Goal: Transaction & Acquisition: Book appointment/travel/reservation

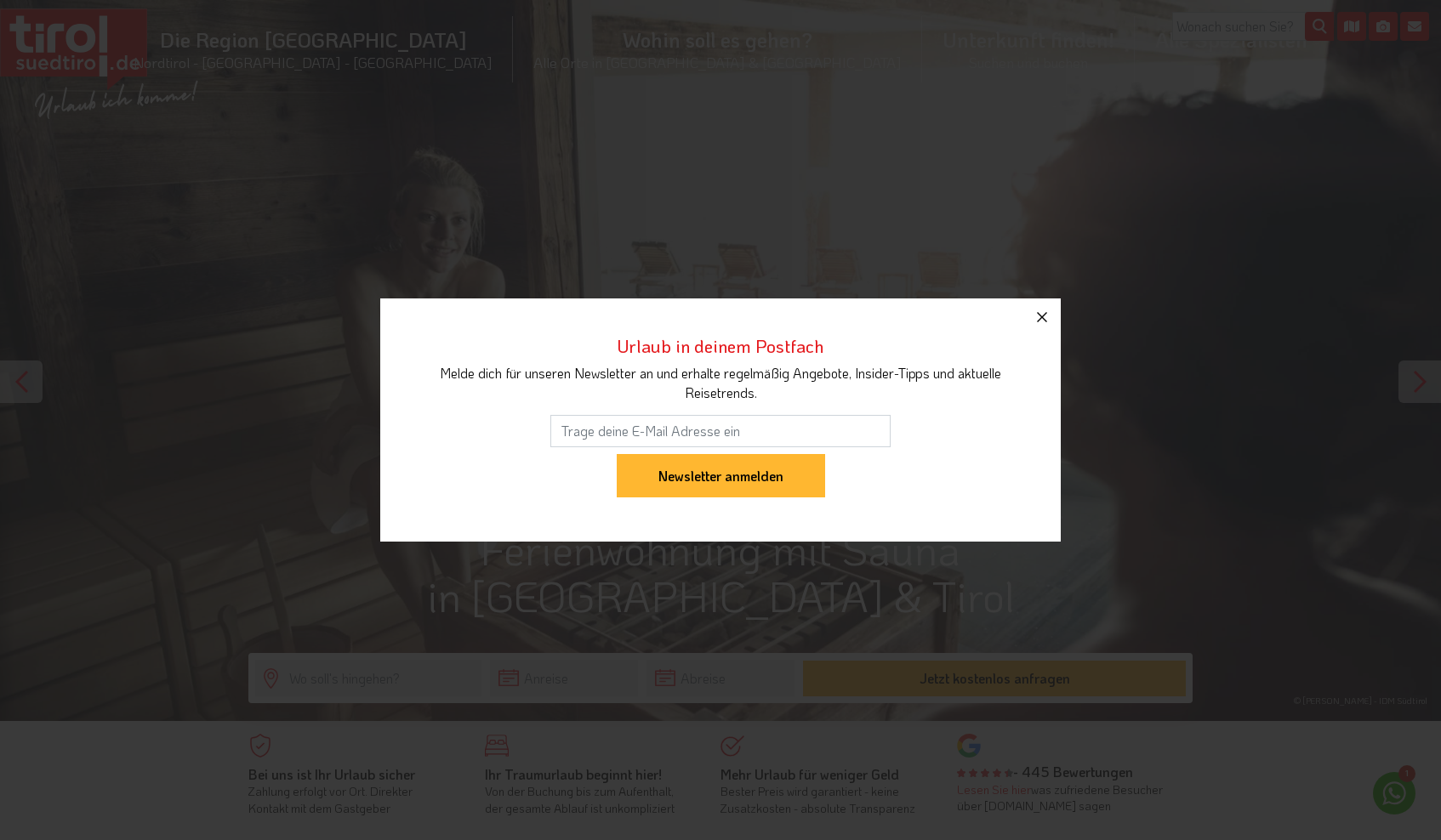
click at [1039, 316] on icon "button" at bounding box center [1042, 317] width 20 height 20
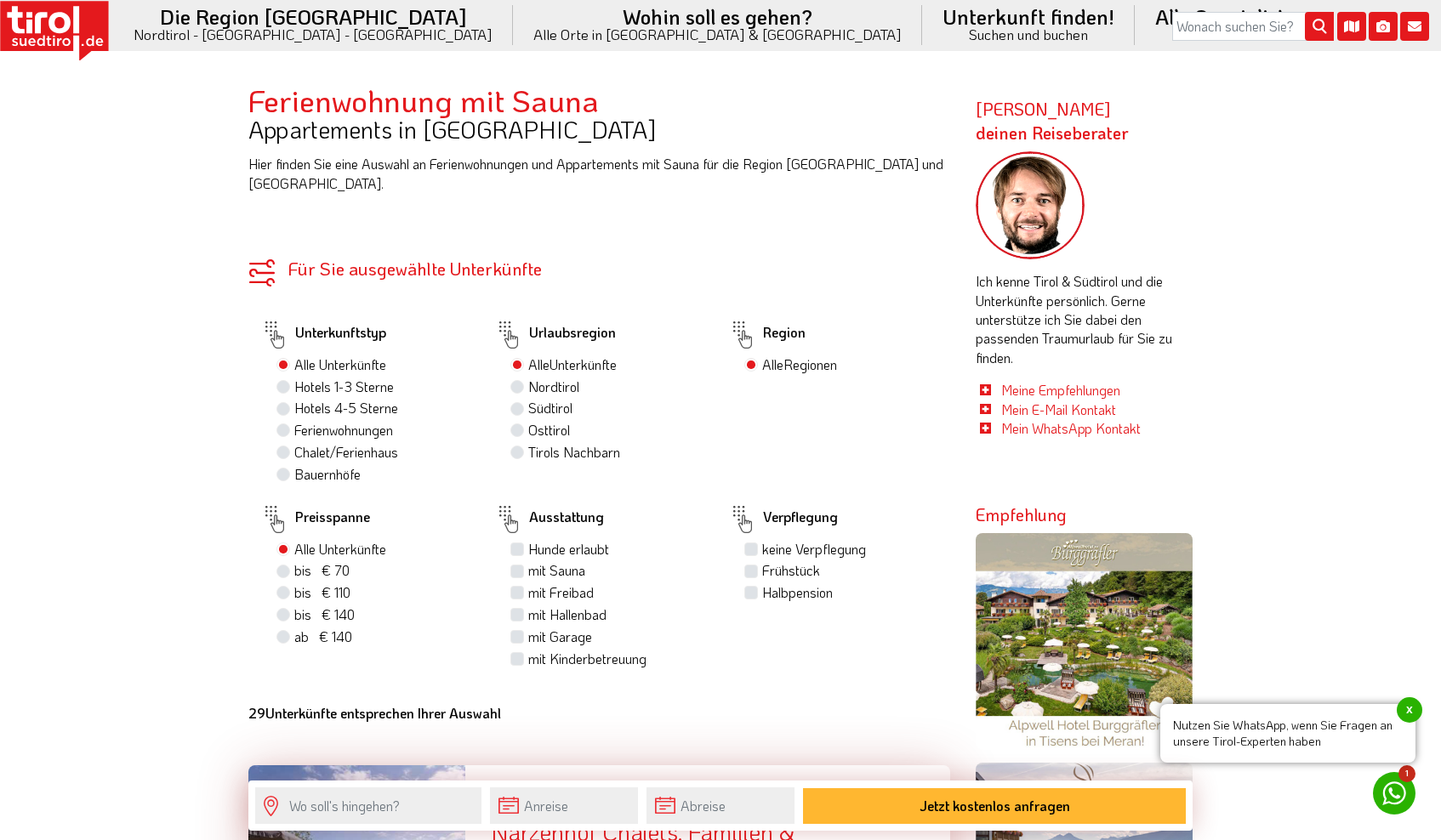
scroll to position [832, 0]
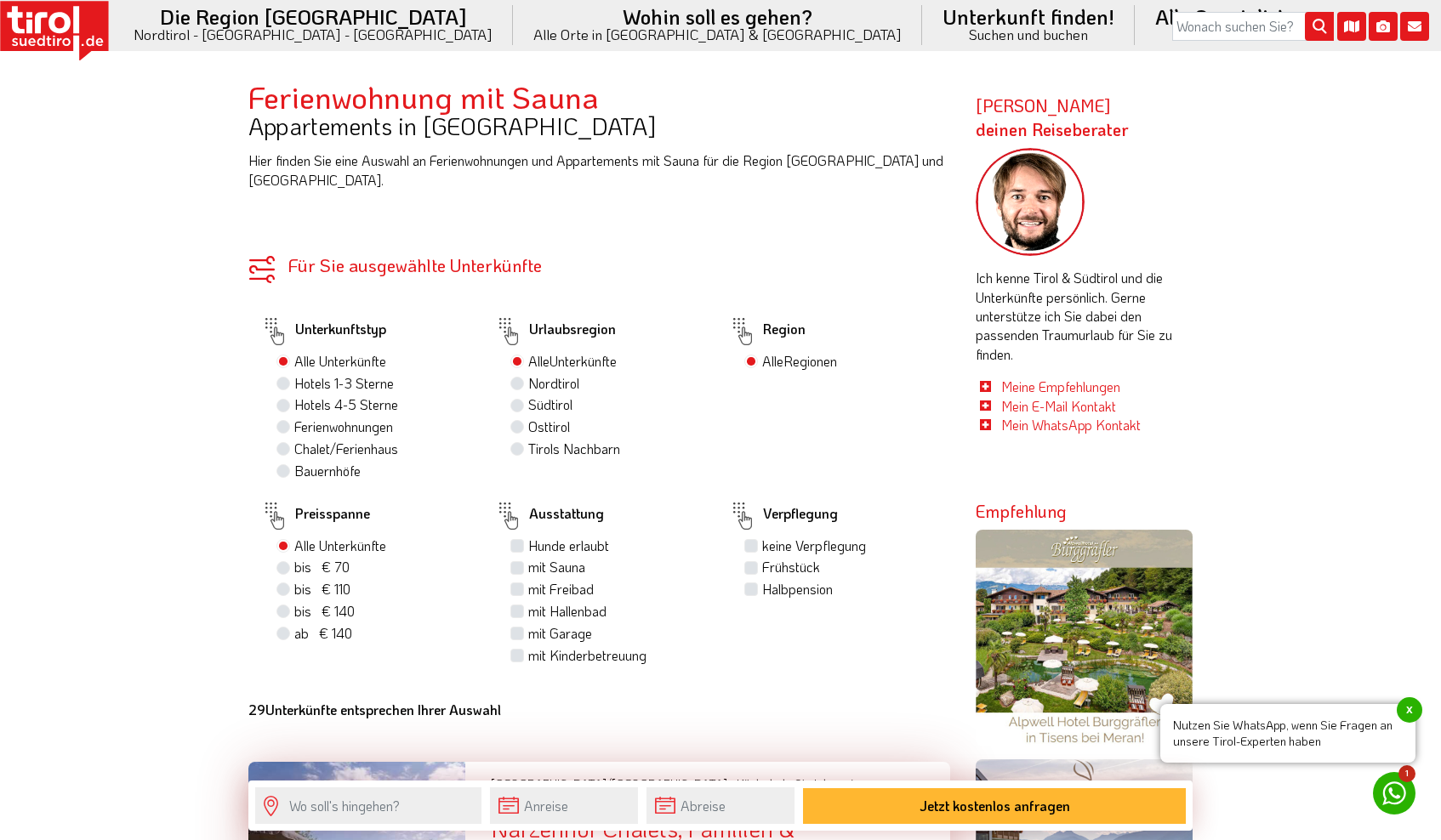
click at [528, 558] on label "mit Sauna" at bounding box center [556, 567] width 57 height 19
click at [515, 561] on input "mit Sauna" at bounding box center [519, 566] width 11 height 11
checkbox input "true"
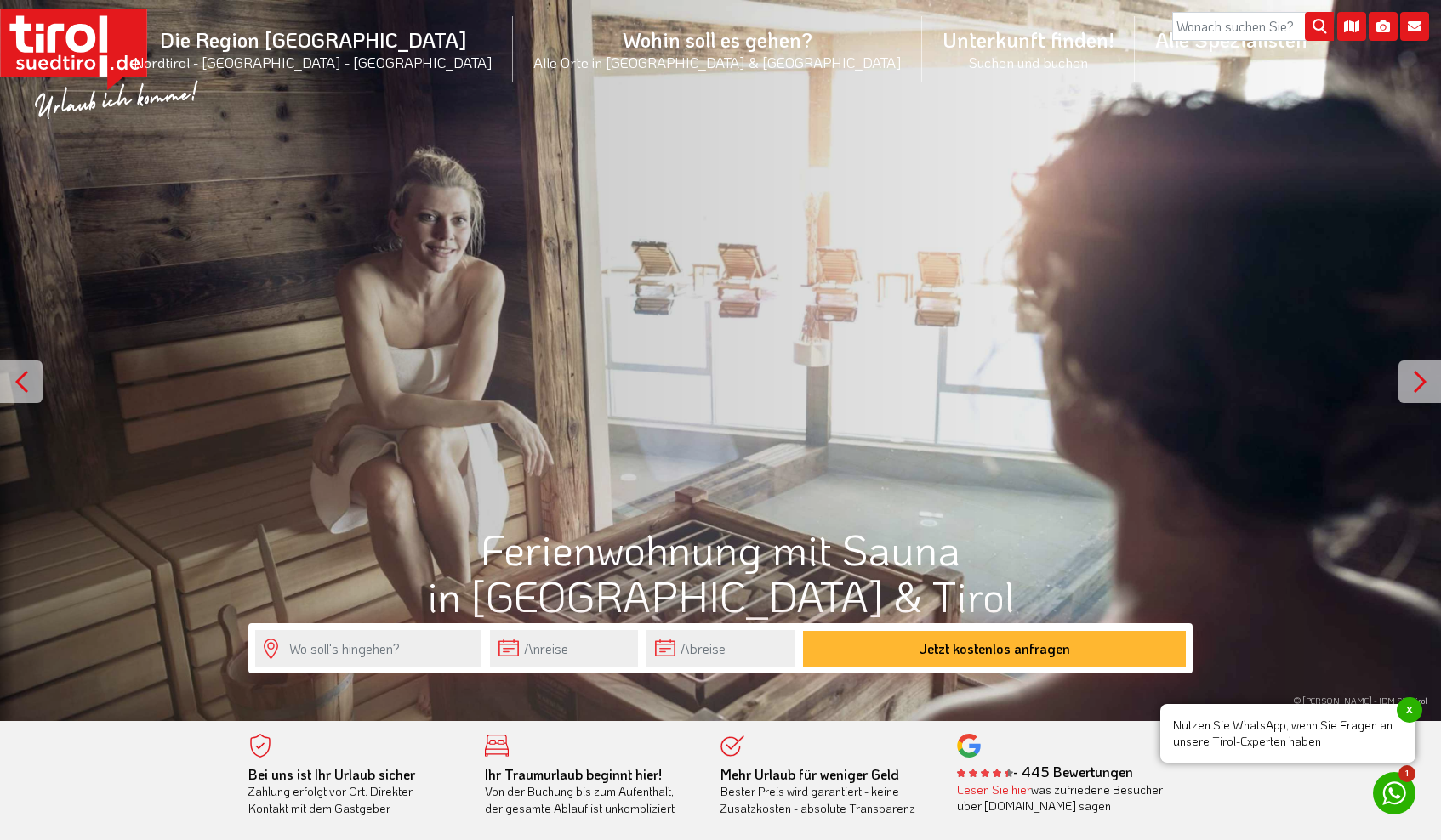
scroll to position [0, 0]
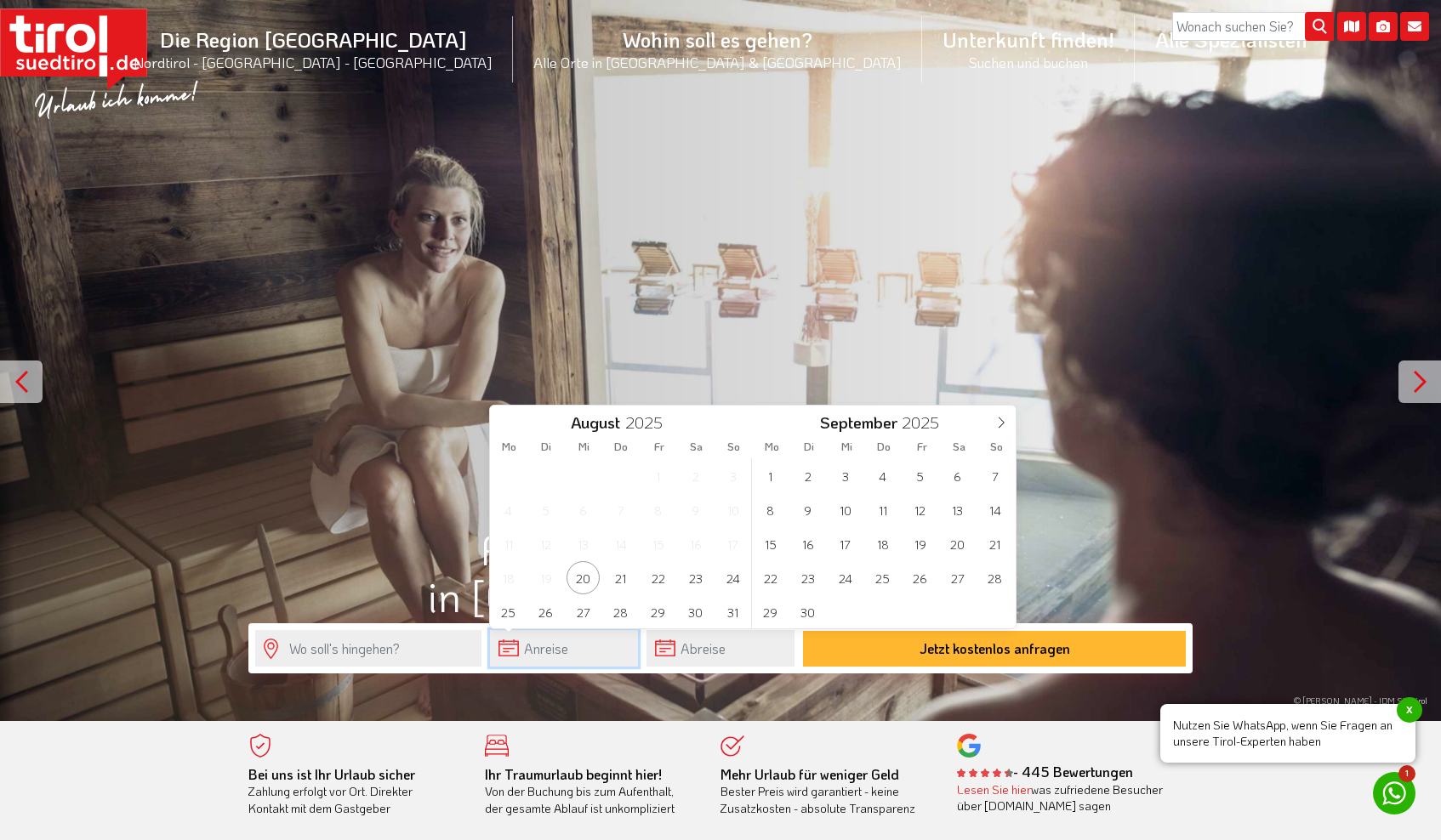
click at [561, 656] on input "text" at bounding box center [563, 648] width 148 height 37
click at [996, 426] on icon at bounding box center [1001, 423] width 12 height 12
click at [512, 607] on span "29" at bounding box center [508, 611] width 33 height 33
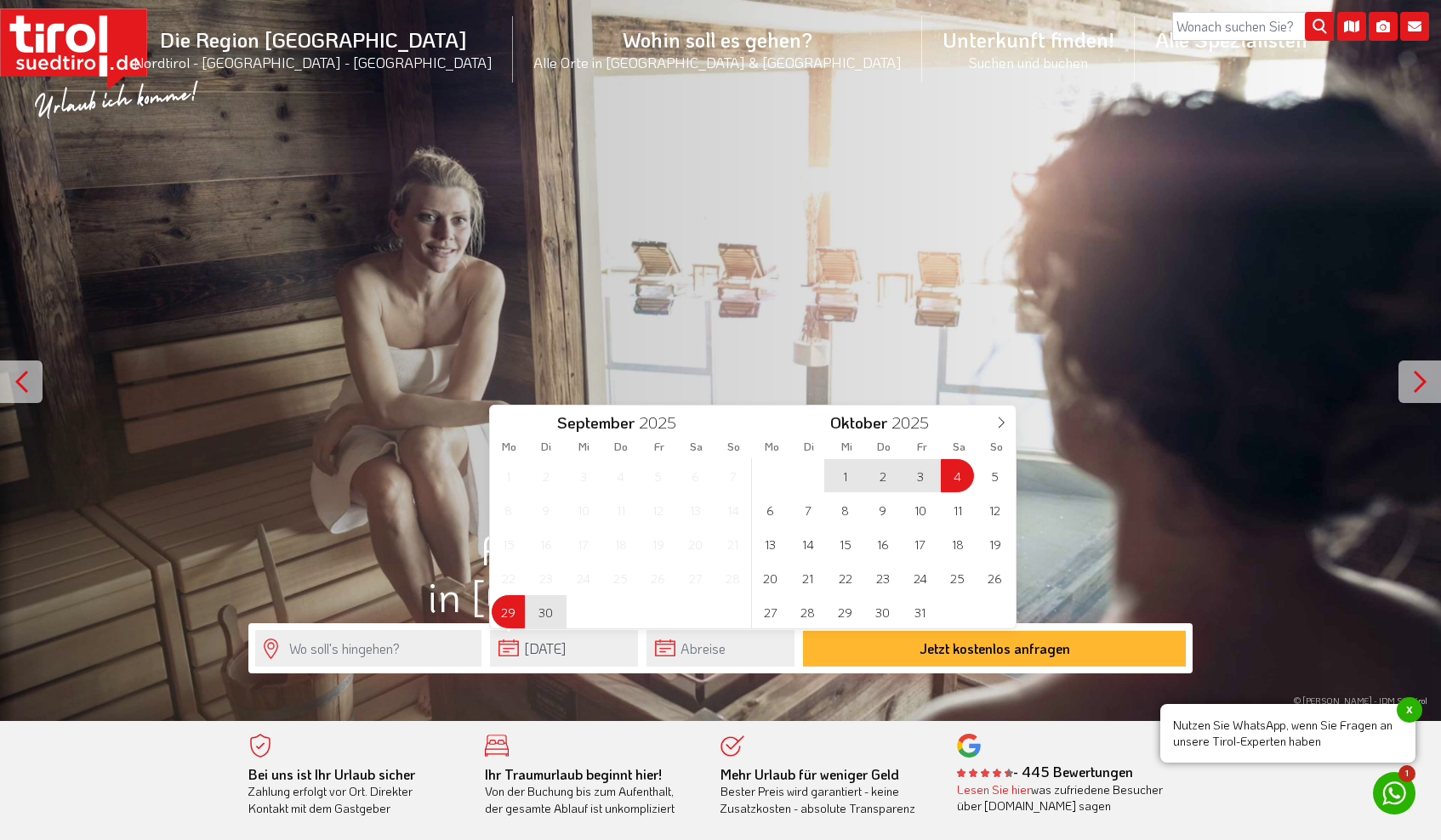
click at [956, 470] on span "4" at bounding box center [957, 475] width 33 height 33
type input "29-09-2025"
type input "04-10-2025"
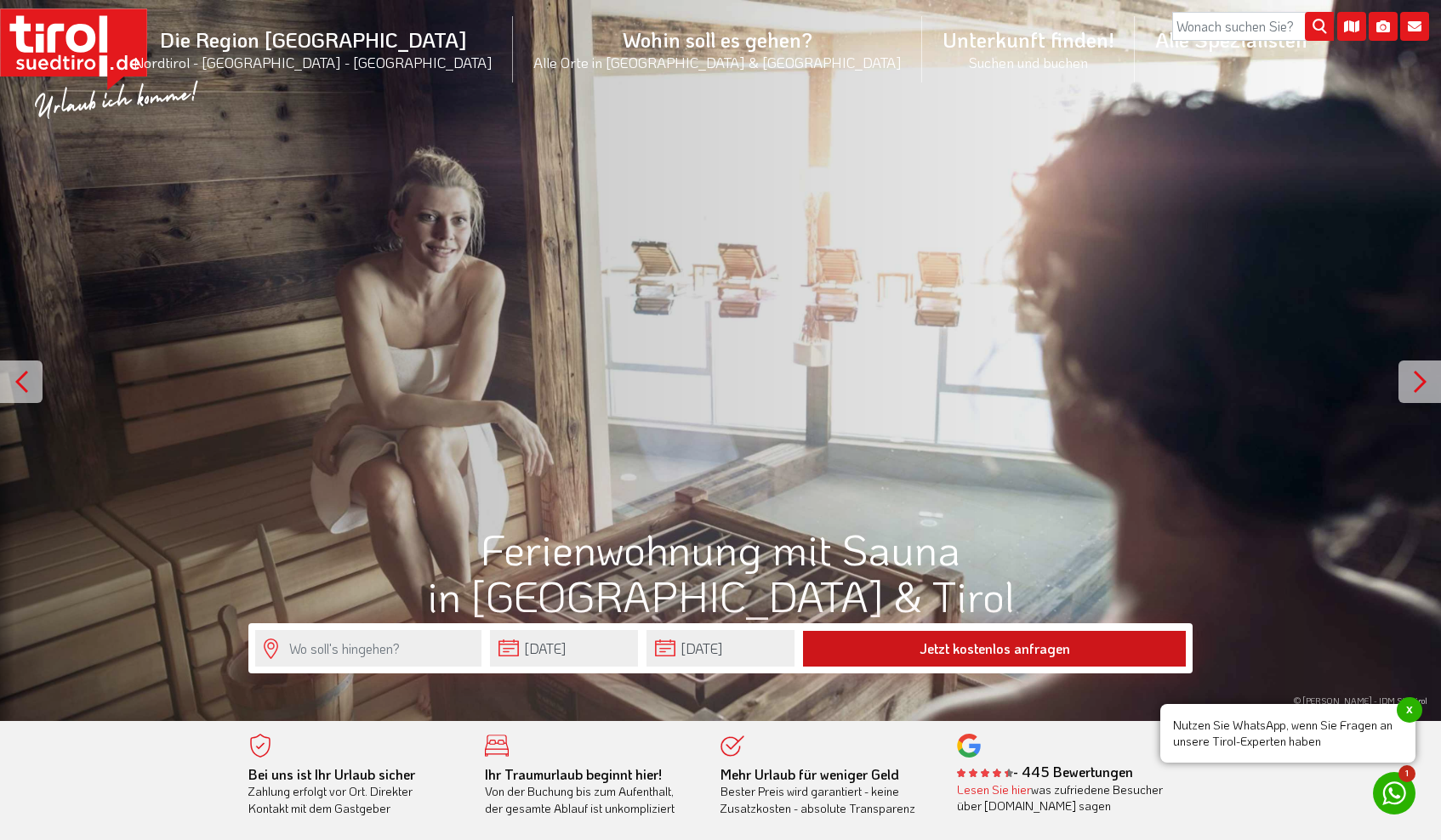
click at [960, 648] on button "Jetzt kostenlos anfragen" at bounding box center [994, 649] width 383 height 36
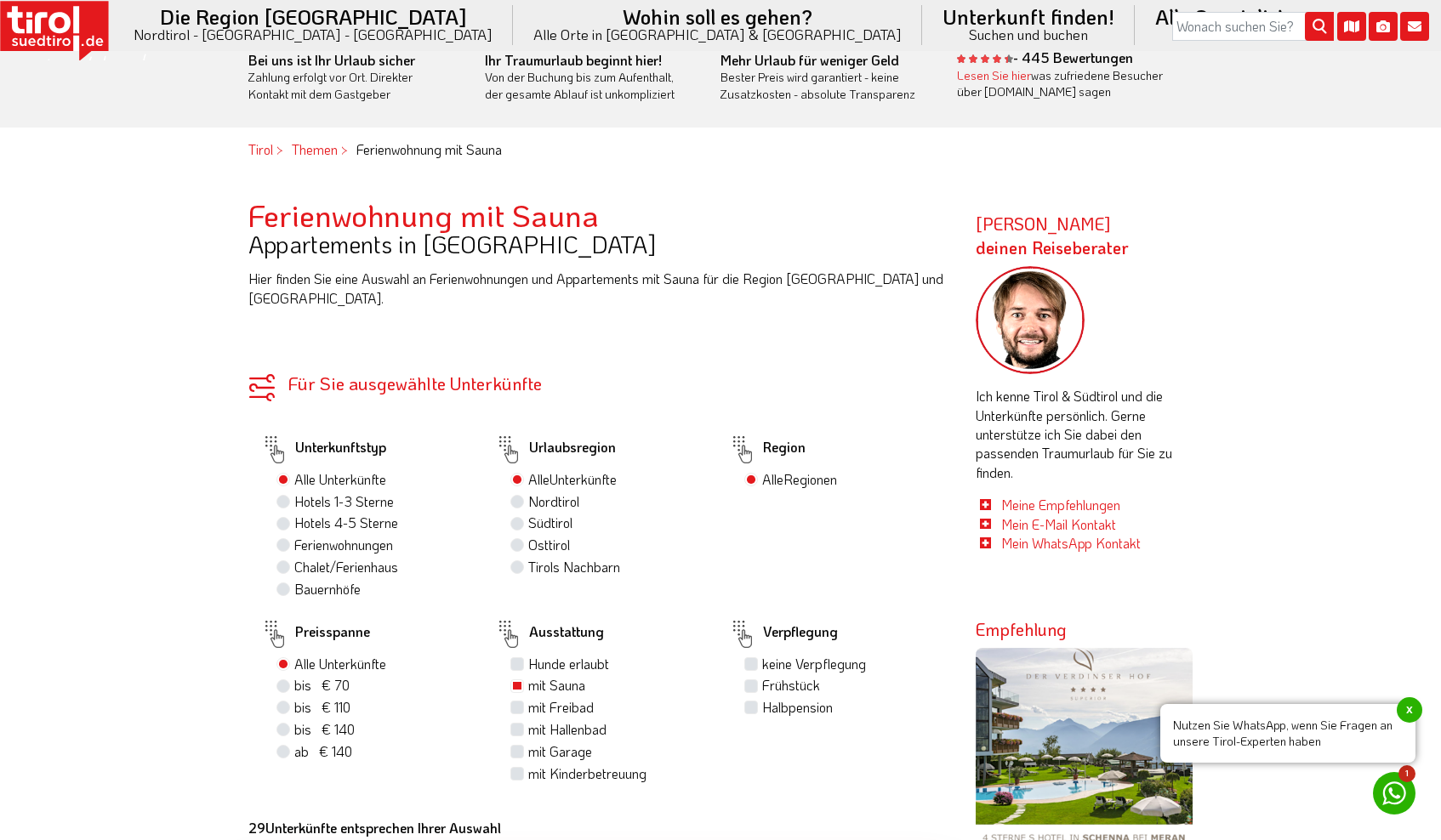
scroll to position [713, 0]
click at [294, 536] on label "Ferienwohnungen" at bounding box center [344, 546] width 99 height 19
click at [280, 540] on input "Ferienwohnungen" at bounding box center [285, 545] width 11 height 11
radio input "true"
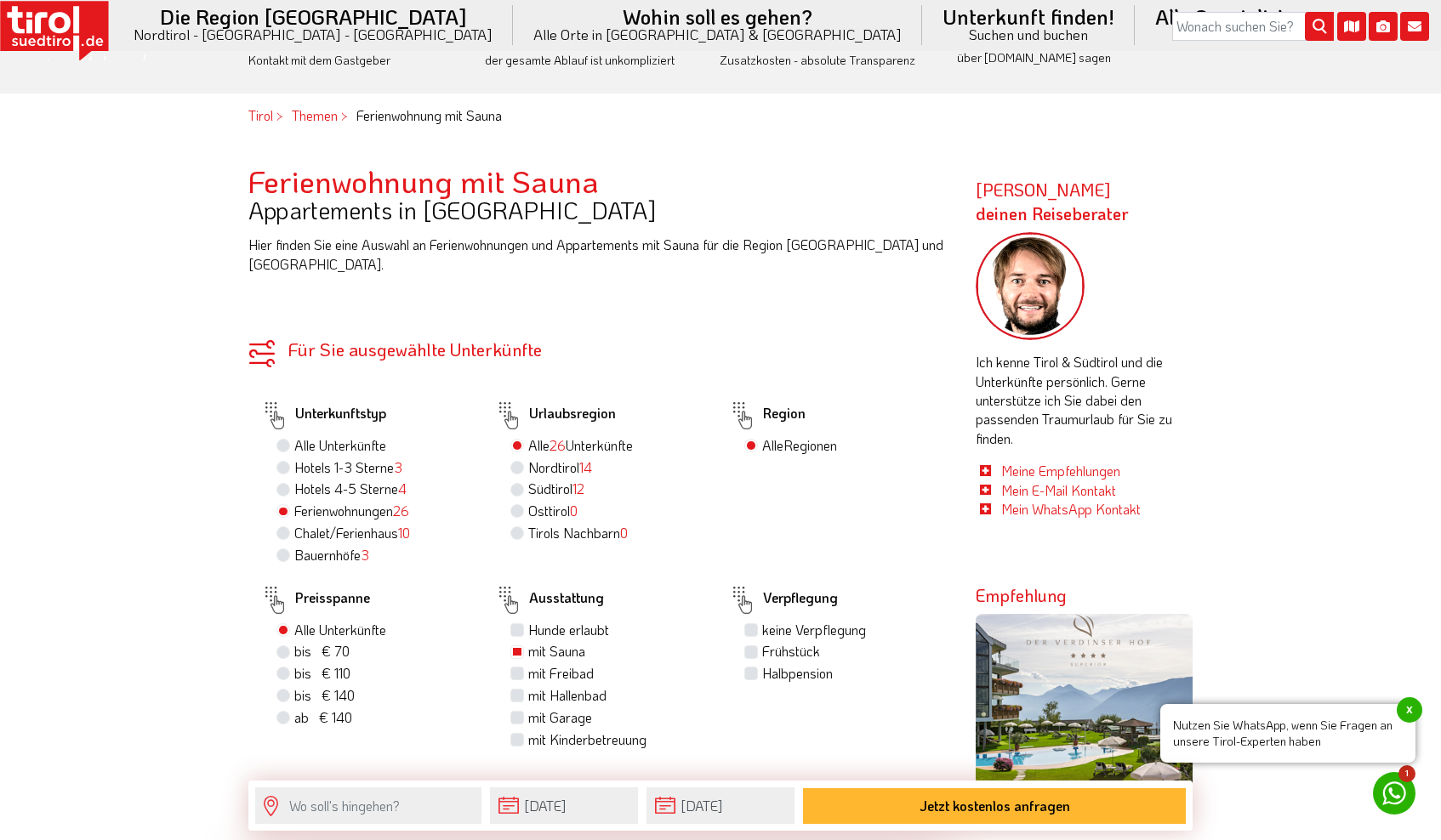
scroll to position [751, 0]
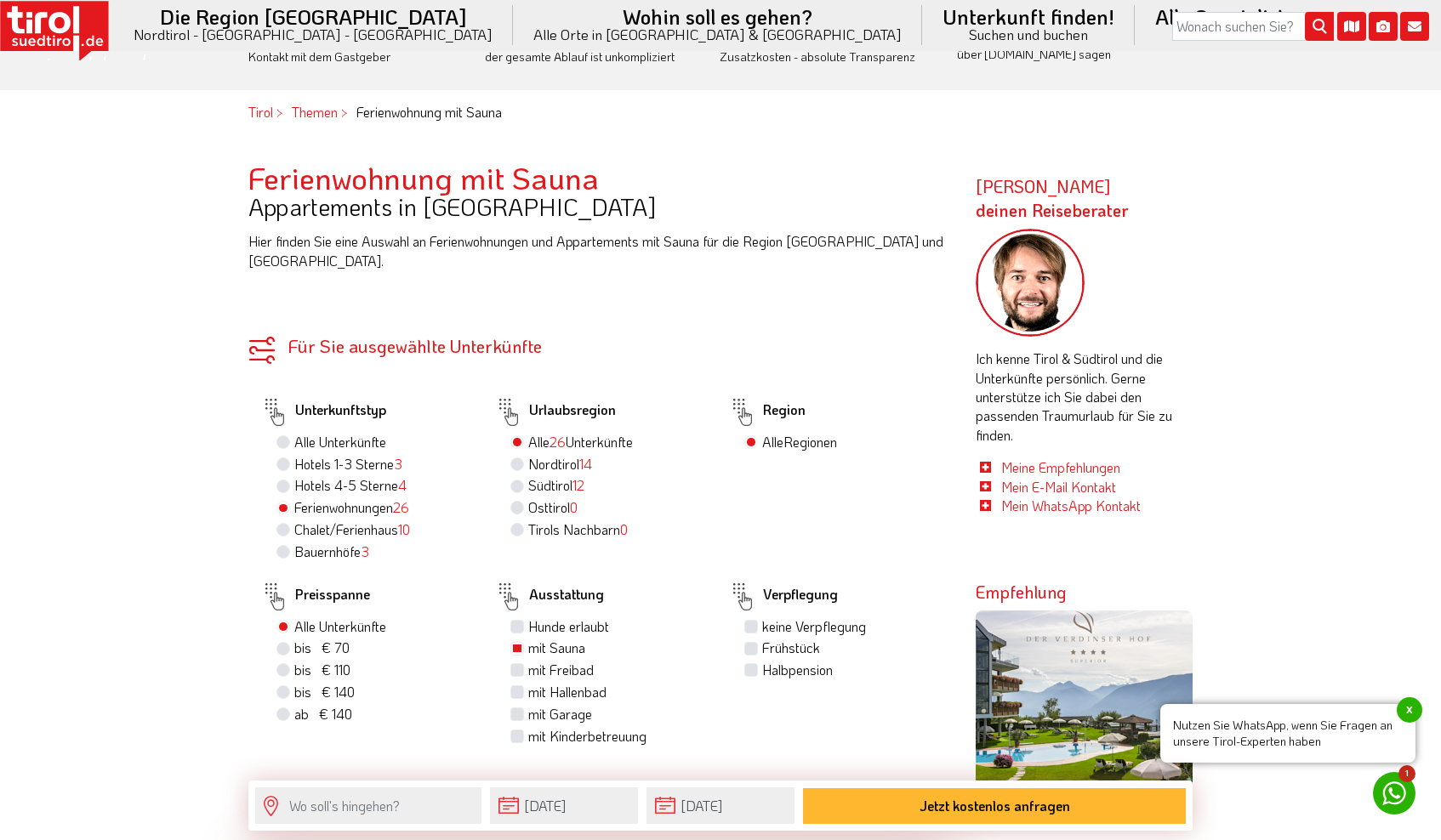
click at [528, 476] on label "Südtirol 12" at bounding box center [556, 485] width 56 height 19
click at [516, 479] on input "Südtirol 12" at bounding box center [519, 484] width 11 height 11
radio input "true"
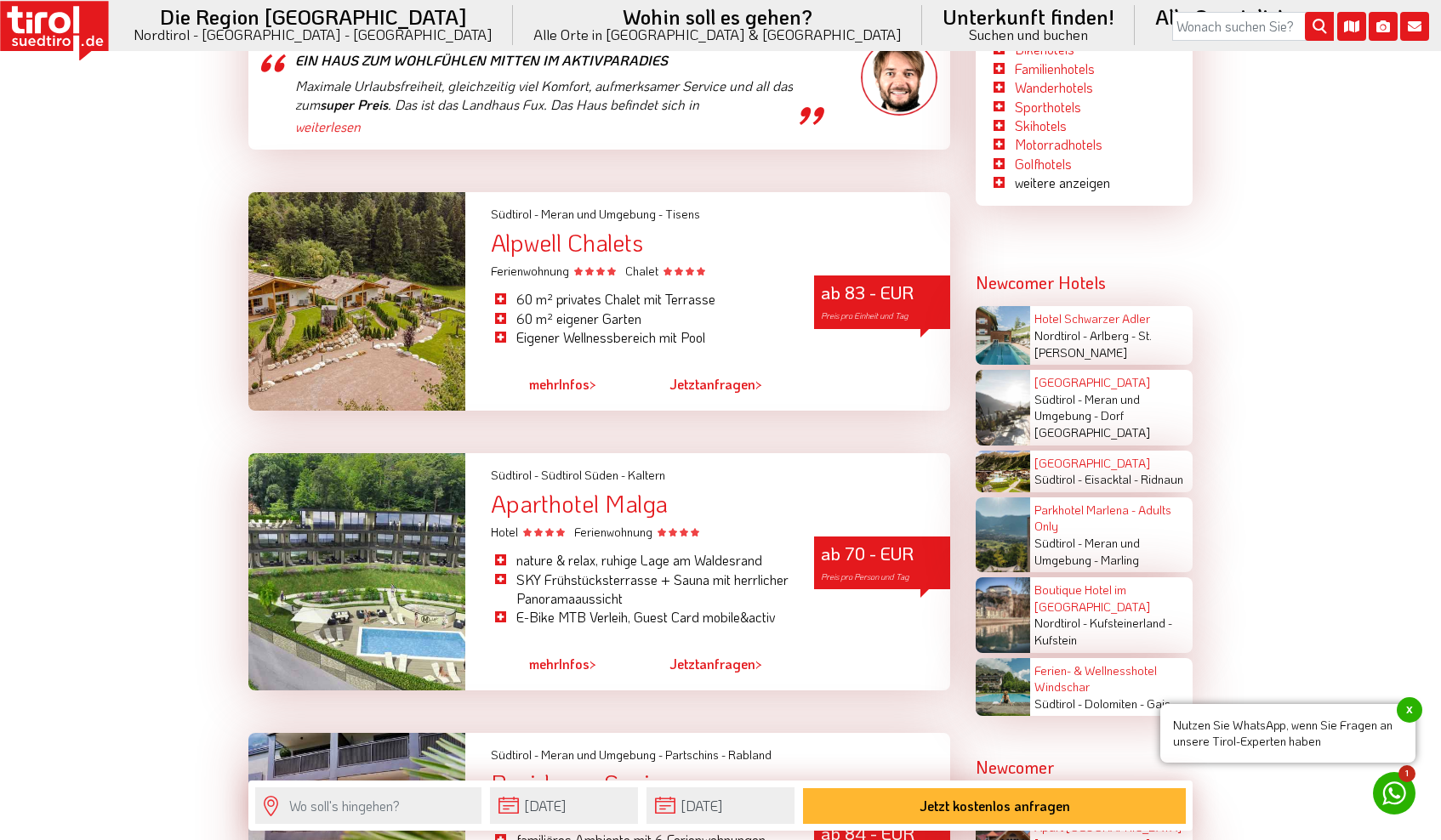
scroll to position [3002, 0]
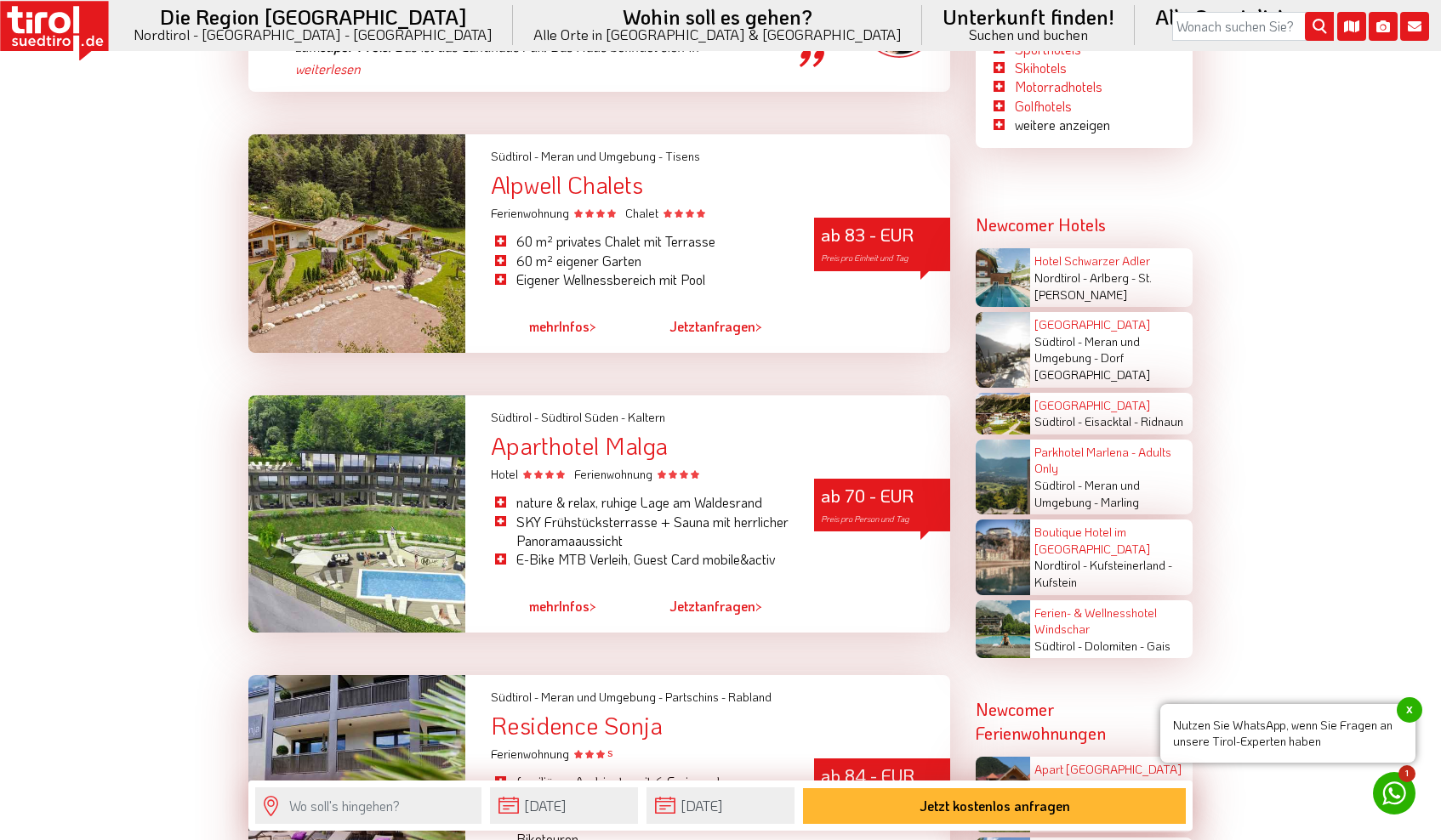
click at [386, 264] on div at bounding box center [357, 244] width 217 height 218
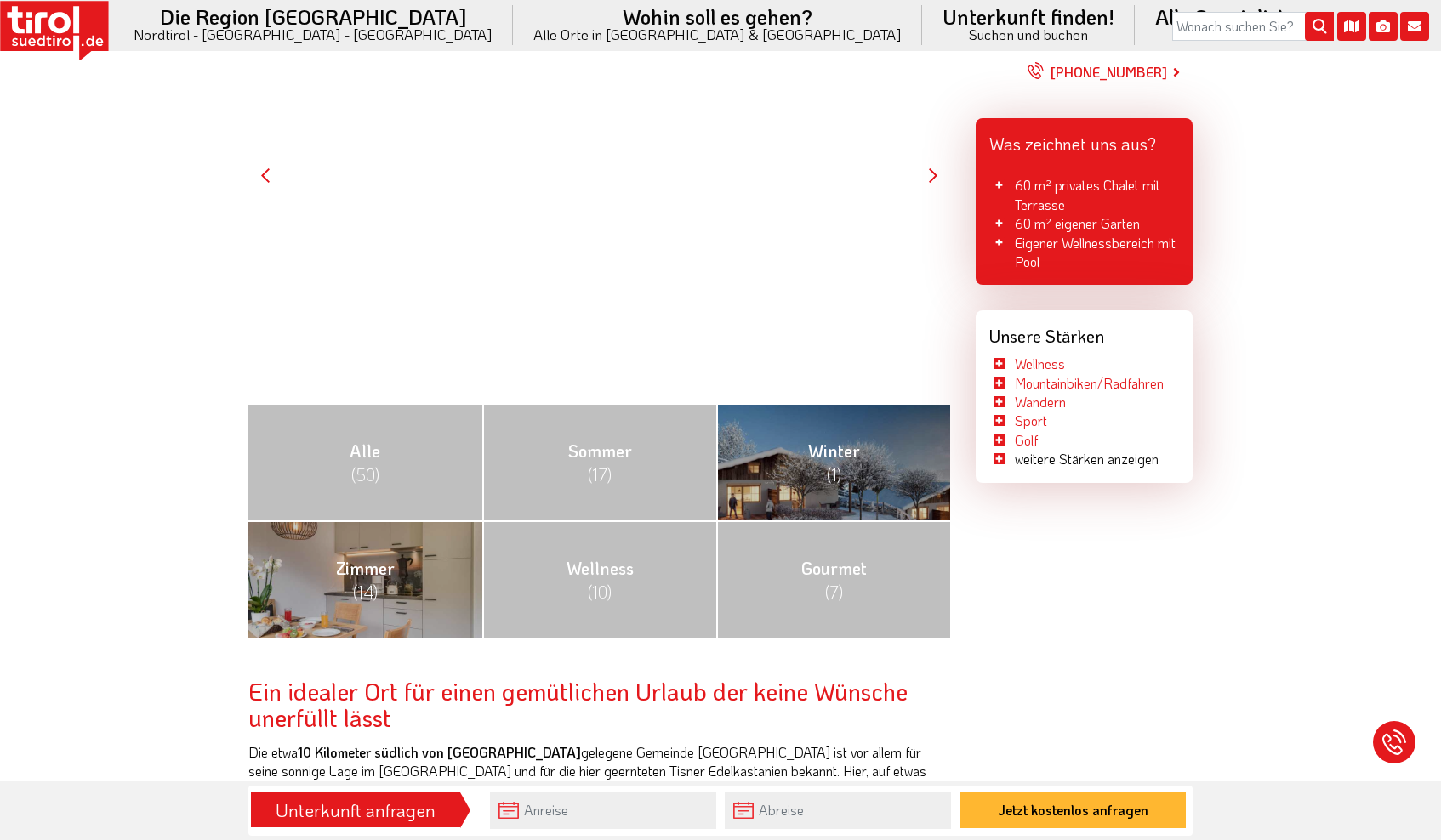
scroll to position [386, 0]
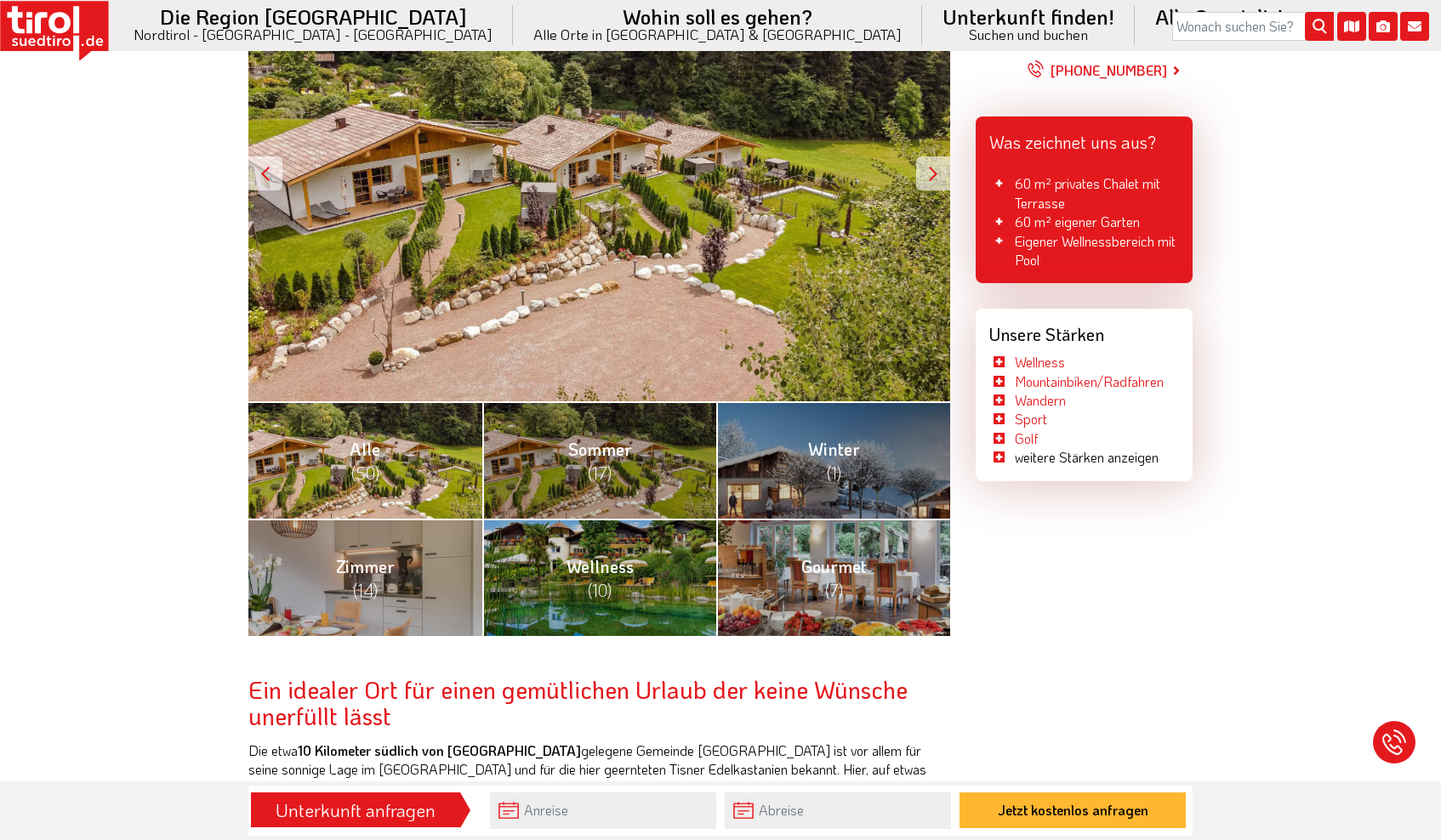
click at [439, 465] on link "Alle (50)" at bounding box center [365, 461] width 234 height 118
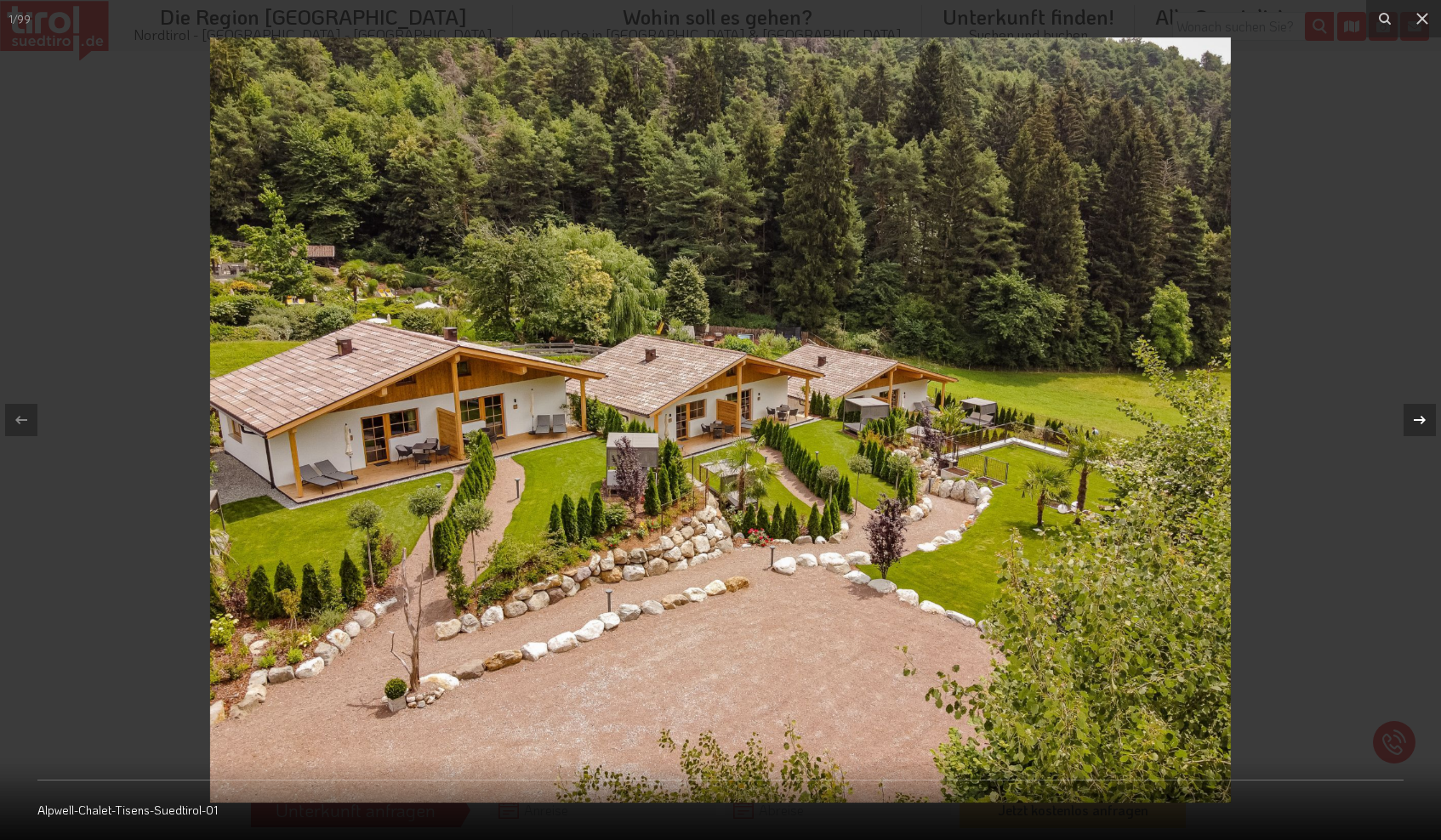
click at [1420, 416] on icon at bounding box center [1420, 420] width 20 height 20
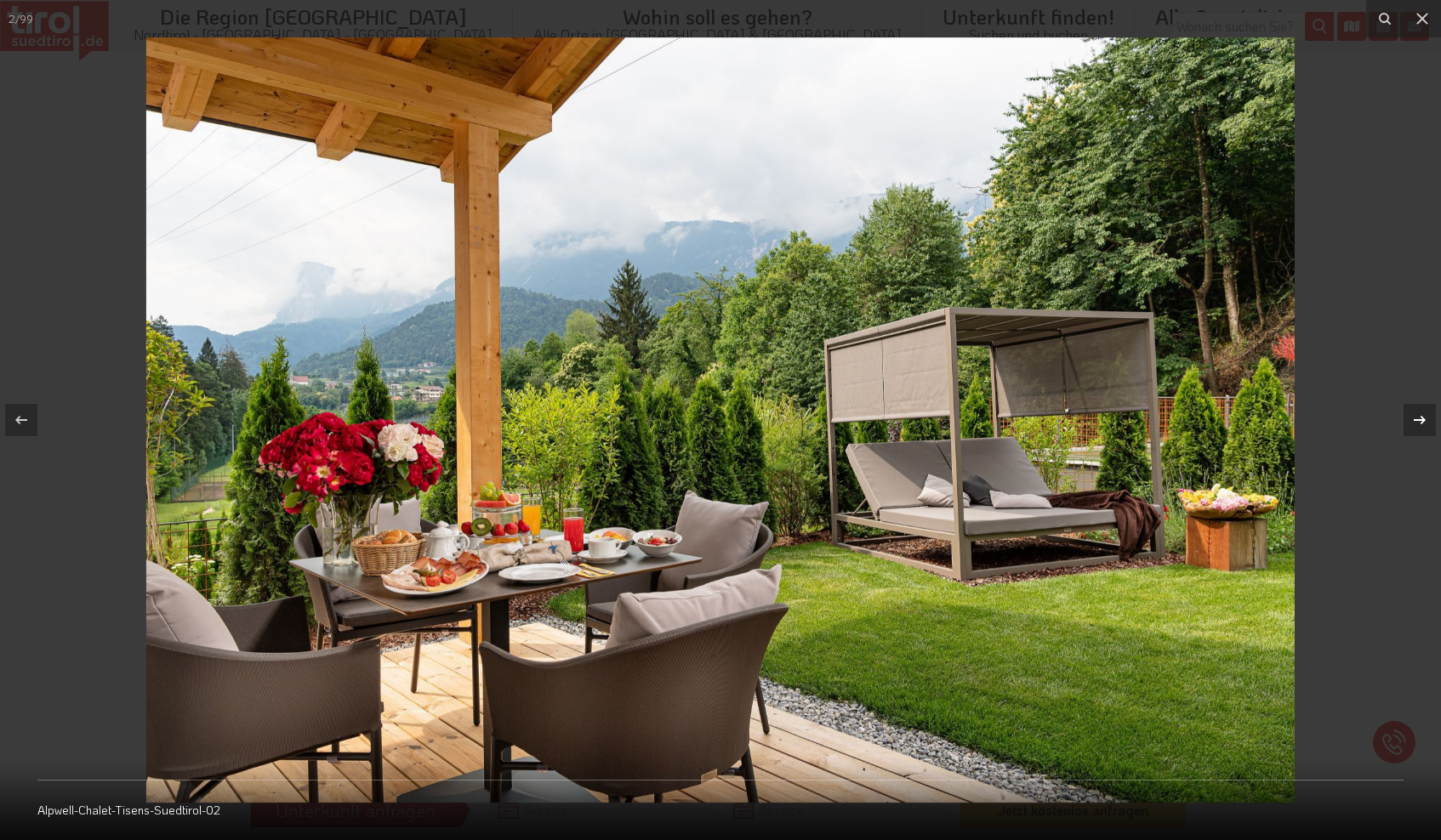
click at [1420, 416] on icon at bounding box center [1420, 420] width 20 height 20
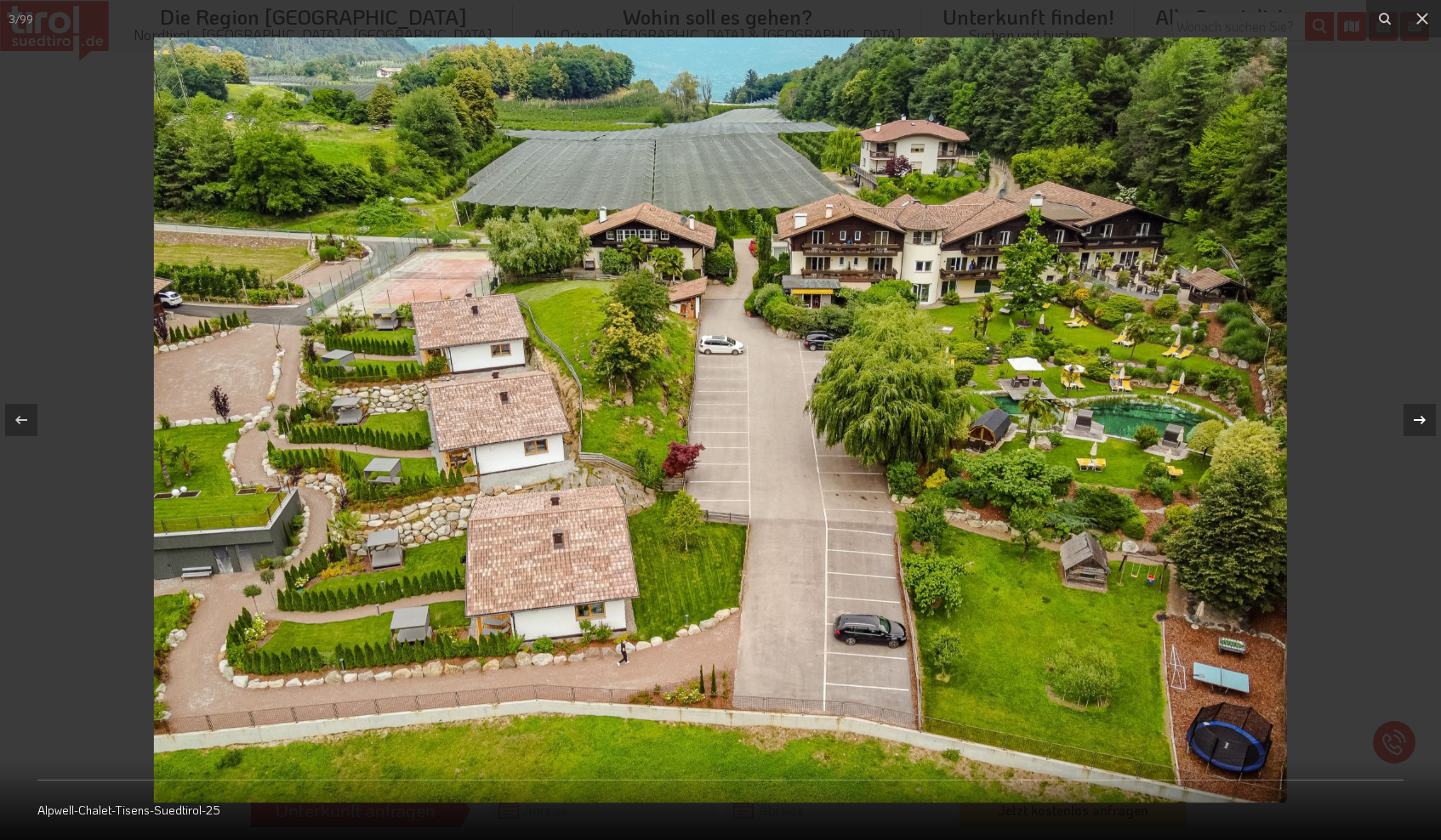
click at [1420, 416] on icon at bounding box center [1420, 420] width 20 height 20
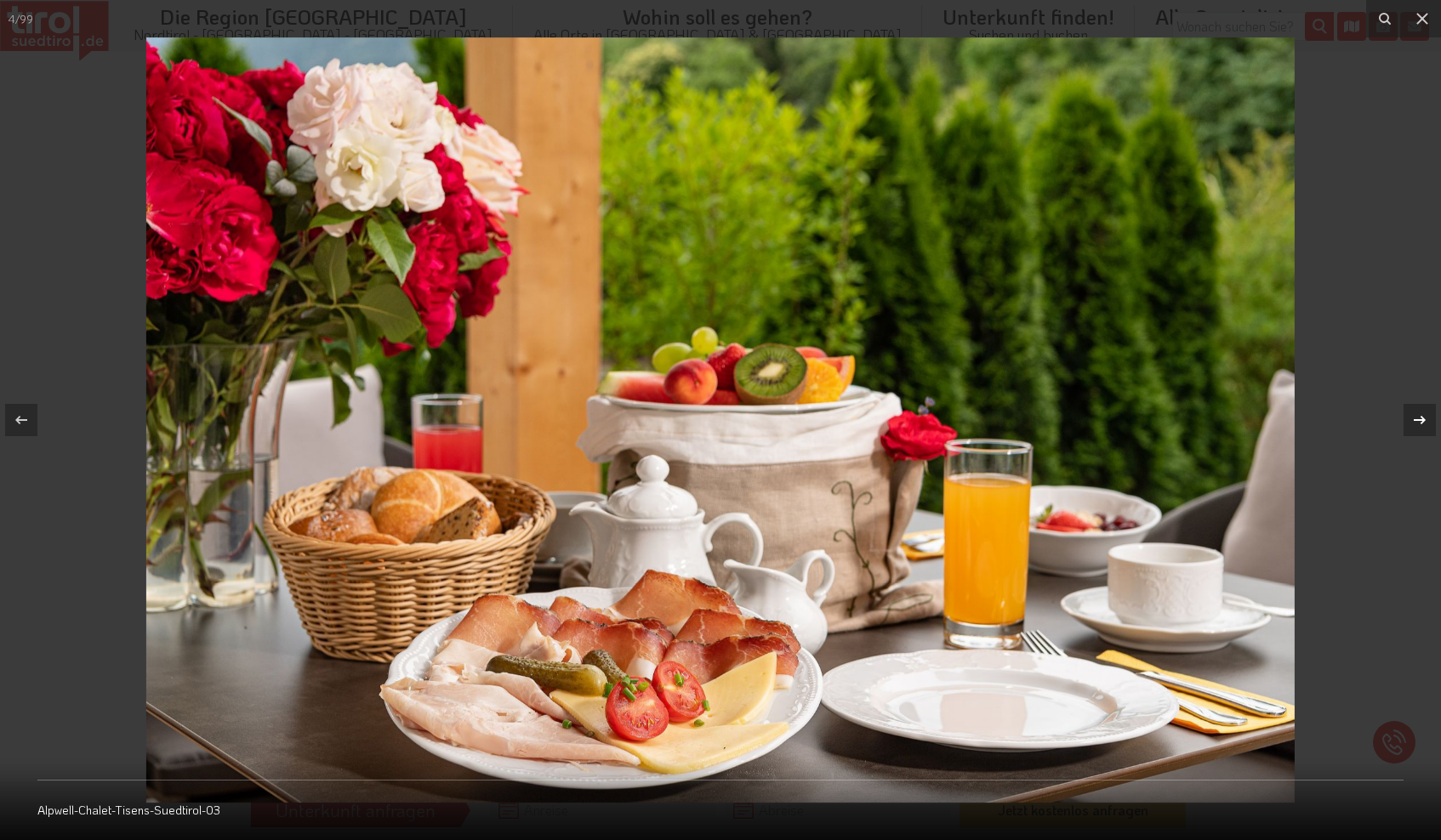
click at [1420, 416] on icon at bounding box center [1420, 420] width 20 height 20
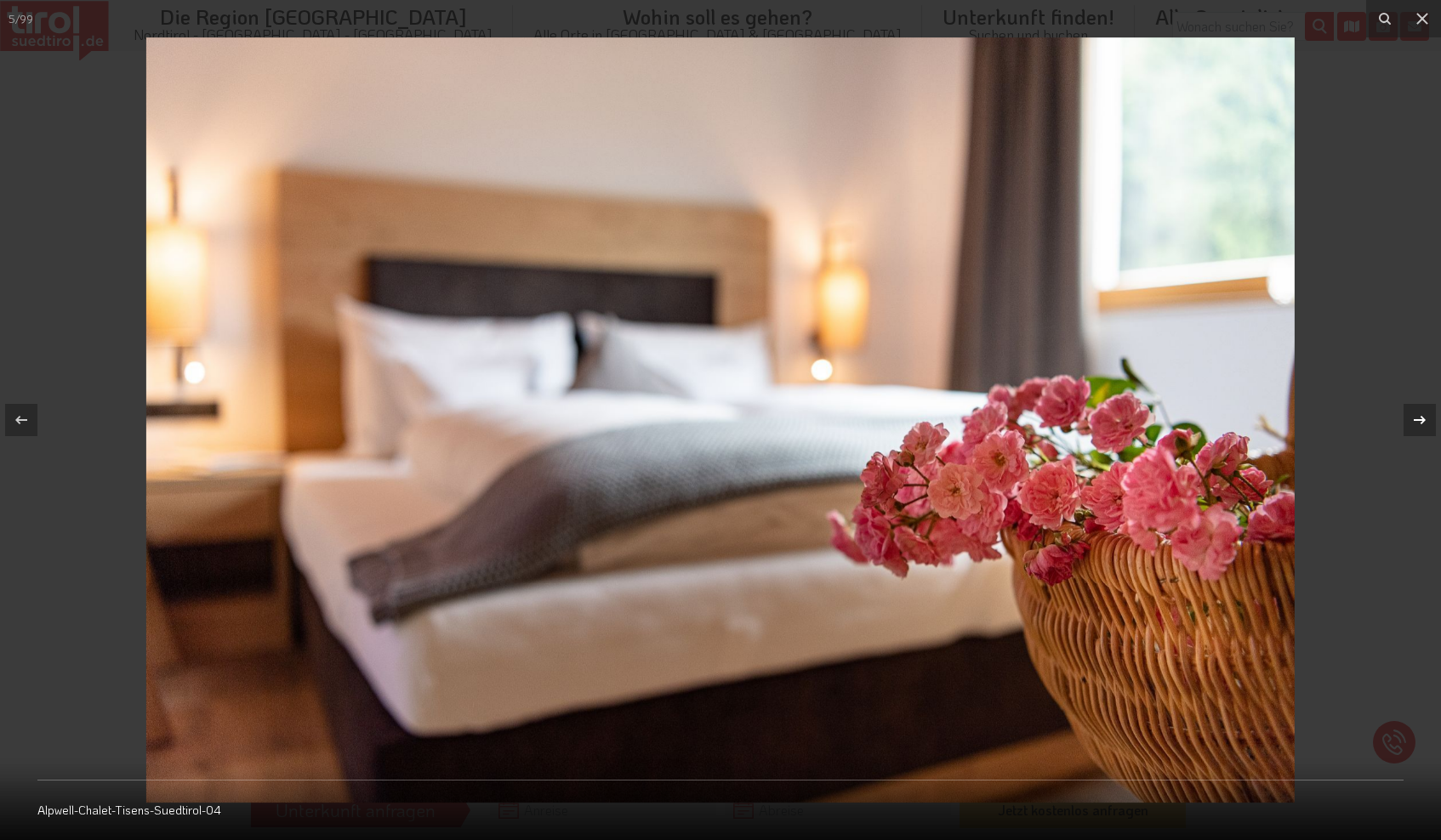
click at [1420, 416] on icon at bounding box center [1420, 420] width 20 height 20
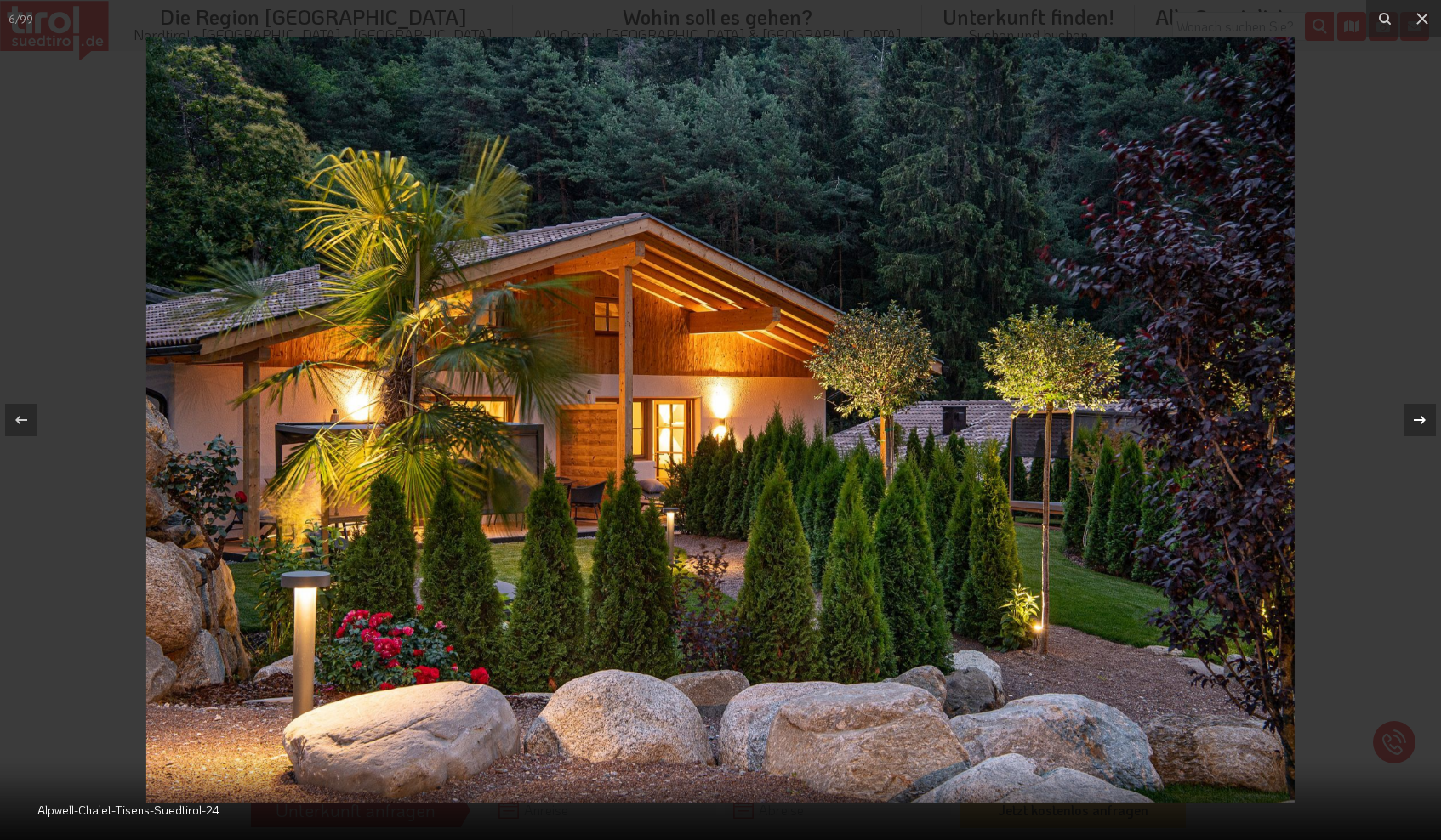
click at [1420, 416] on icon at bounding box center [1420, 420] width 20 height 20
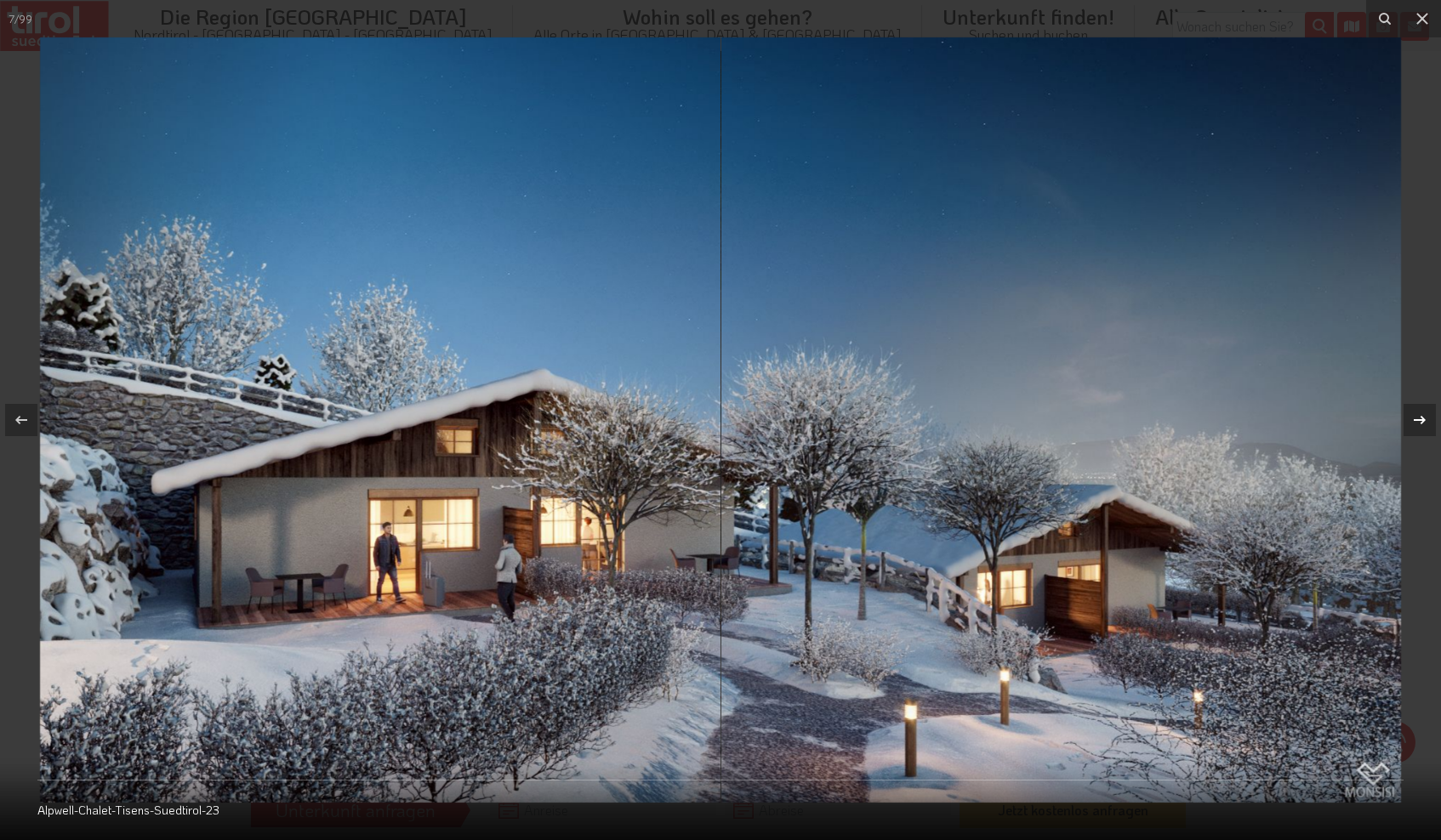
click at [1420, 416] on icon at bounding box center [1420, 420] width 20 height 20
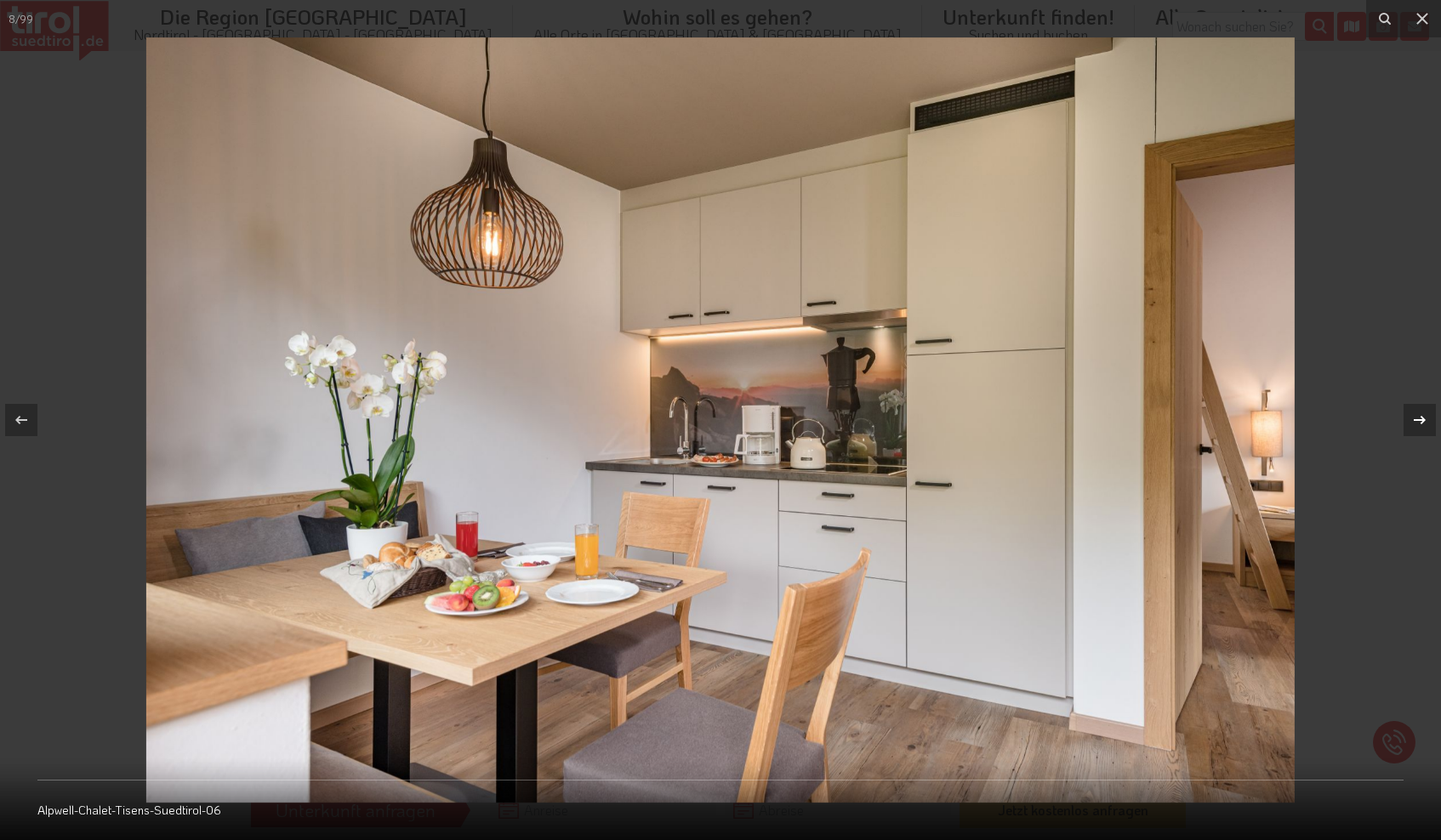
click at [1420, 416] on icon at bounding box center [1420, 420] width 20 height 20
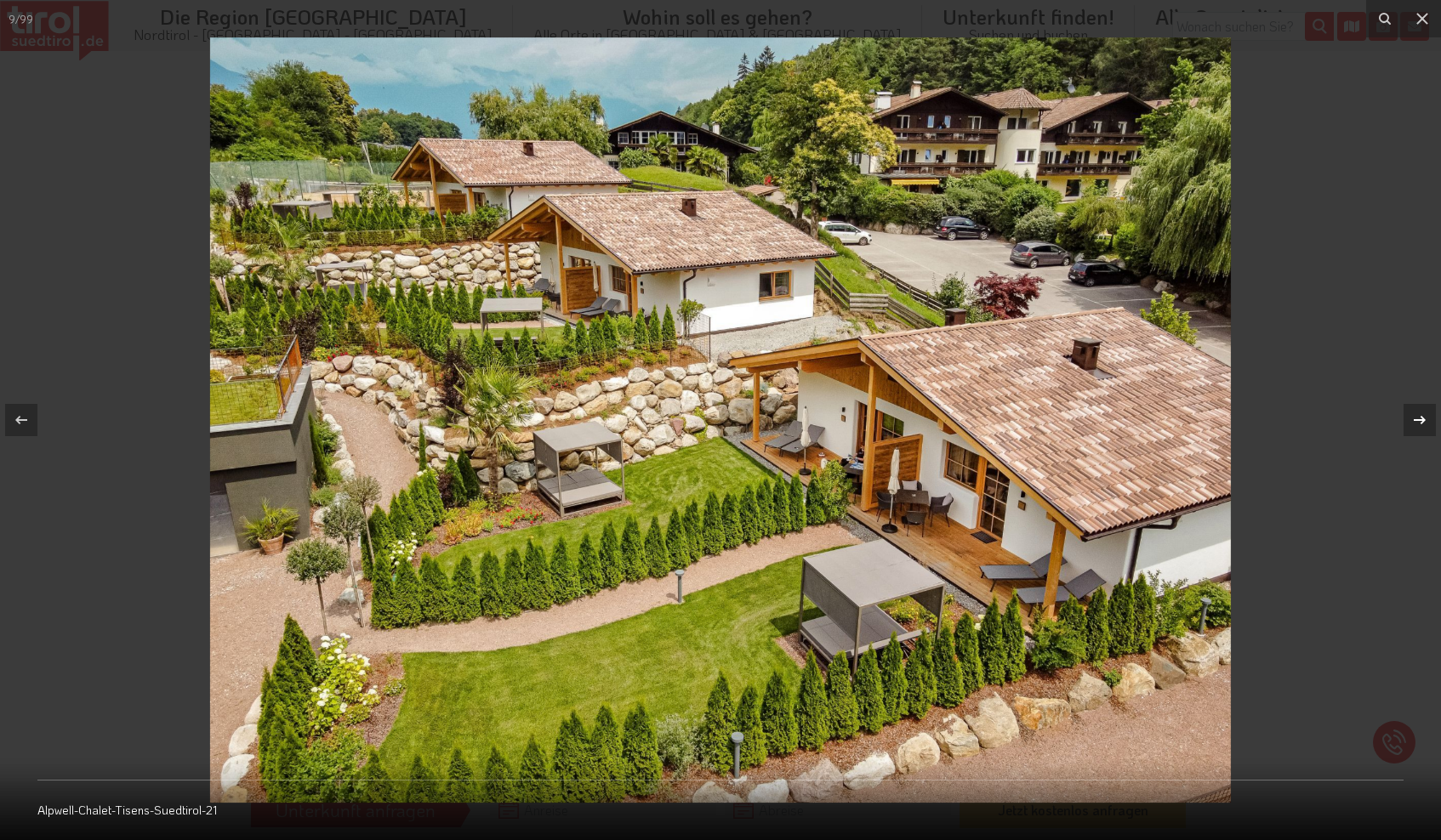
click at [1420, 416] on icon at bounding box center [1420, 420] width 20 height 20
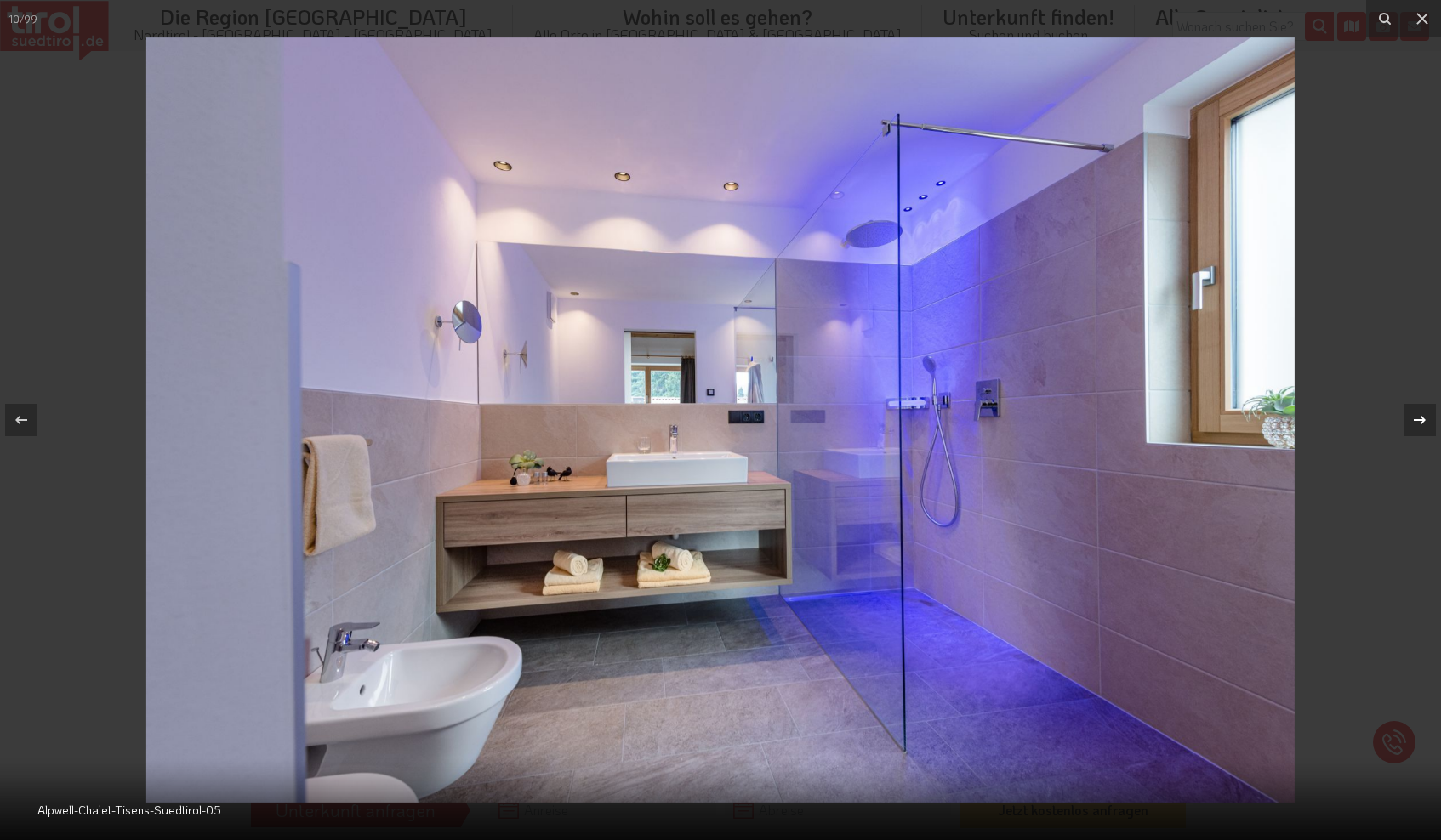
click at [1420, 416] on icon at bounding box center [1420, 420] width 20 height 20
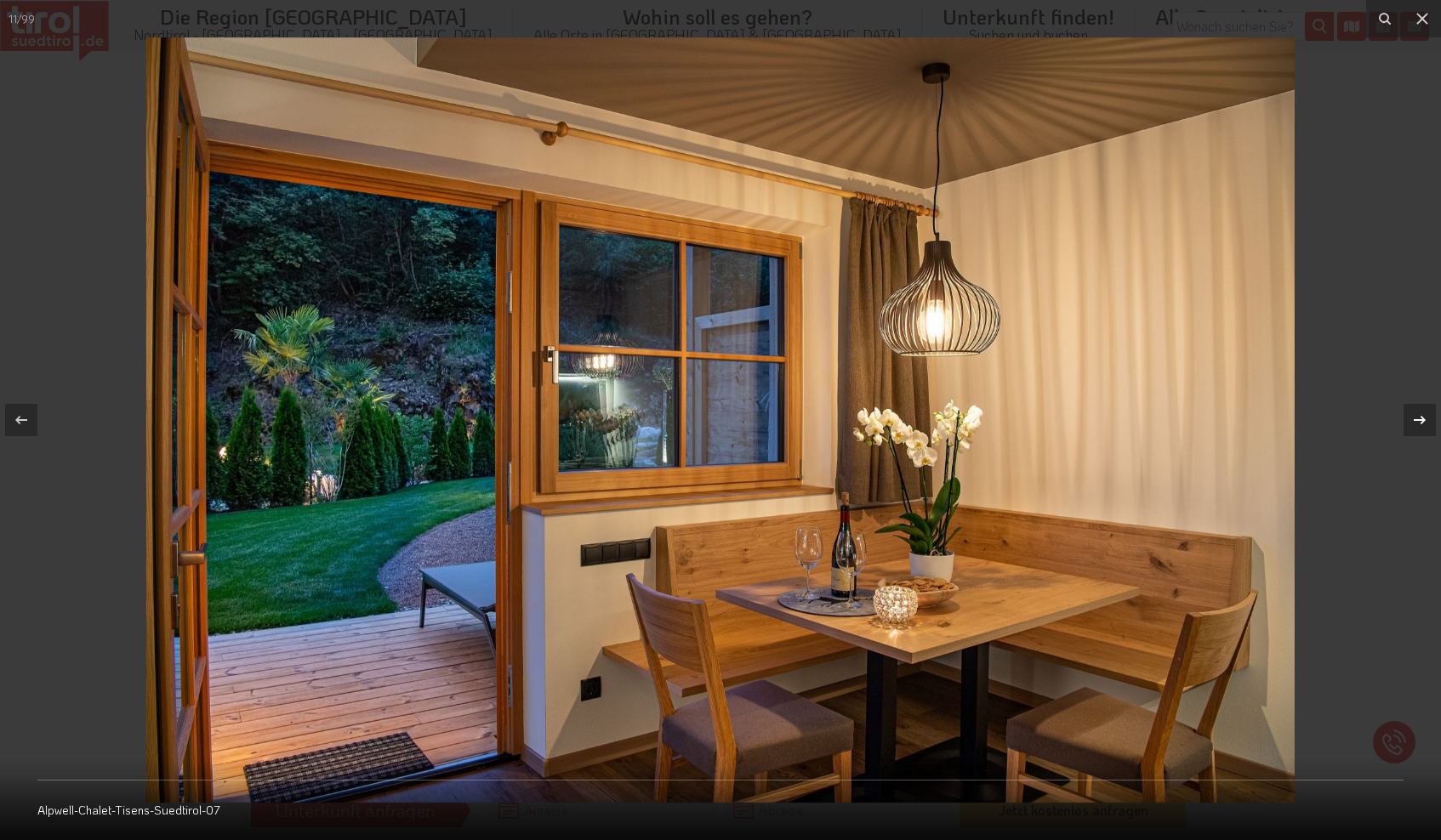
click at [1420, 416] on icon at bounding box center [1420, 420] width 20 height 20
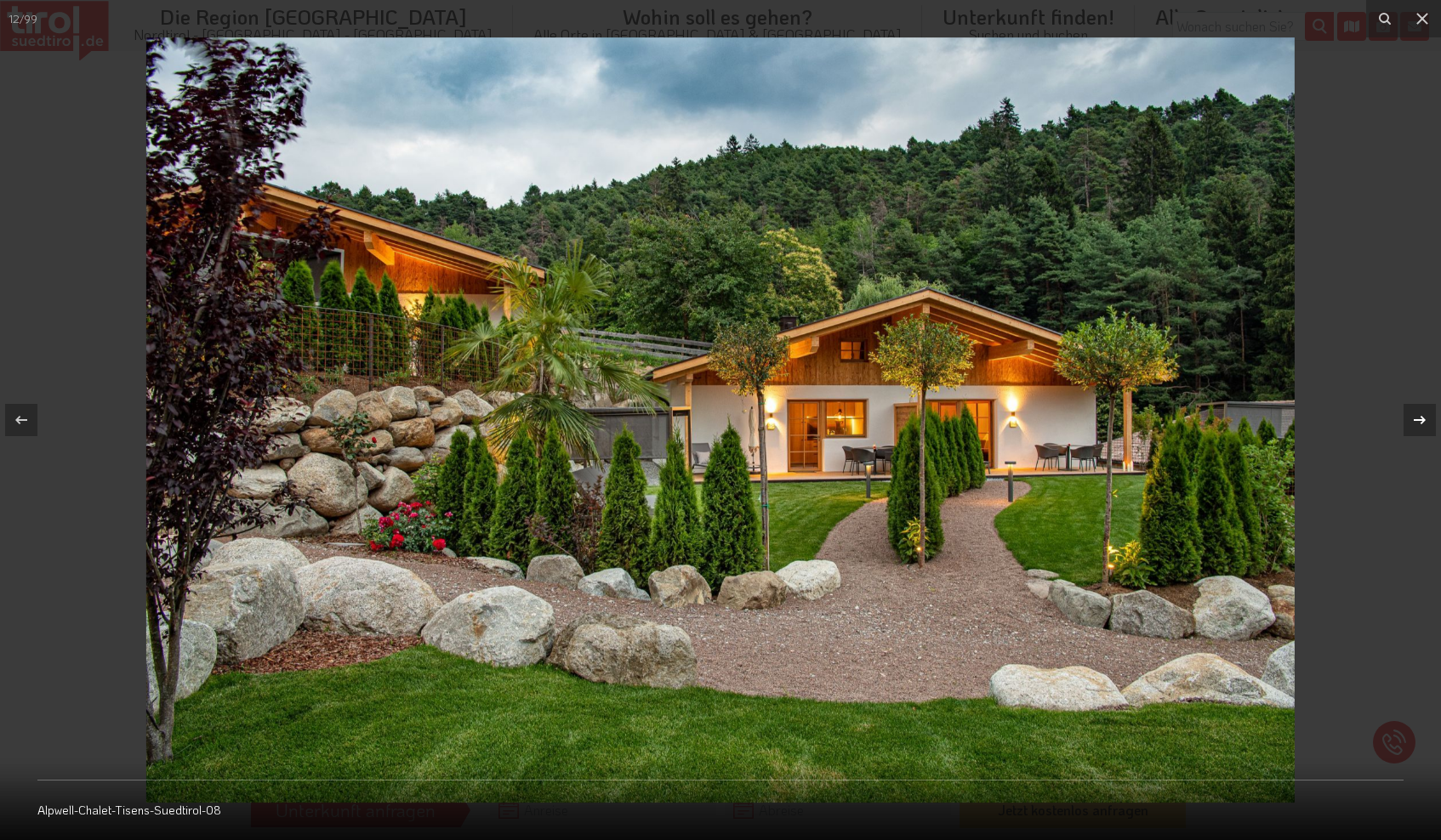
click at [1420, 416] on icon at bounding box center [1420, 420] width 20 height 20
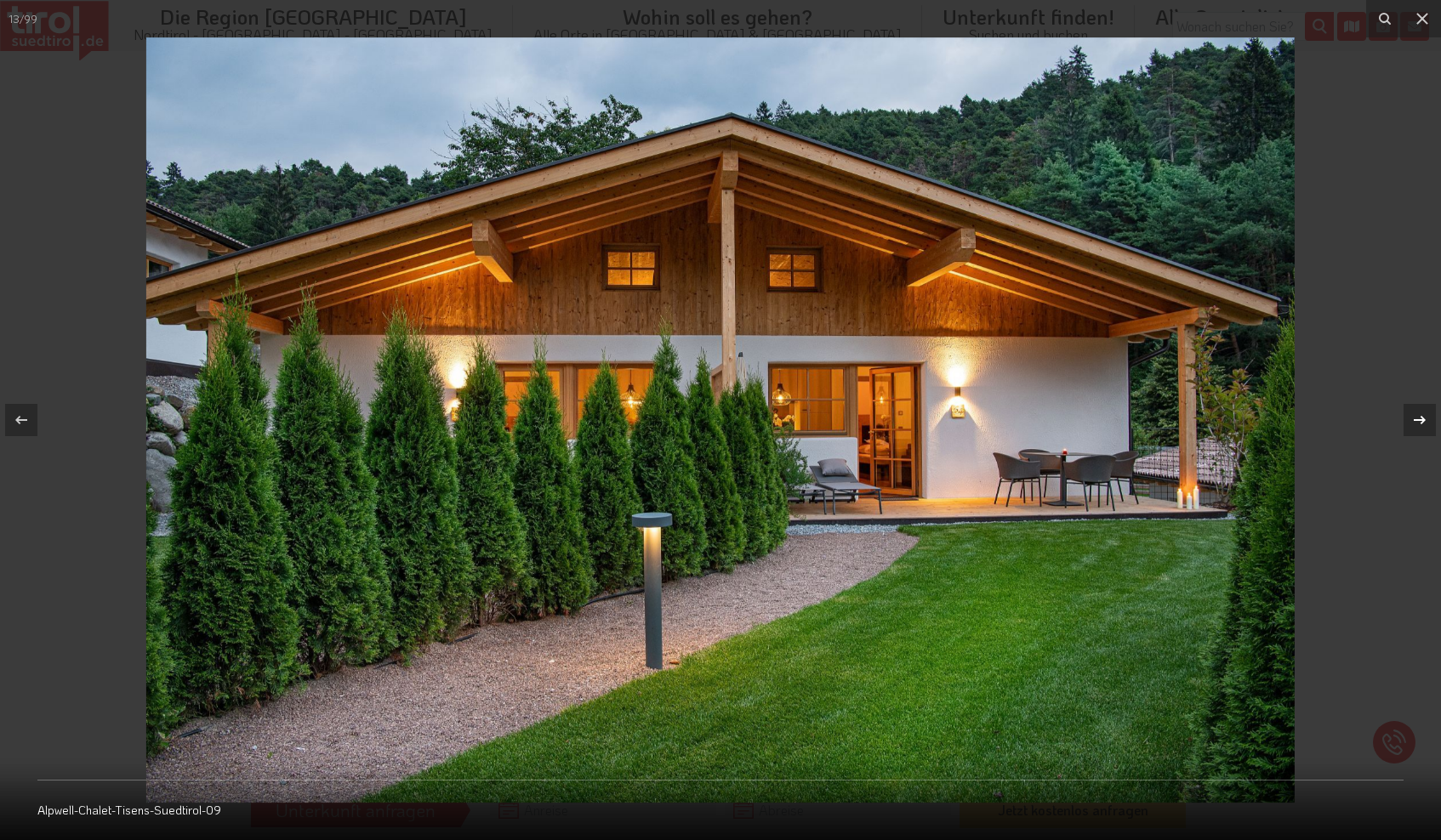
click at [1420, 416] on icon at bounding box center [1420, 420] width 20 height 20
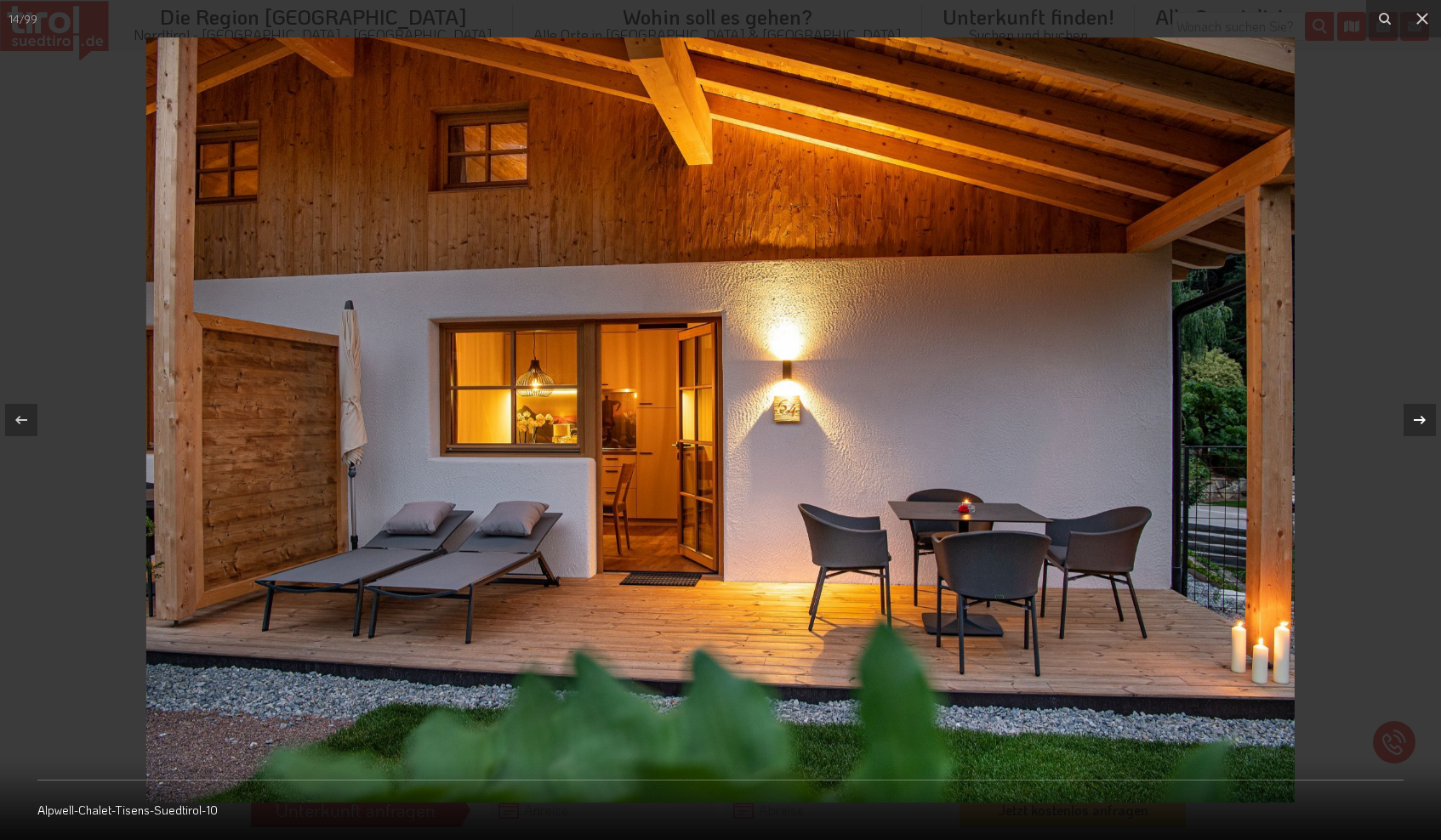
click at [1420, 416] on icon at bounding box center [1420, 420] width 20 height 20
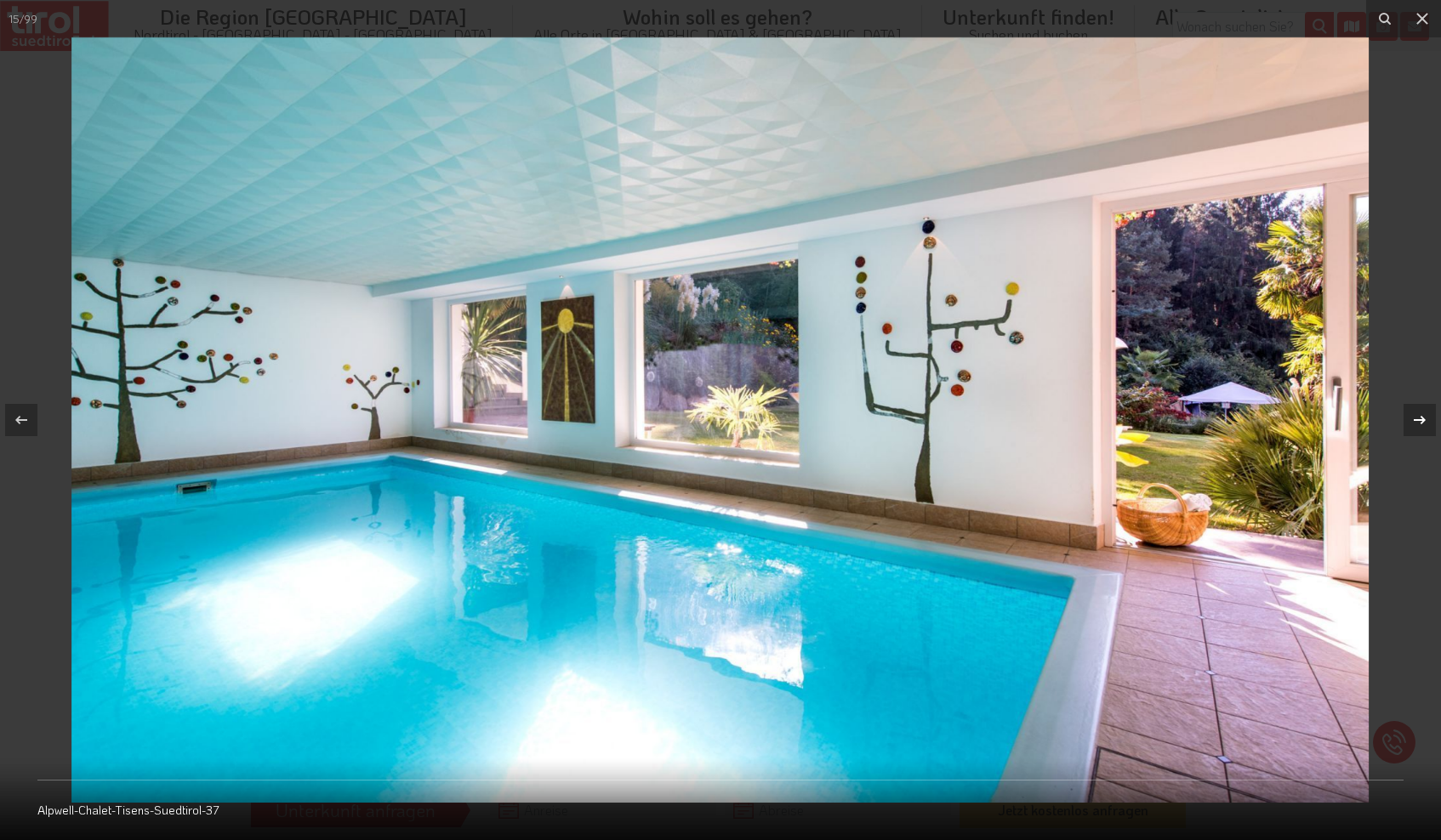
click at [1420, 416] on icon at bounding box center [1420, 420] width 20 height 20
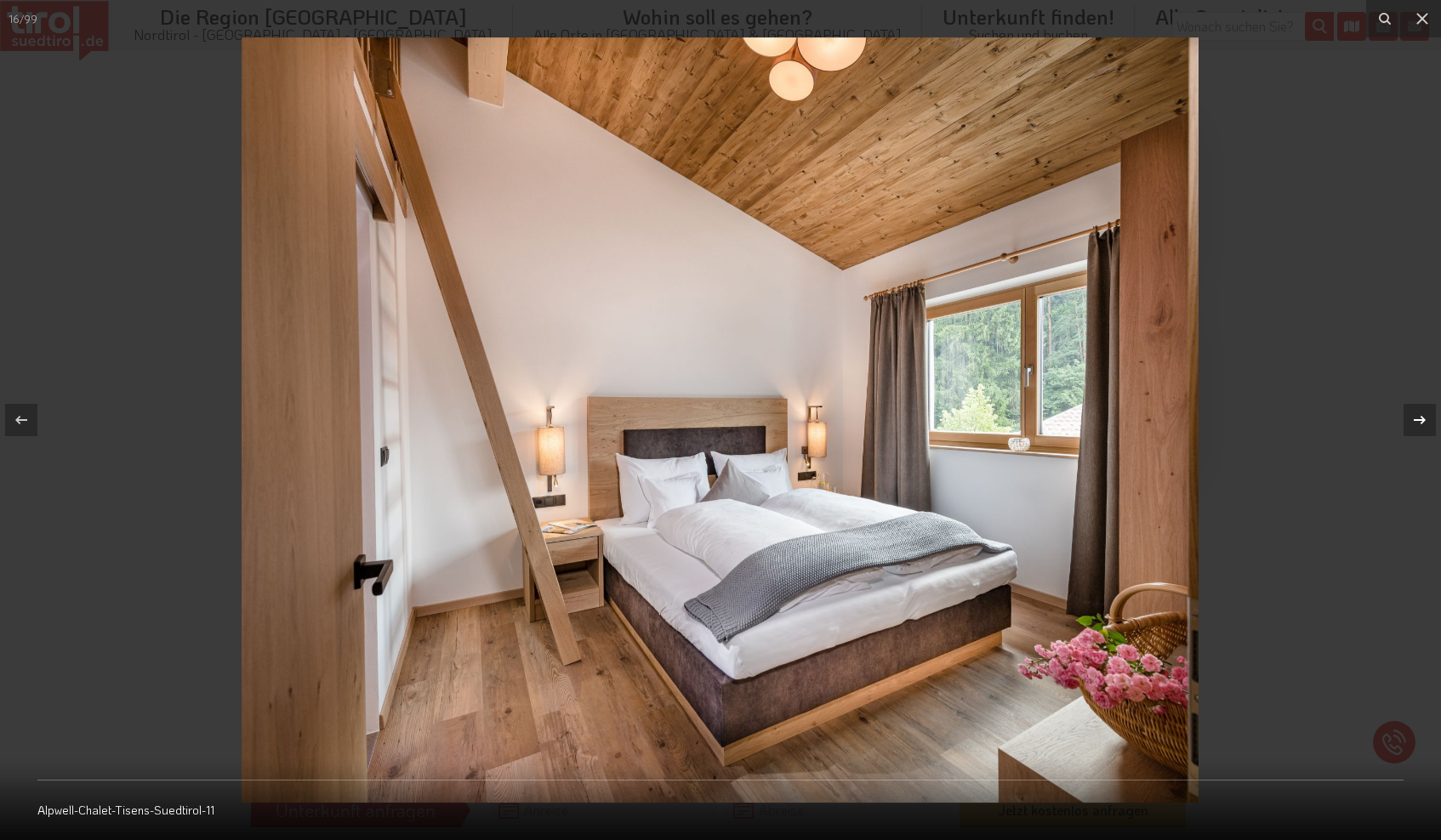
click at [1420, 416] on icon at bounding box center [1420, 420] width 20 height 20
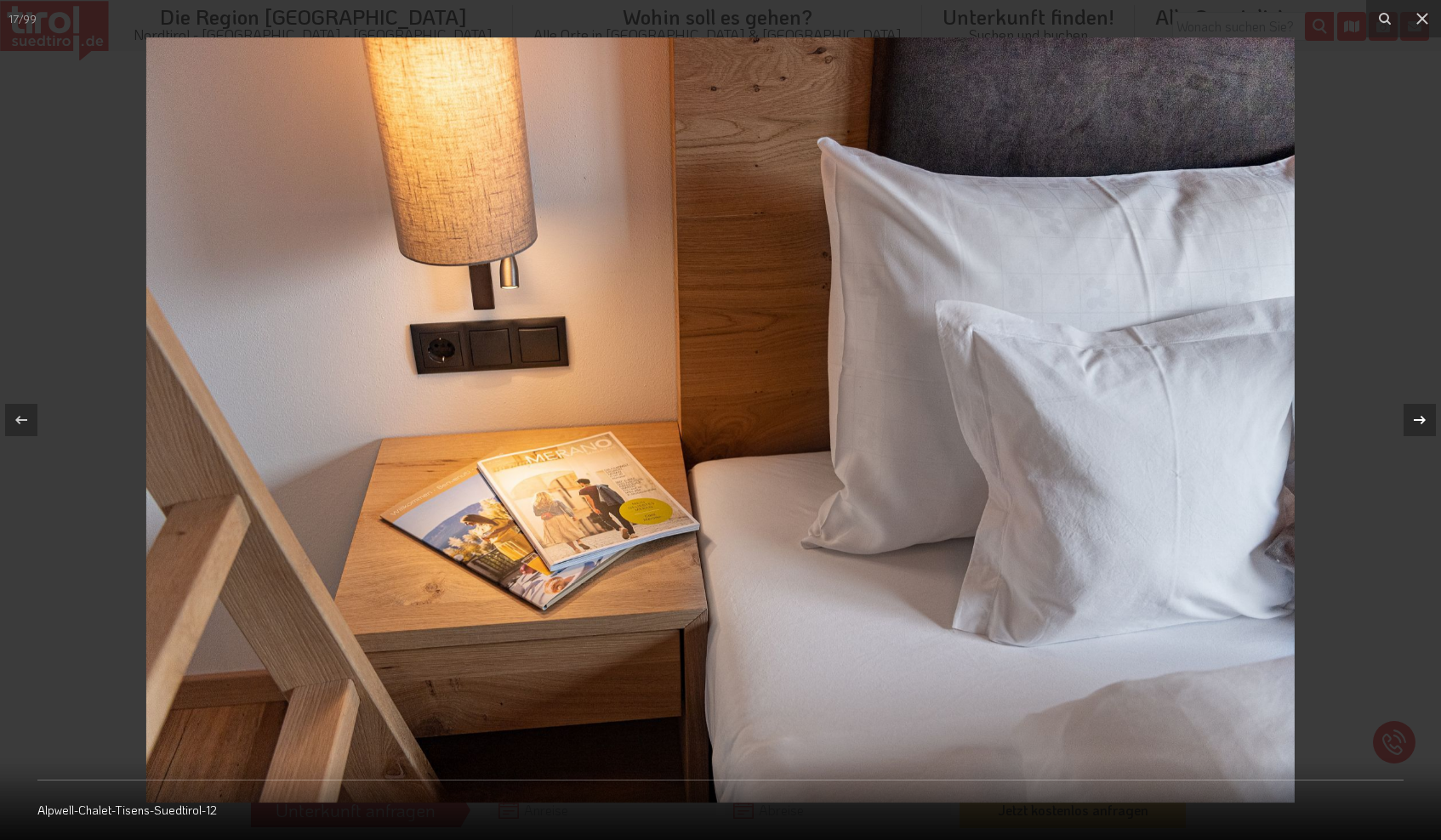
click at [1420, 416] on icon at bounding box center [1420, 420] width 20 height 20
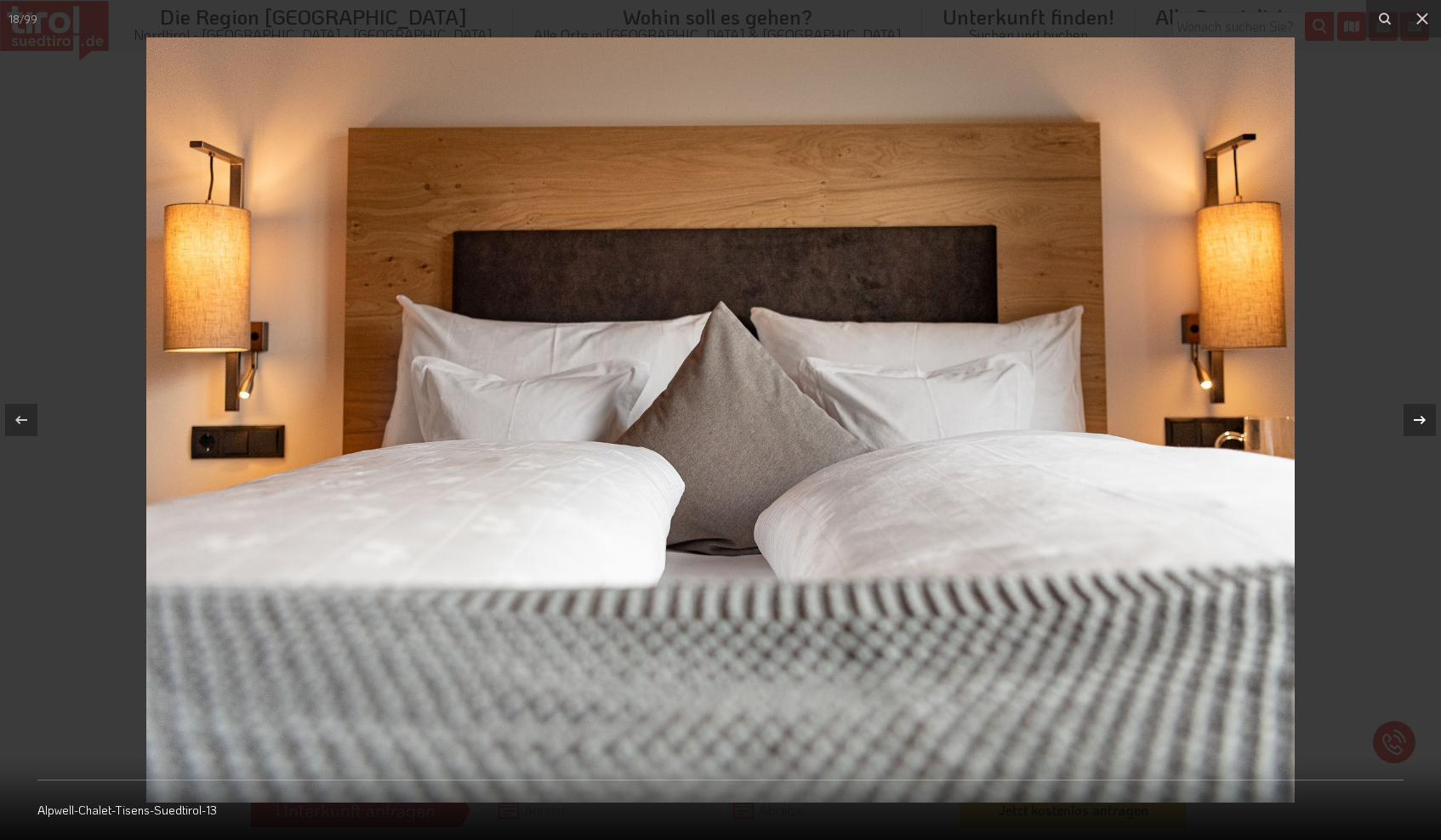
click at [1420, 416] on icon at bounding box center [1420, 420] width 20 height 20
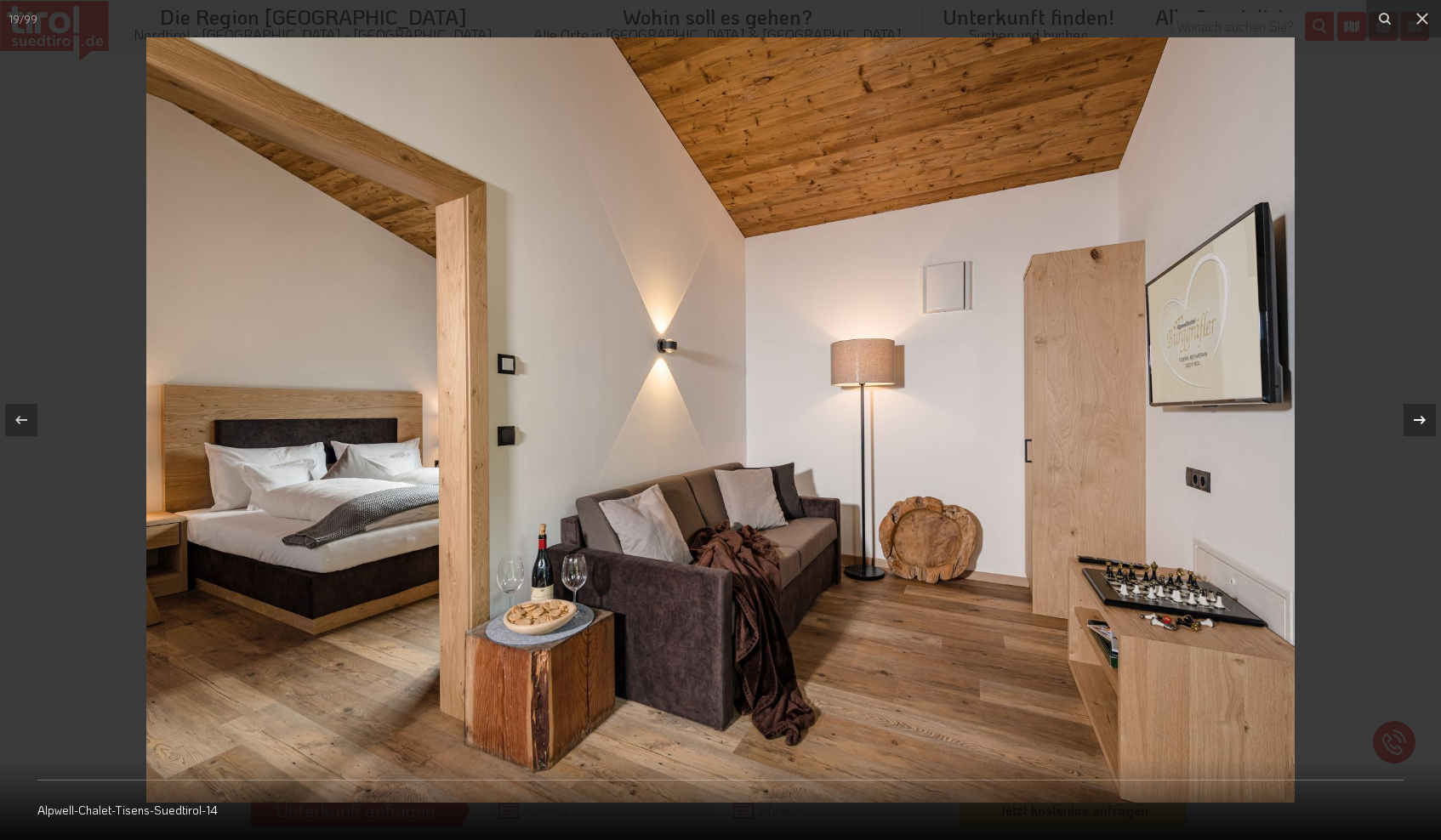
click at [1420, 416] on icon at bounding box center [1420, 420] width 20 height 20
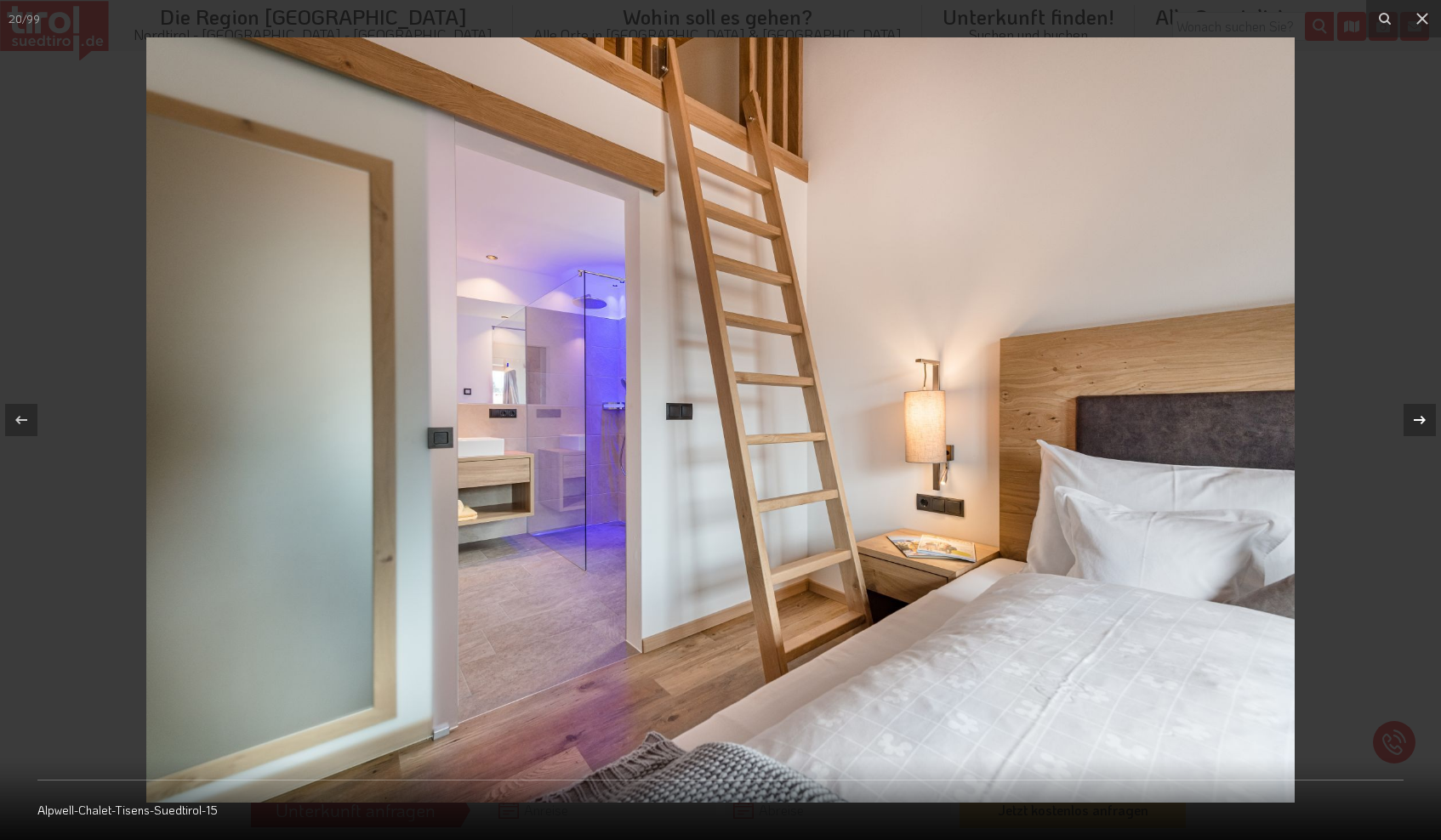
click at [1420, 416] on icon at bounding box center [1420, 420] width 20 height 20
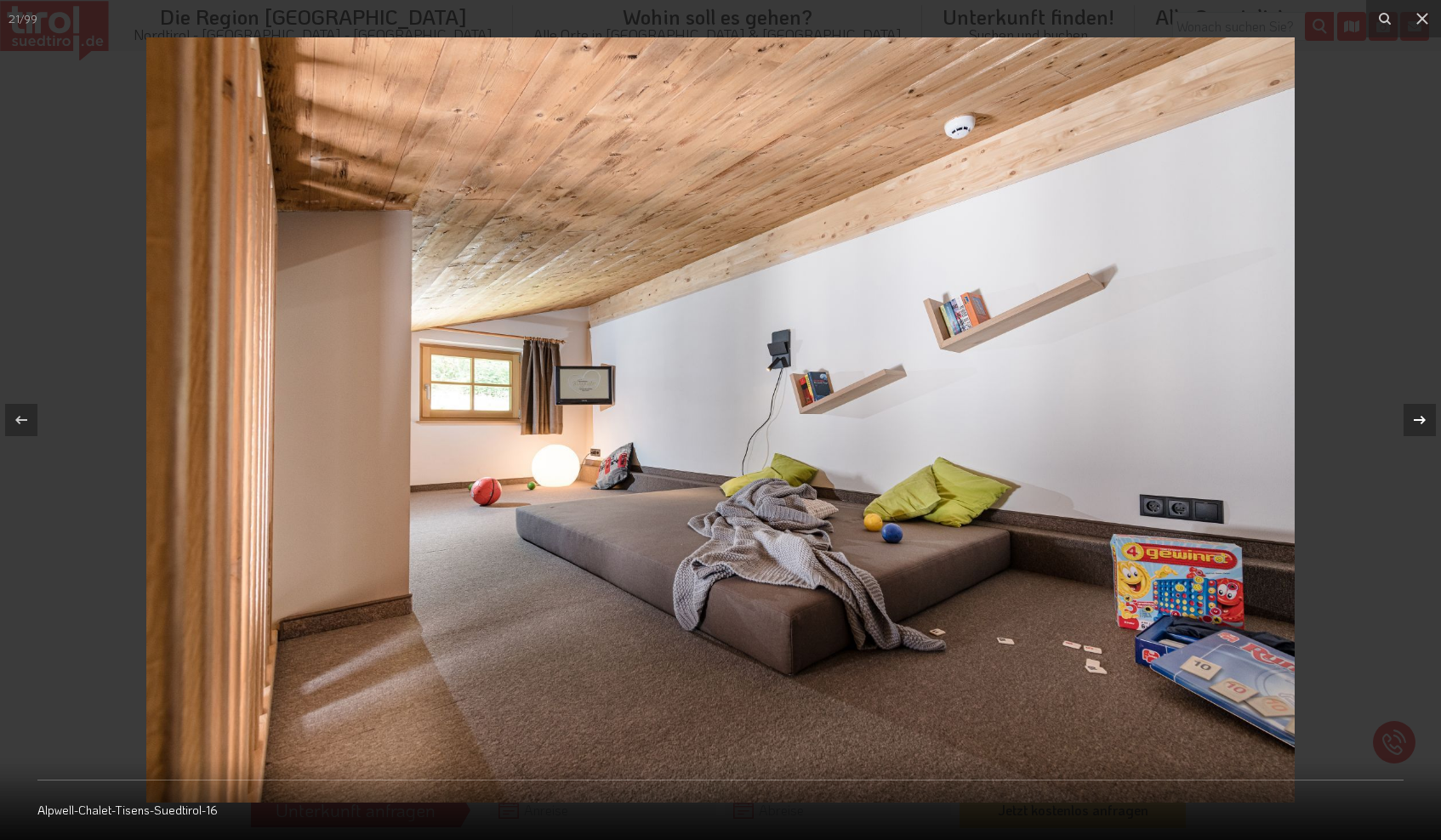
click at [1420, 416] on icon at bounding box center [1420, 420] width 20 height 20
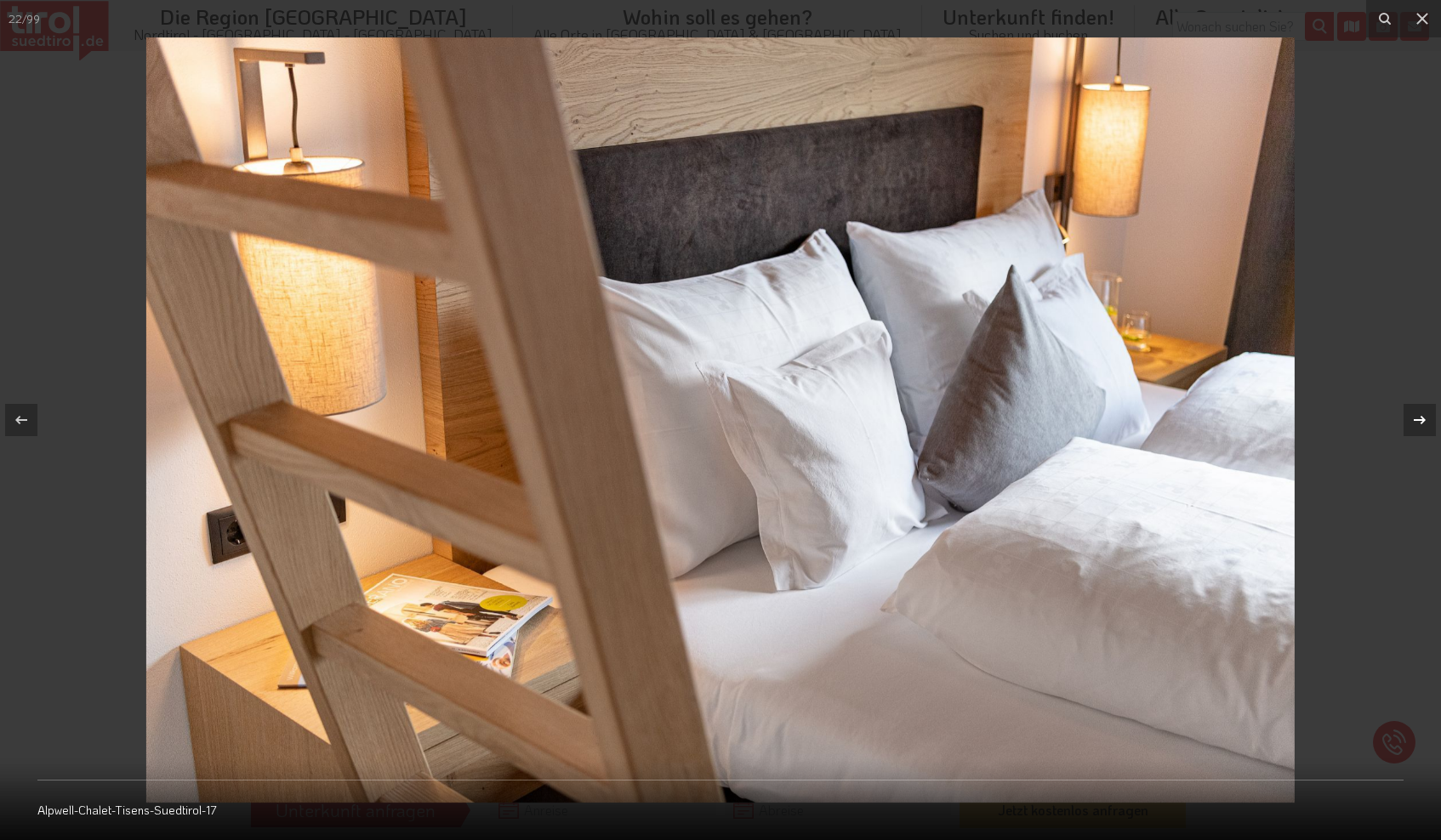
click at [1420, 416] on icon at bounding box center [1420, 420] width 20 height 20
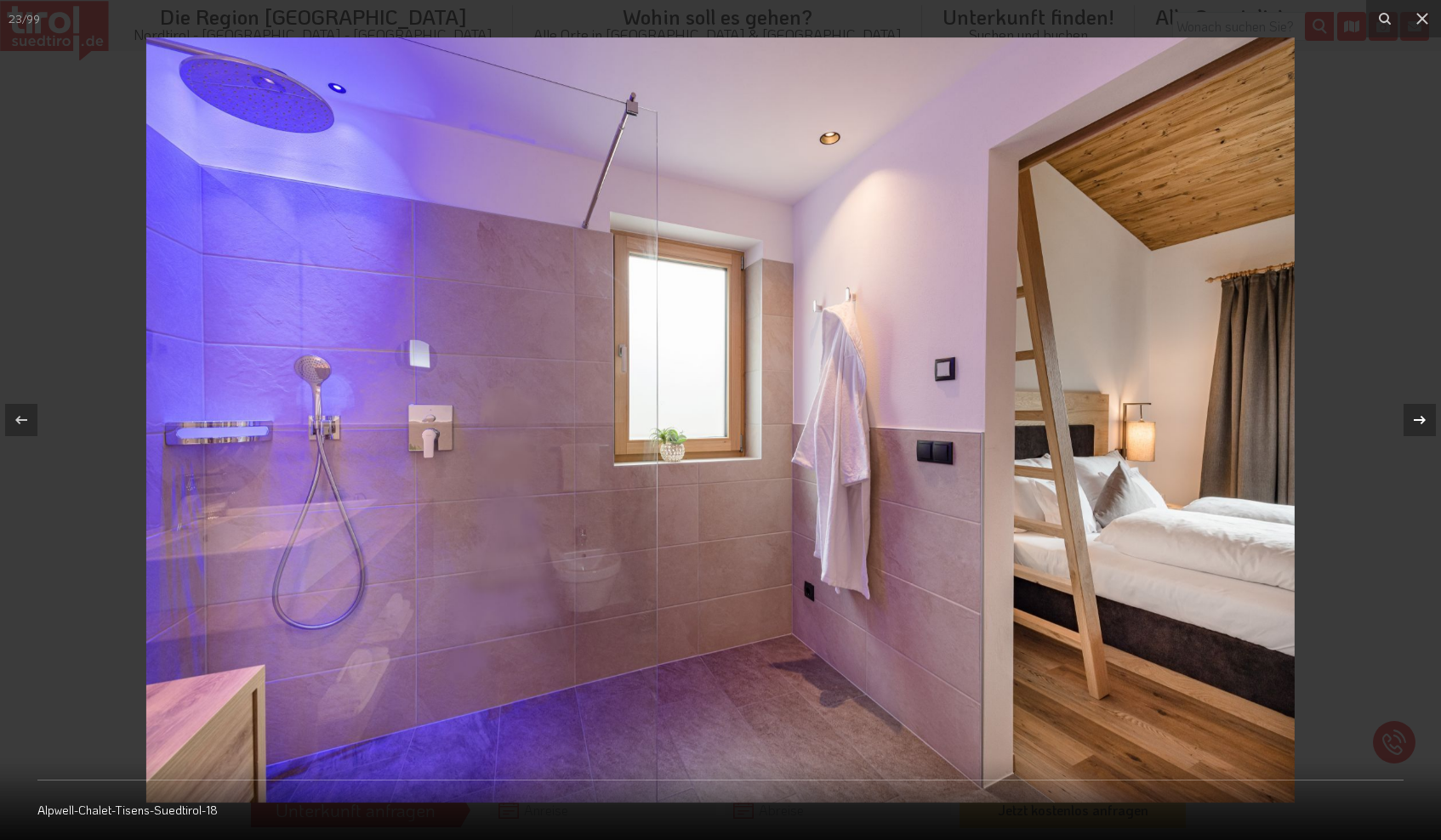
click at [1420, 416] on icon at bounding box center [1420, 420] width 20 height 20
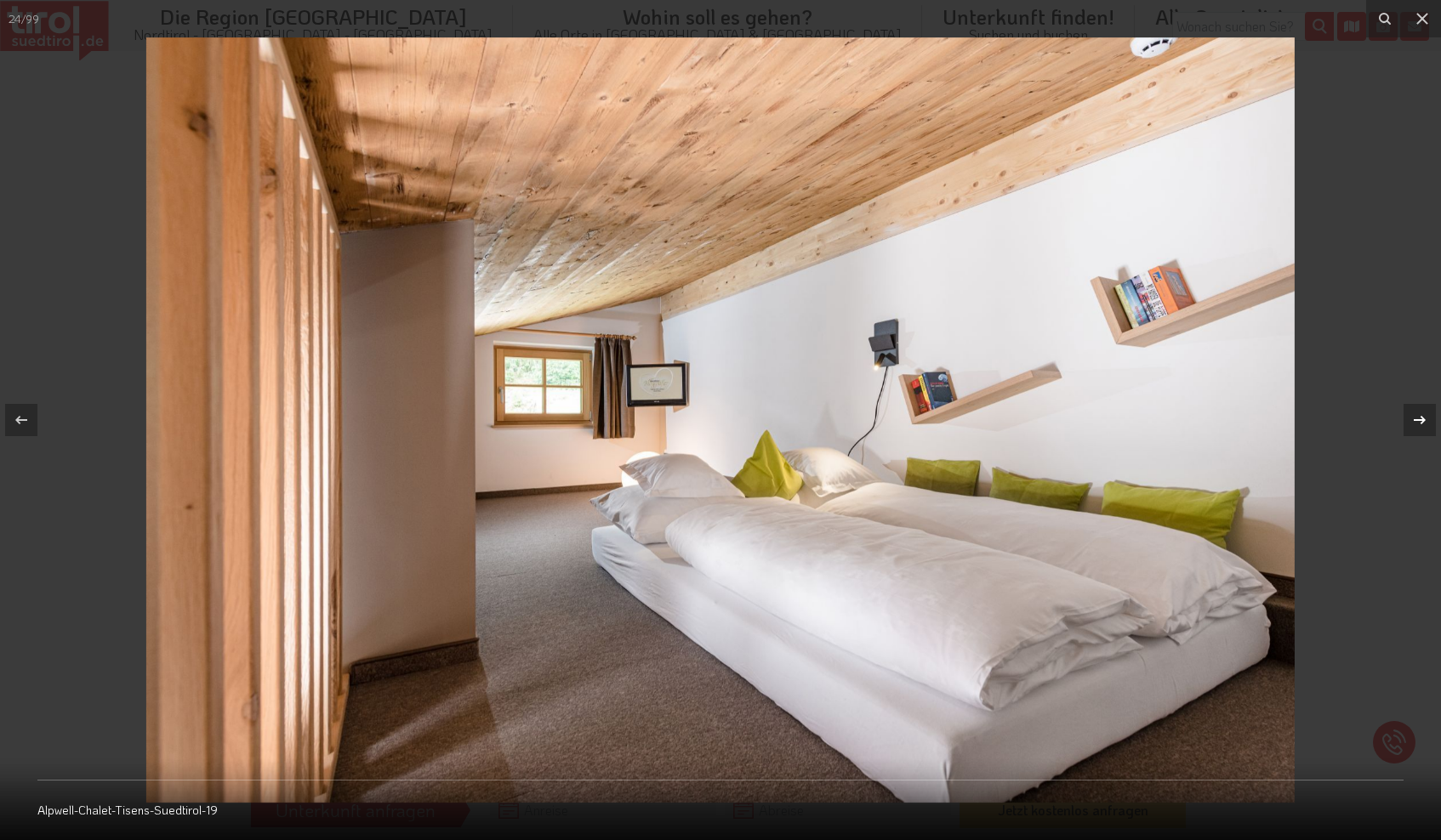
click at [1420, 416] on icon at bounding box center [1420, 420] width 20 height 20
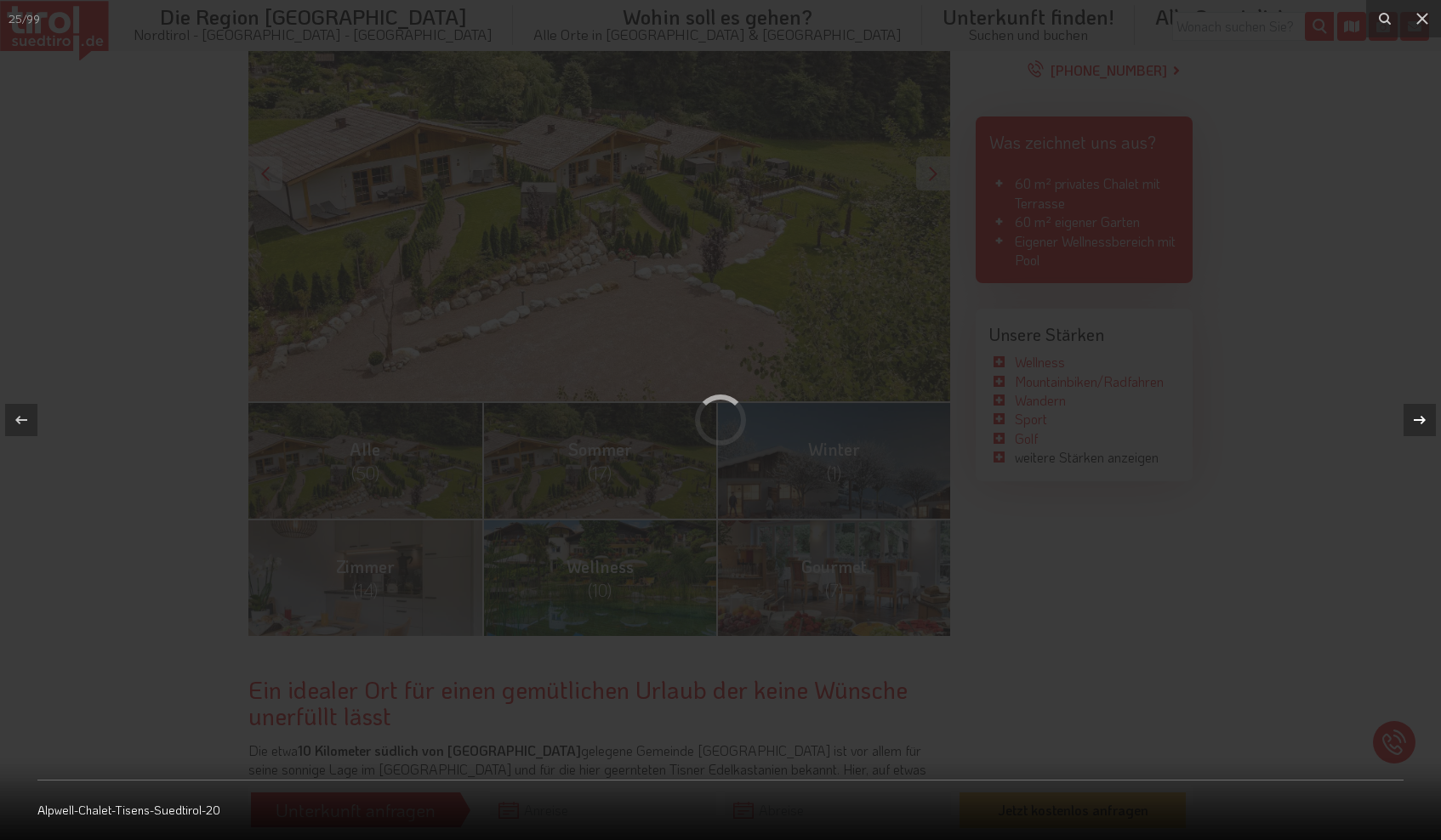
click at [1420, 416] on icon at bounding box center [1420, 420] width 20 height 20
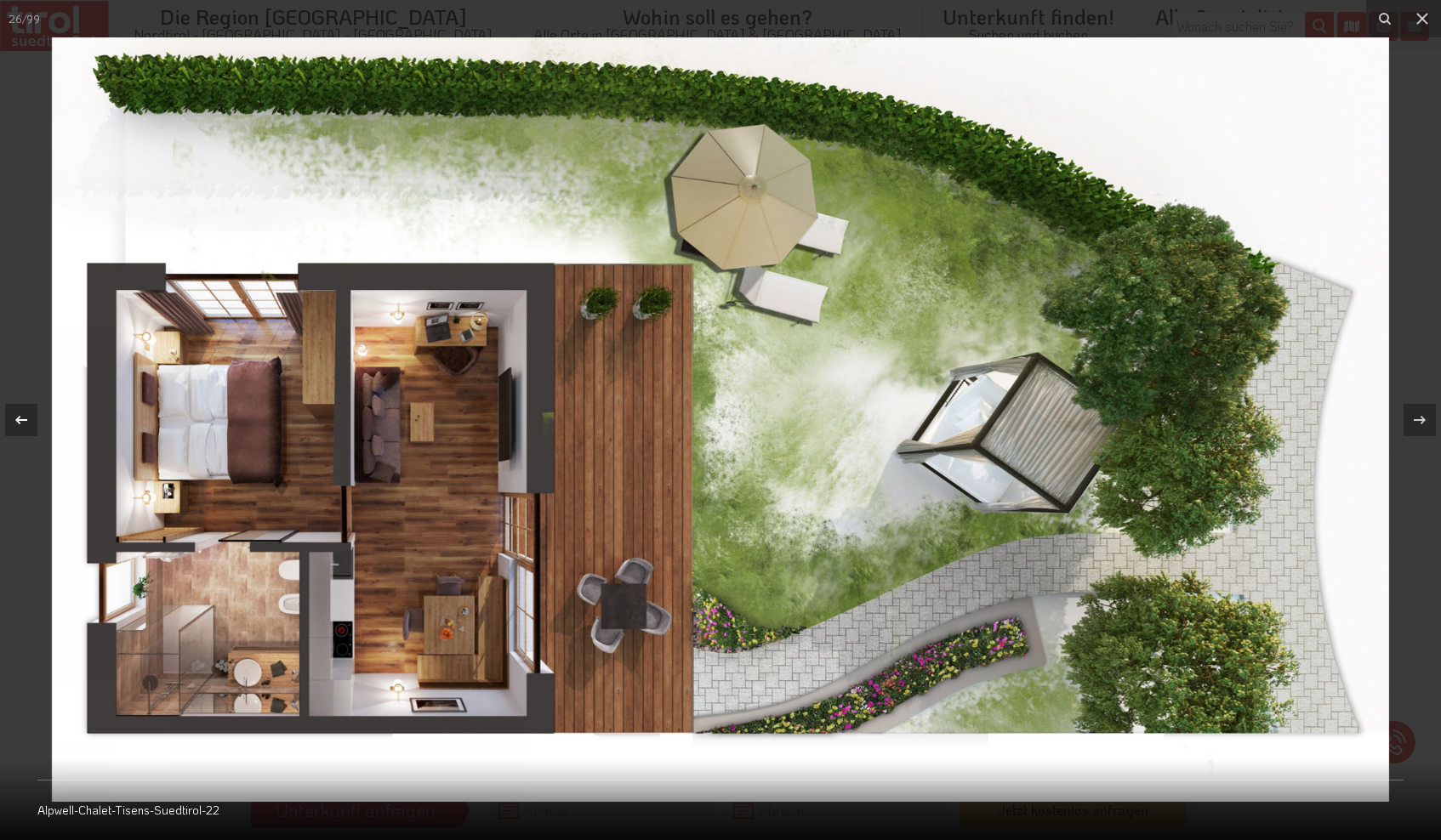
click at [18, 412] on icon at bounding box center [21, 420] width 20 height 20
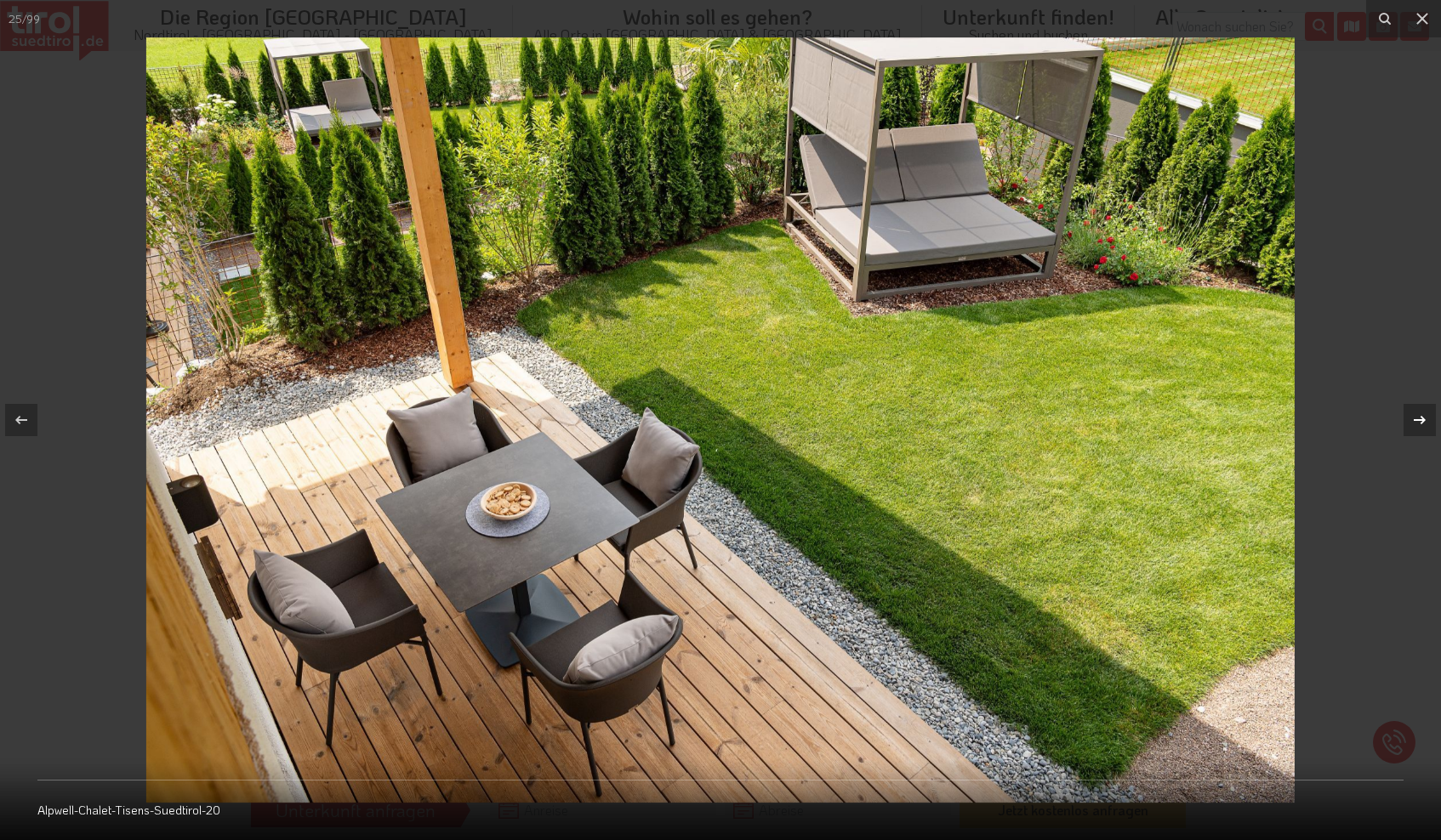
click at [1418, 420] on icon at bounding box center [1420, 420] width 20 height 20
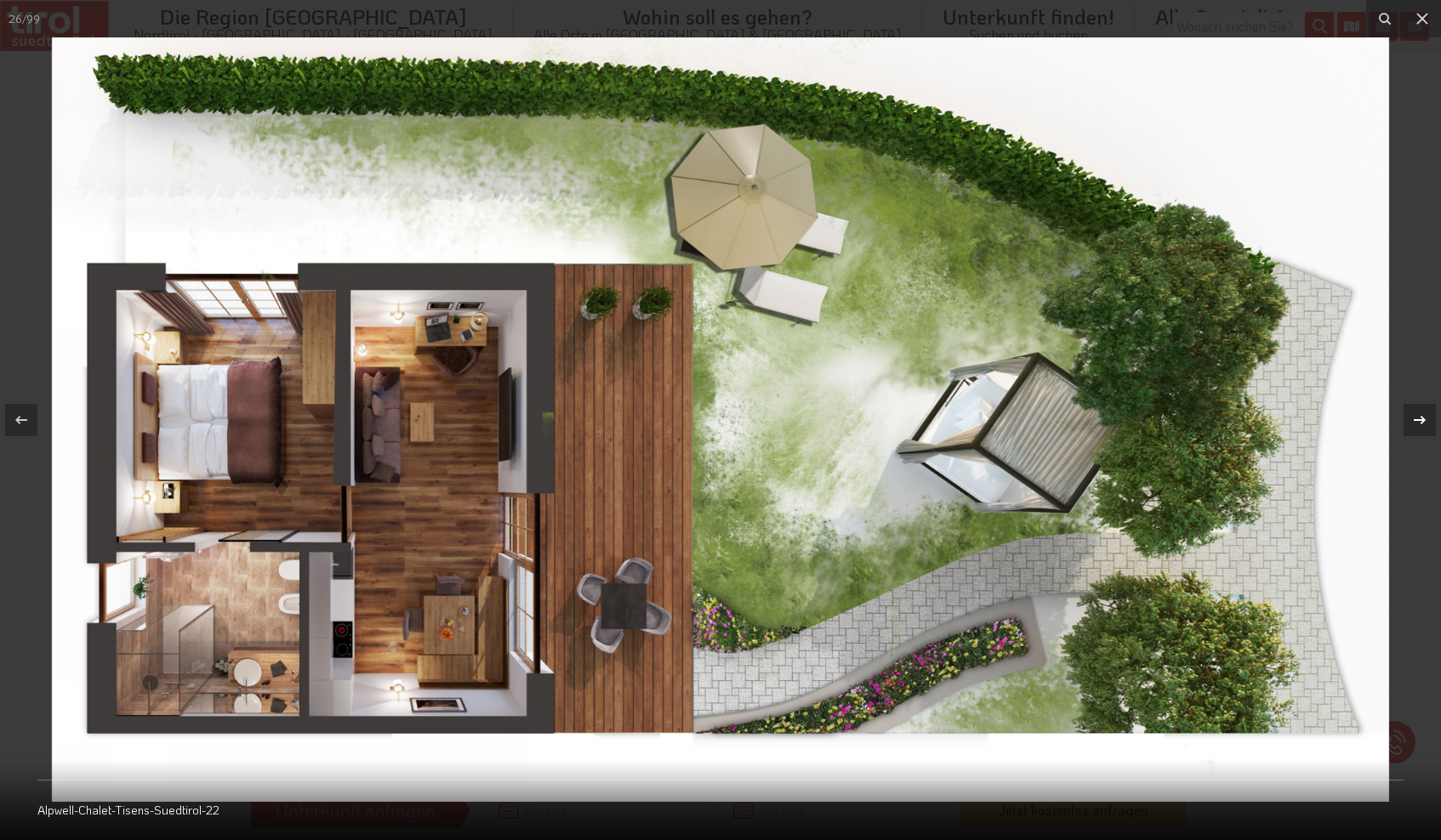
click at [1418, 420] on icon at bounding box center [1420, 420] width 20 height 20
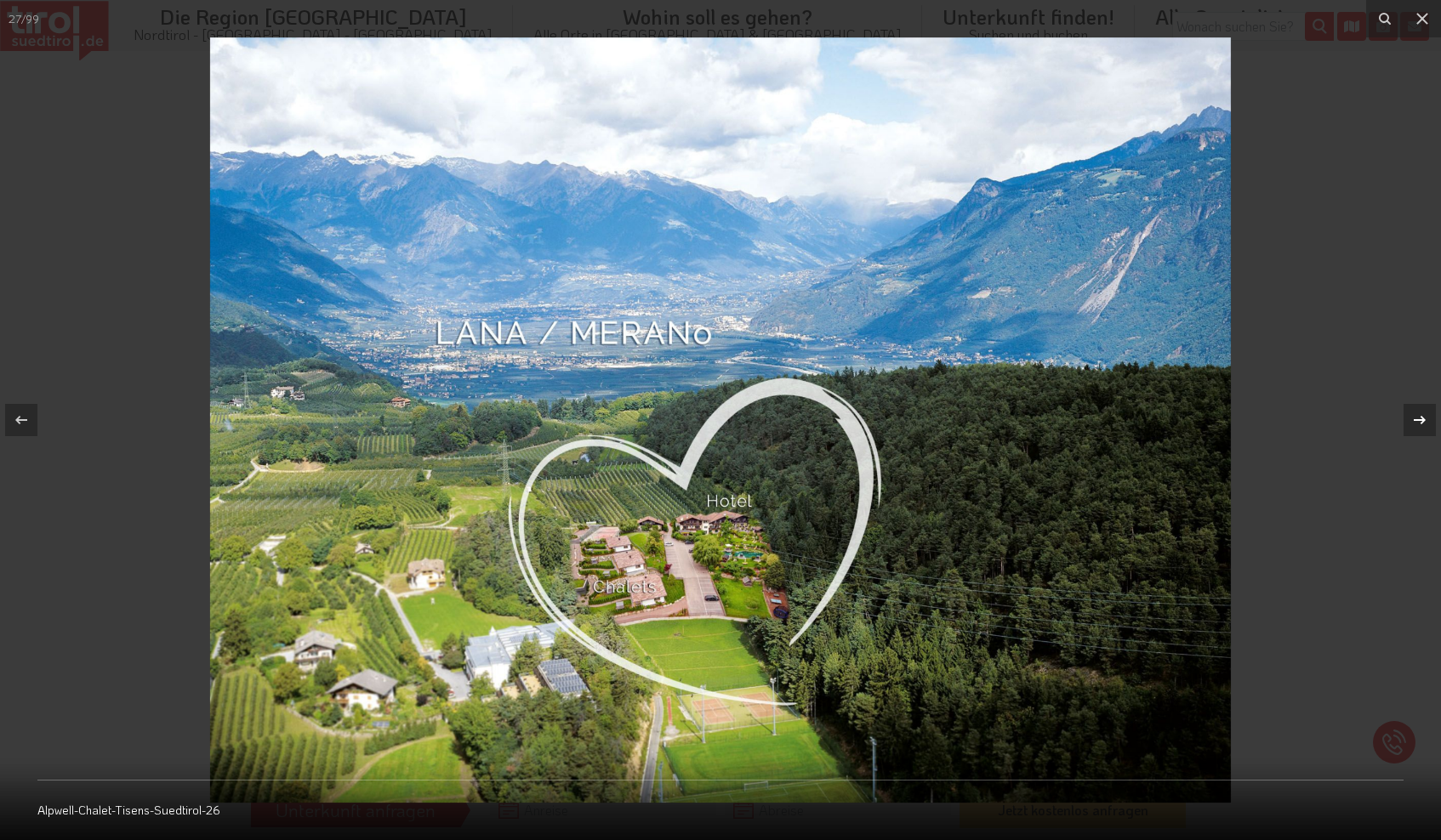
click at [1418, 420] on icon at bounding box center [1420, 420] width 12 height 9
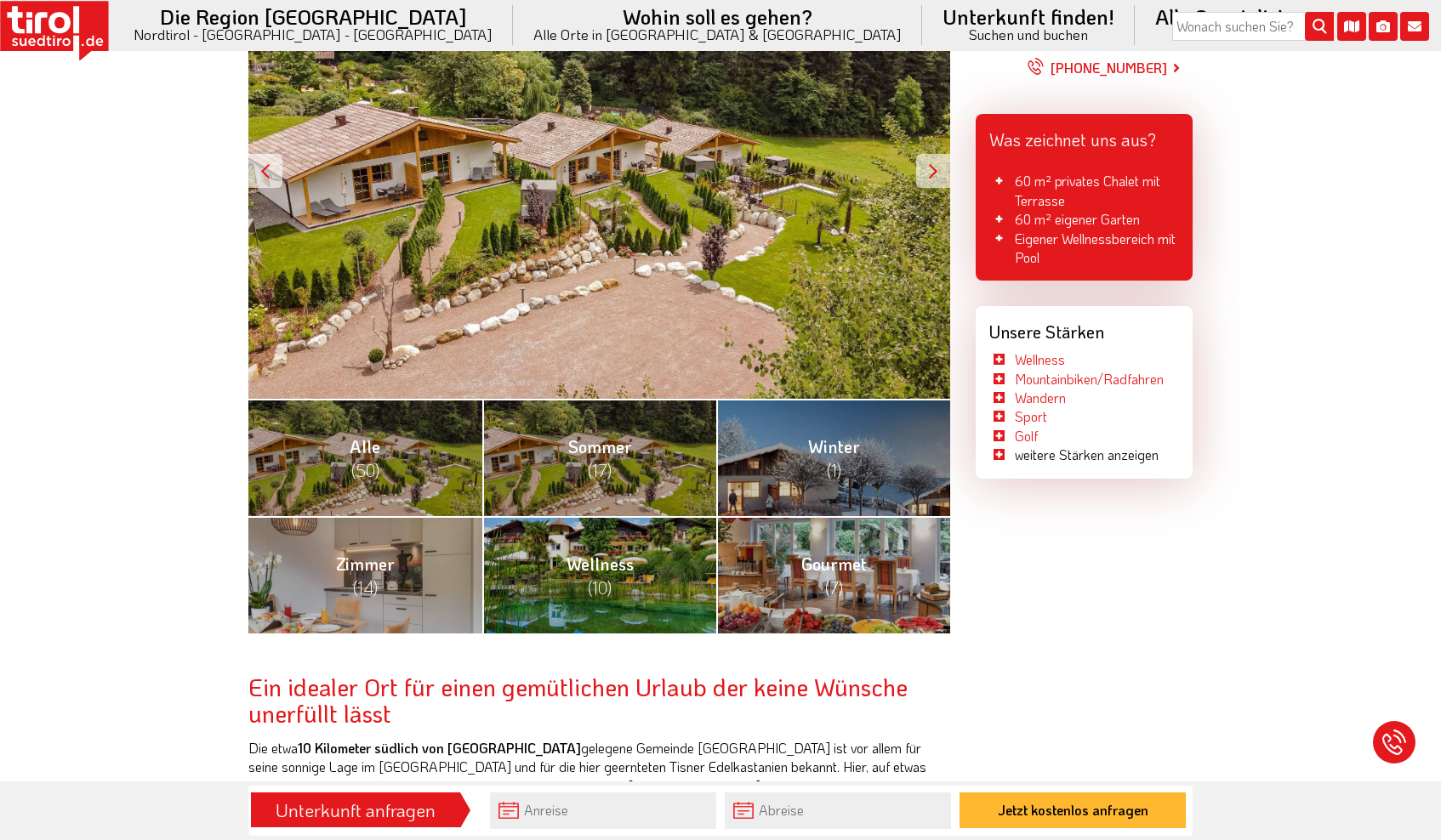
scroll to position [446, 0]
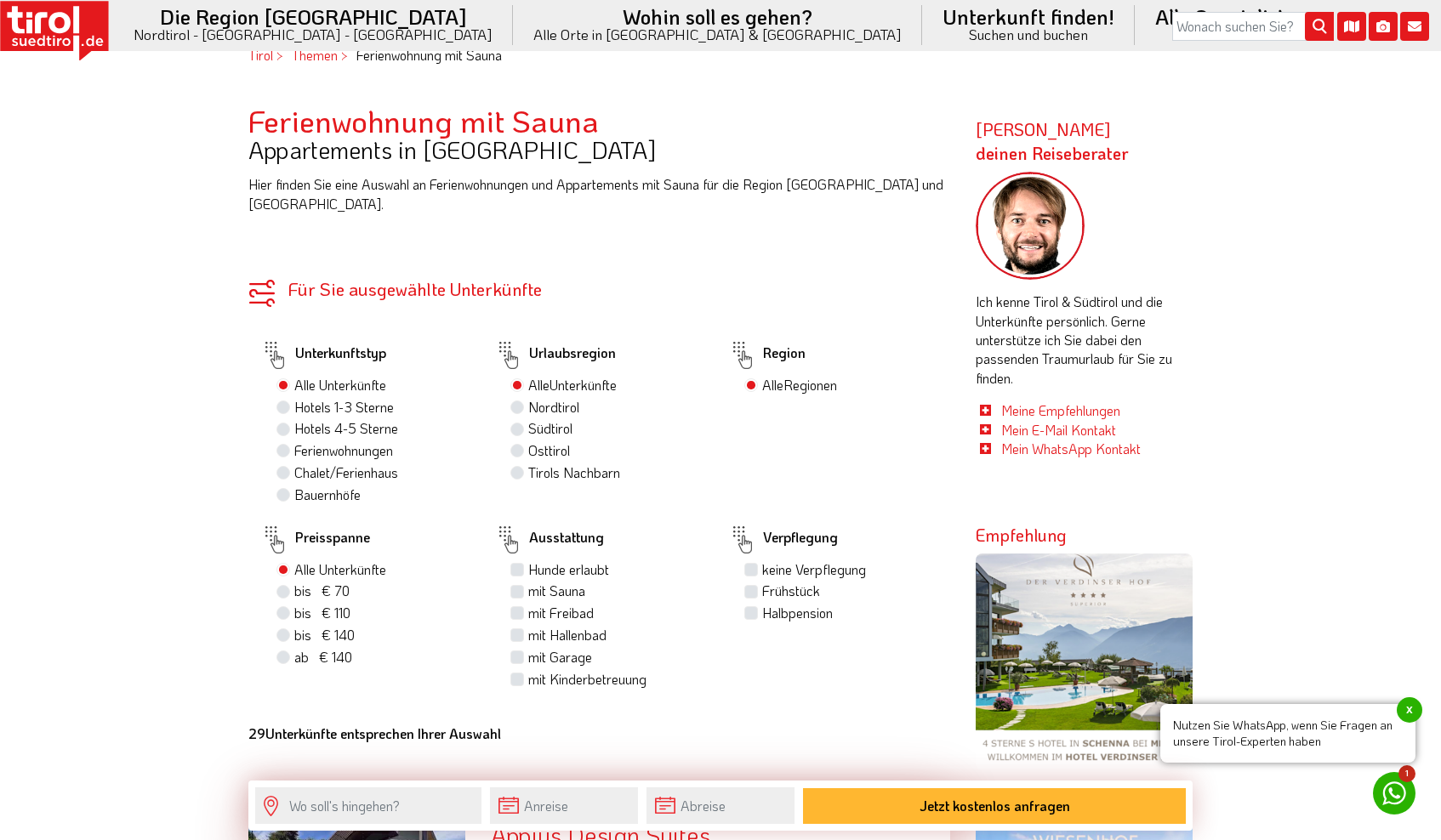
scroll to position [842, 0]
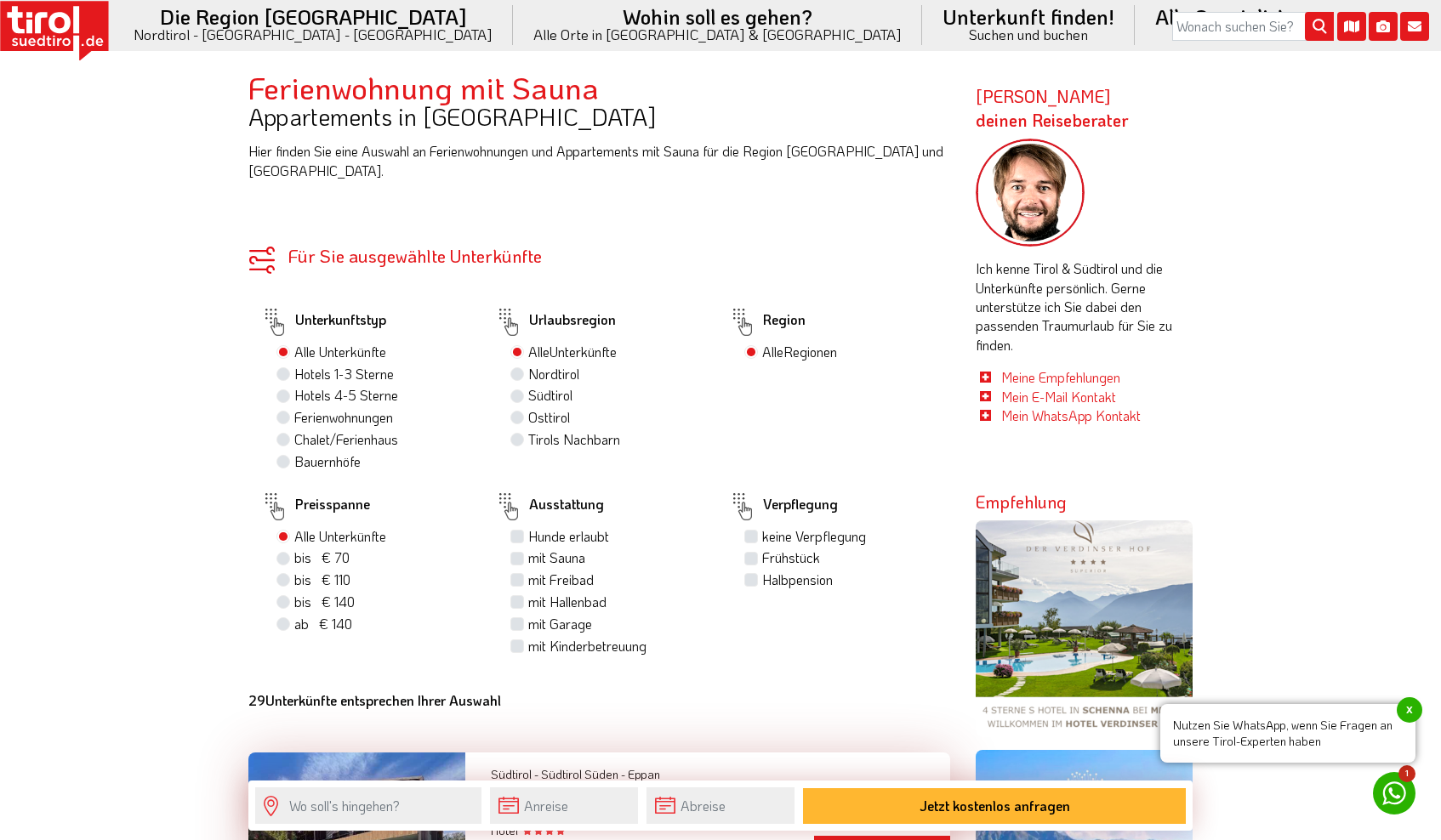
click at [528, 386] on label "Südtirol" at bounding box center [550, 396] width 44 height 19
click at [522, 390] on input "Südtirol" at bounding box center [519, 395] width 11 height 11
radio input "true"
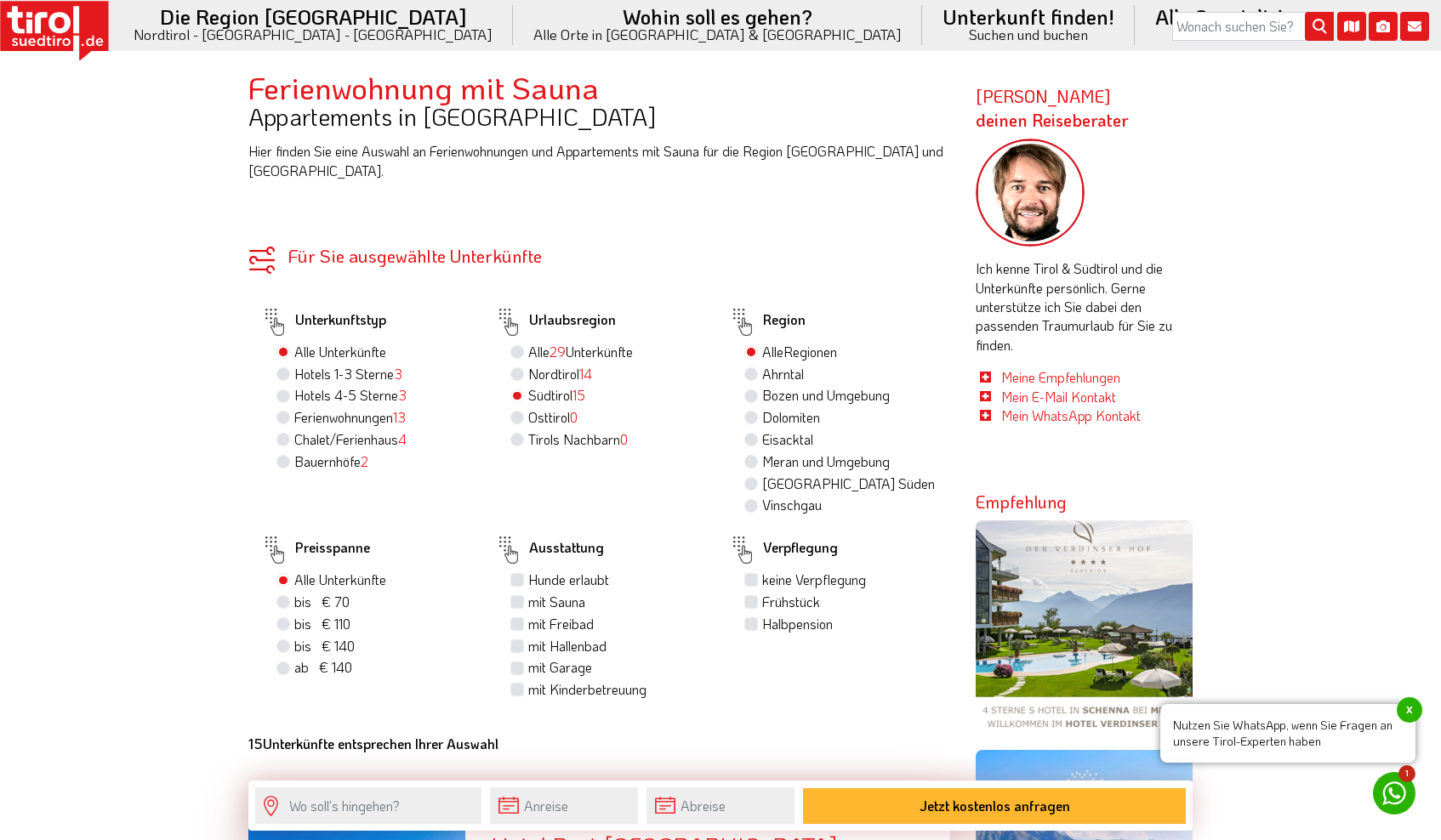
click at [528, 593] on label "mit Sauna" at bounding box center [556, 602] width 57 height 19
click at [520, 596] on input "mit Sauna" at bounding box center [519, 601] width 11 height 11
checkbox input "true"
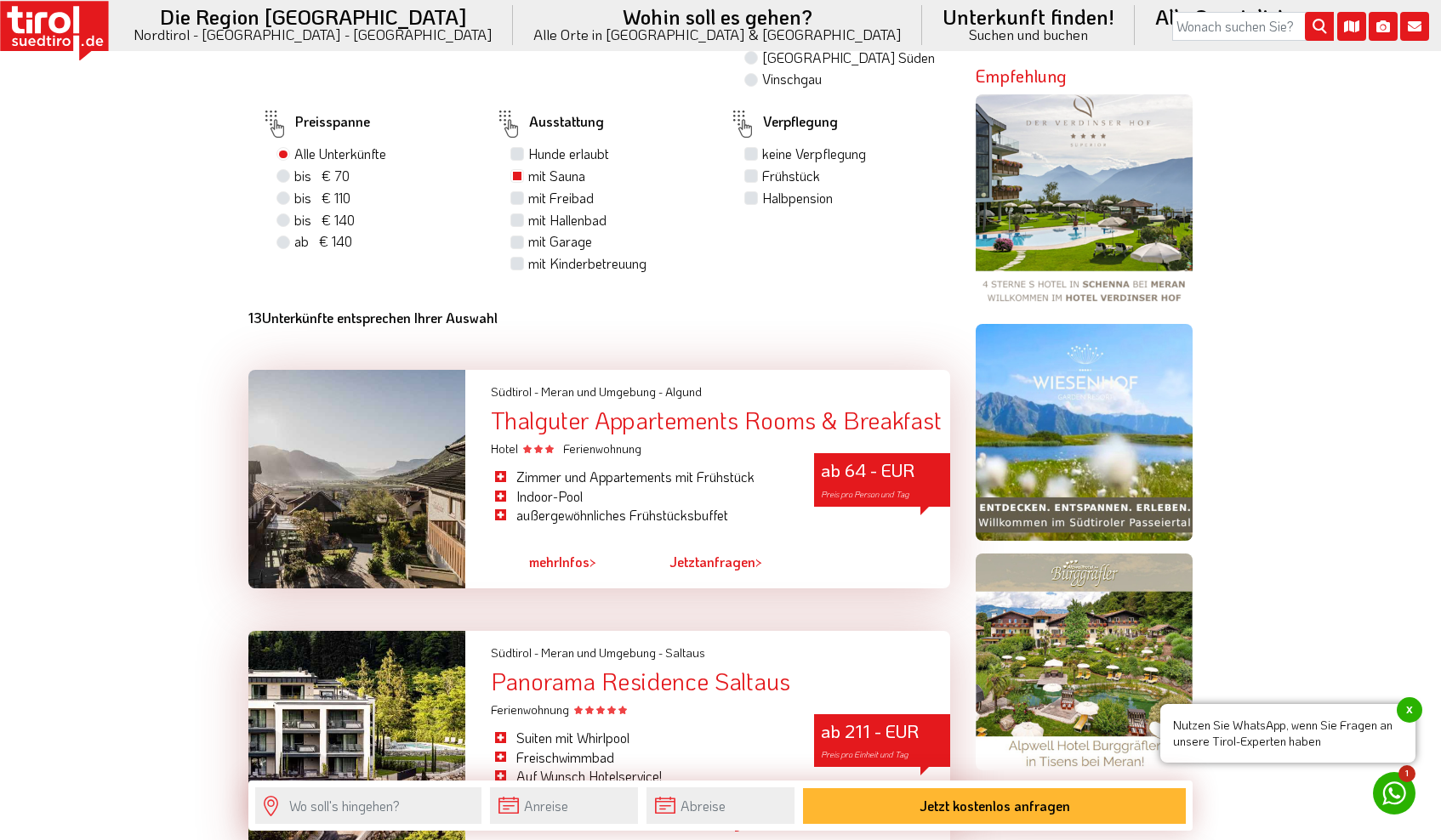
scroll to position [1071, 0]
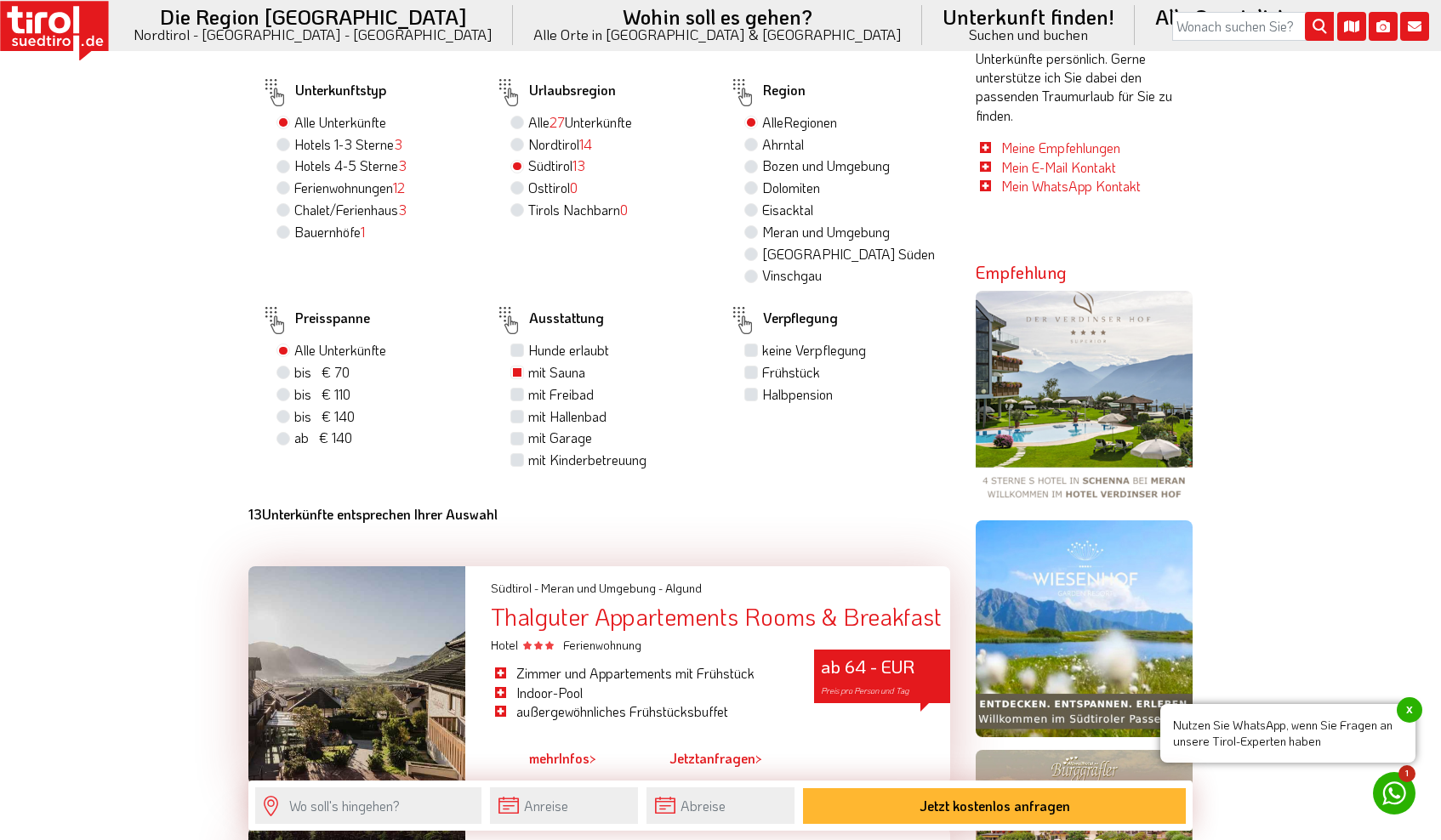
click at [528, 341] on label "Hunde erlaubt" at bounding box center [568, 350] width 81 height 19
click at [520, 345] on input "Hunde erlaubt" at bounding box center [519, 350] width 11 height 11
checkbox input "true"
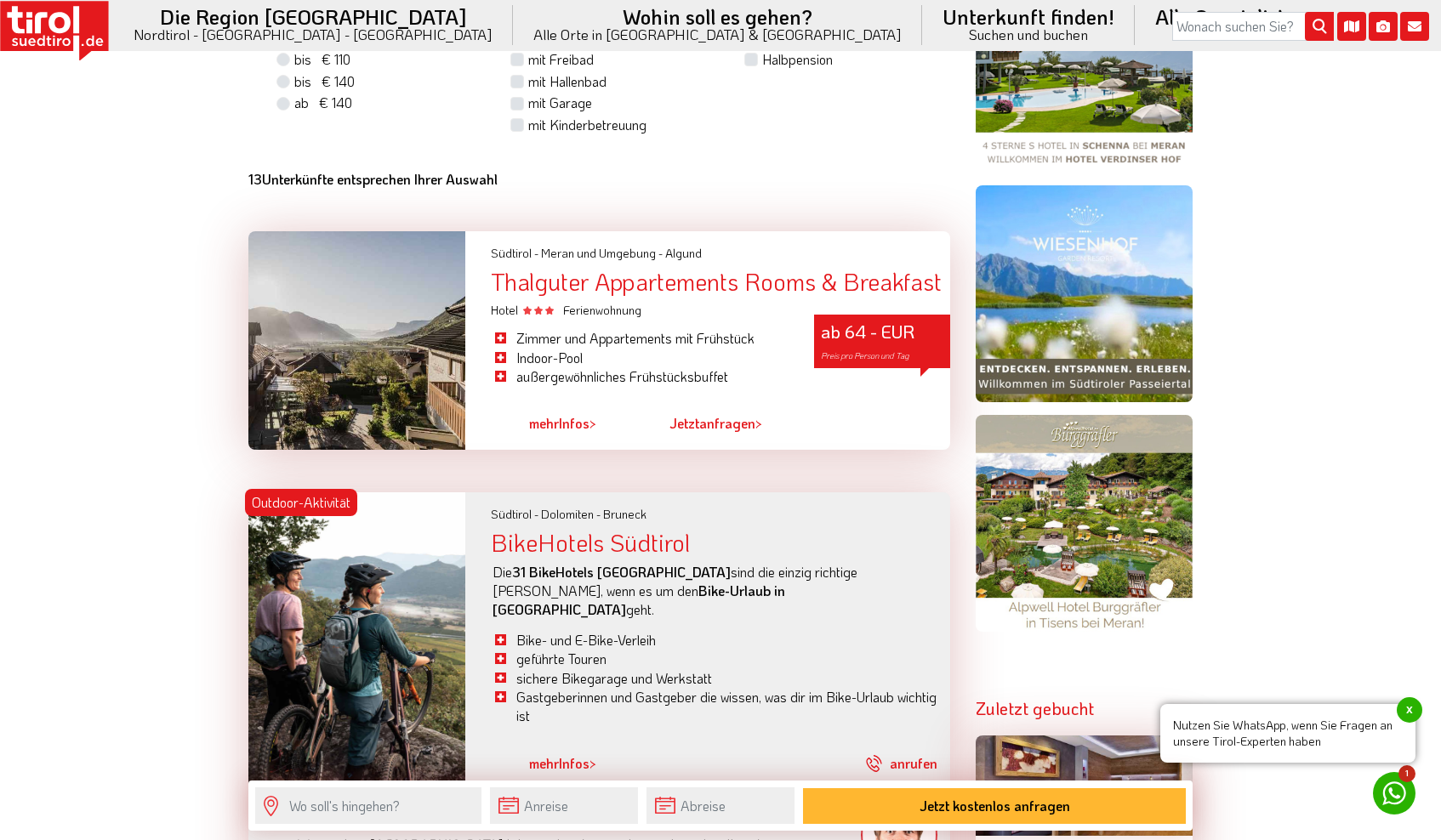
scroll to position [1415, 0]
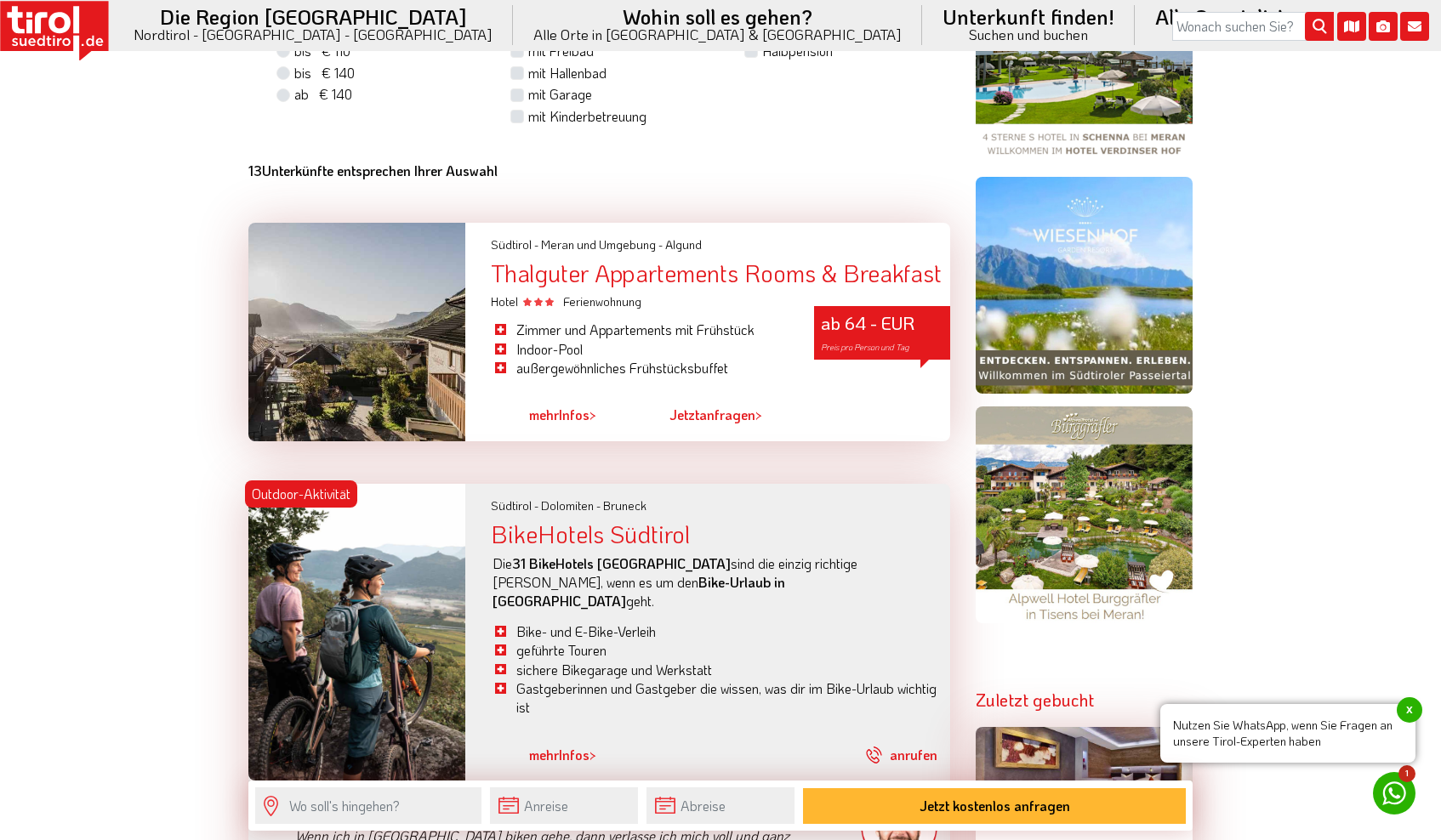
click at [630, 277] on div "Thalguter Appartements Rooms & Breakfast" at bounding box center [720, 273] width 459 height 26
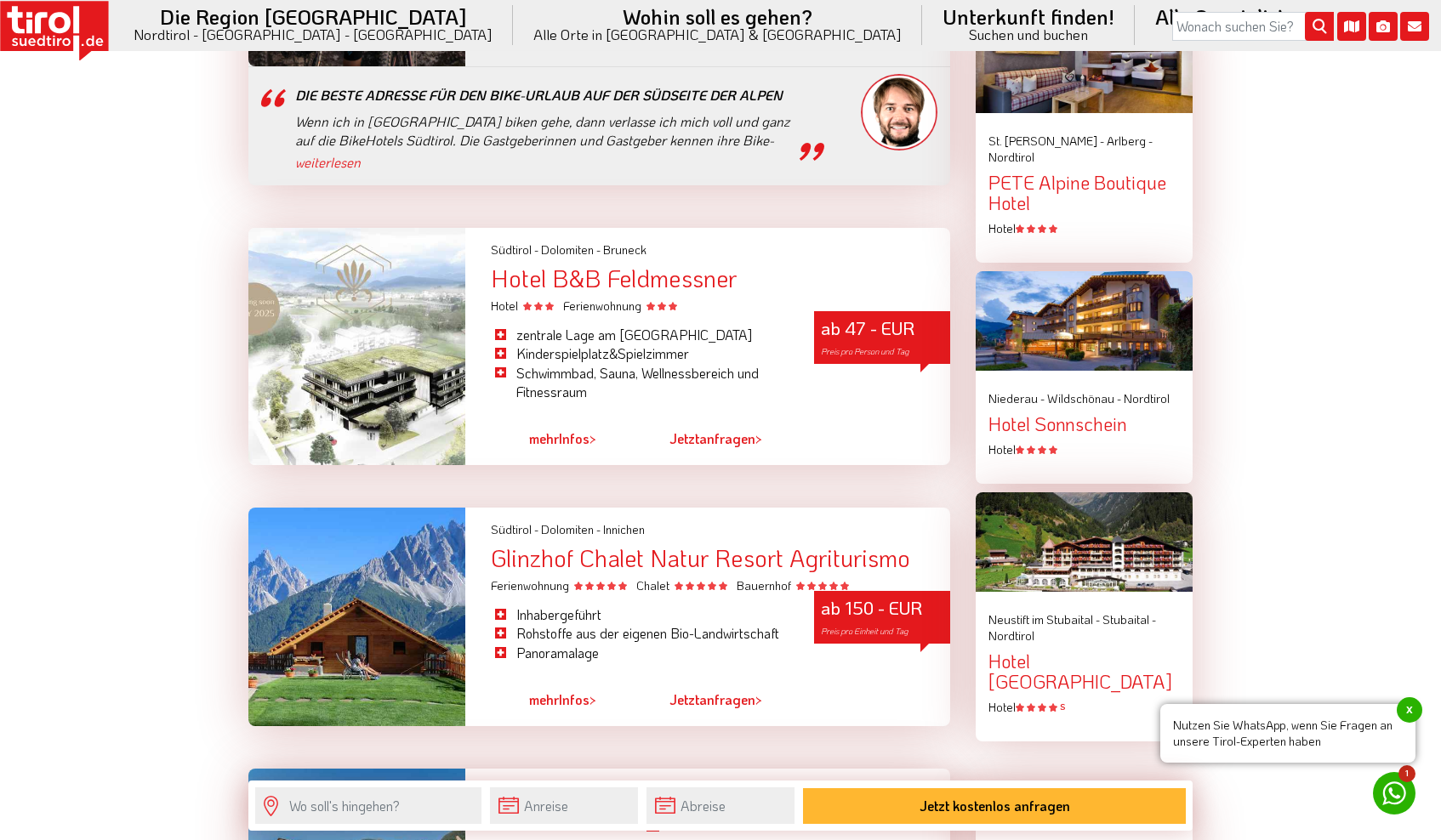
scroll to position [2130, 0]
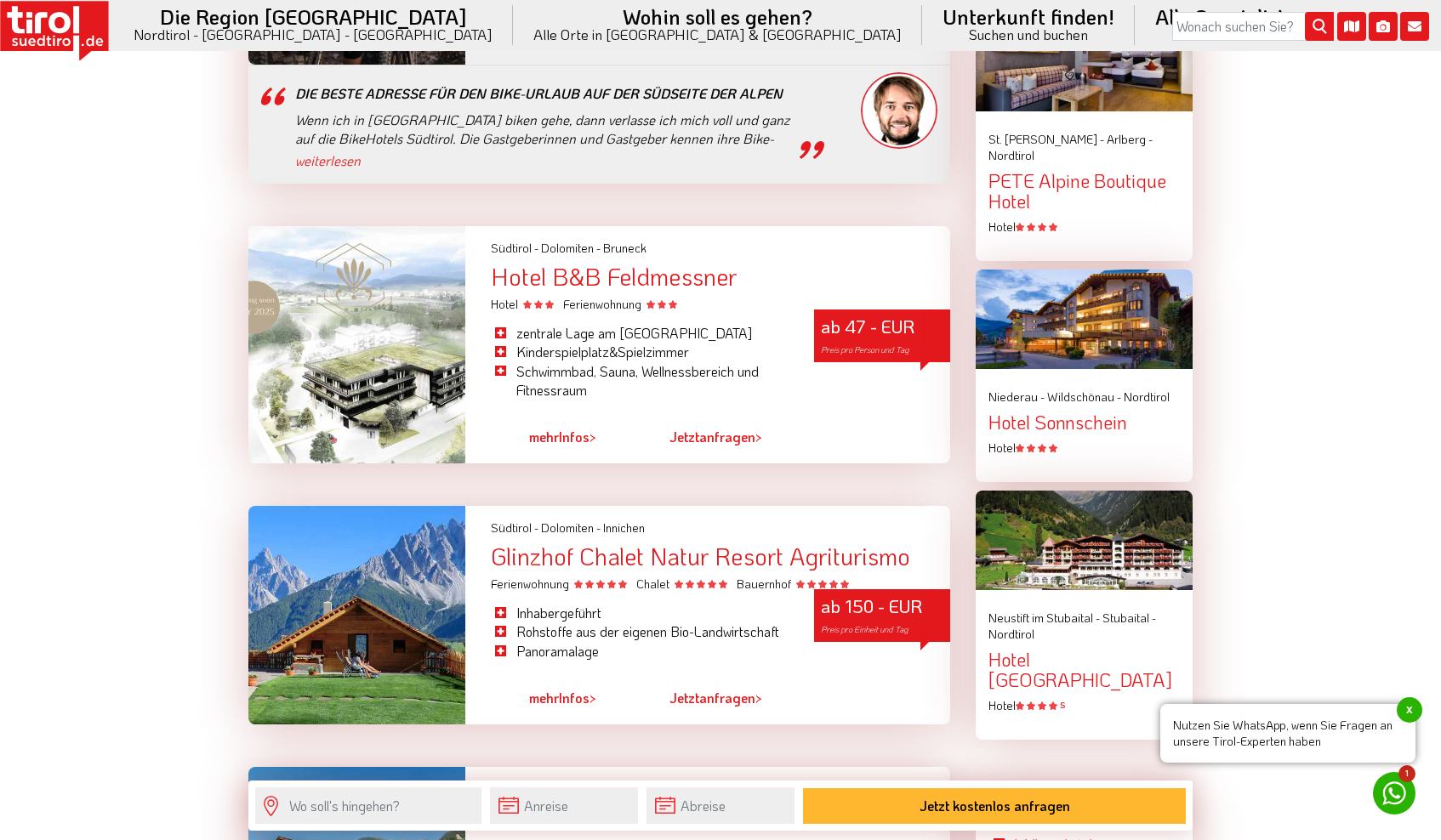
click at [614, 264] on div "Hotel B&B Feldmessner" at bounding box center [720, 276] width 459 height 26
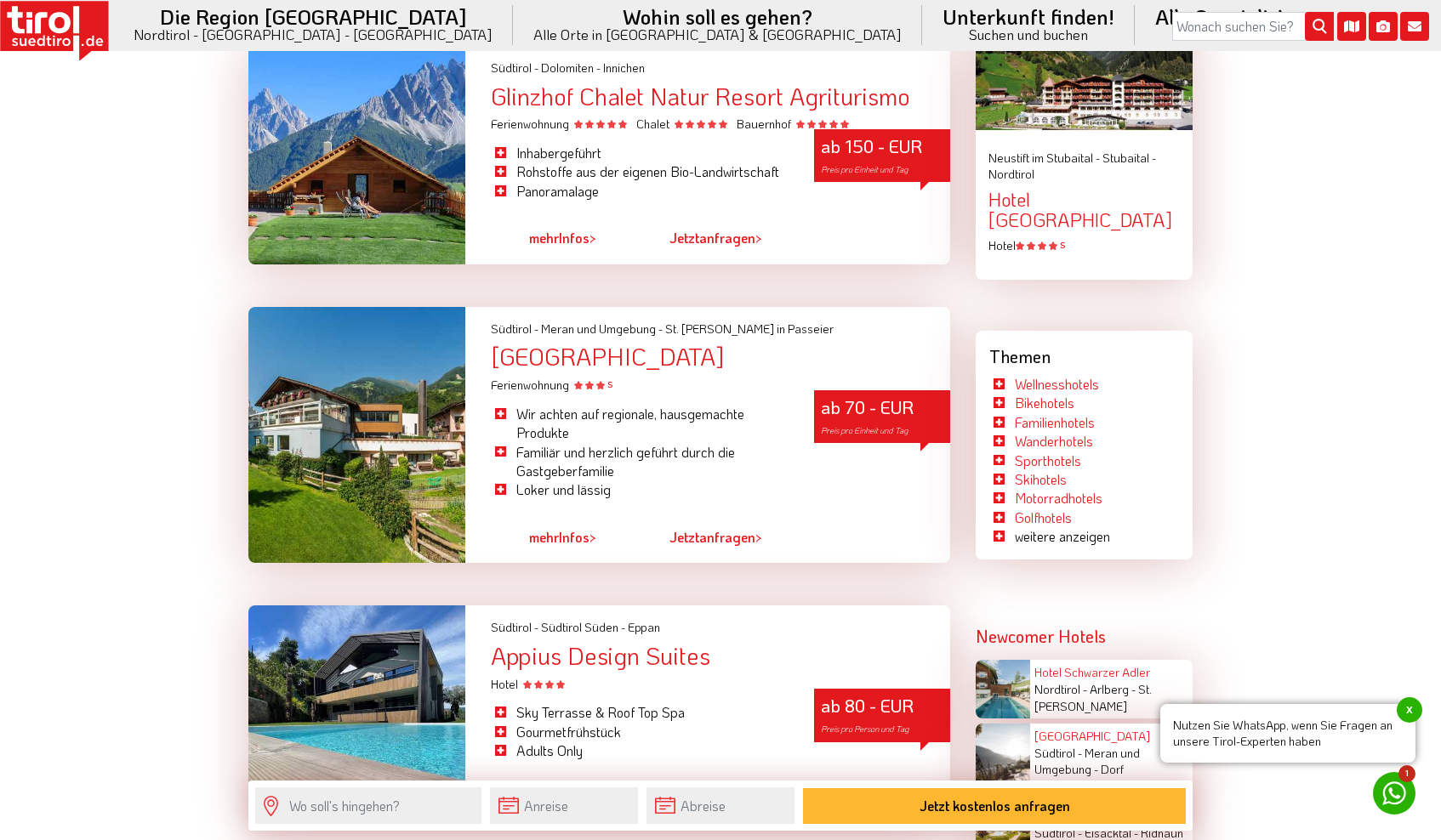
scroll to position [2631, 0]
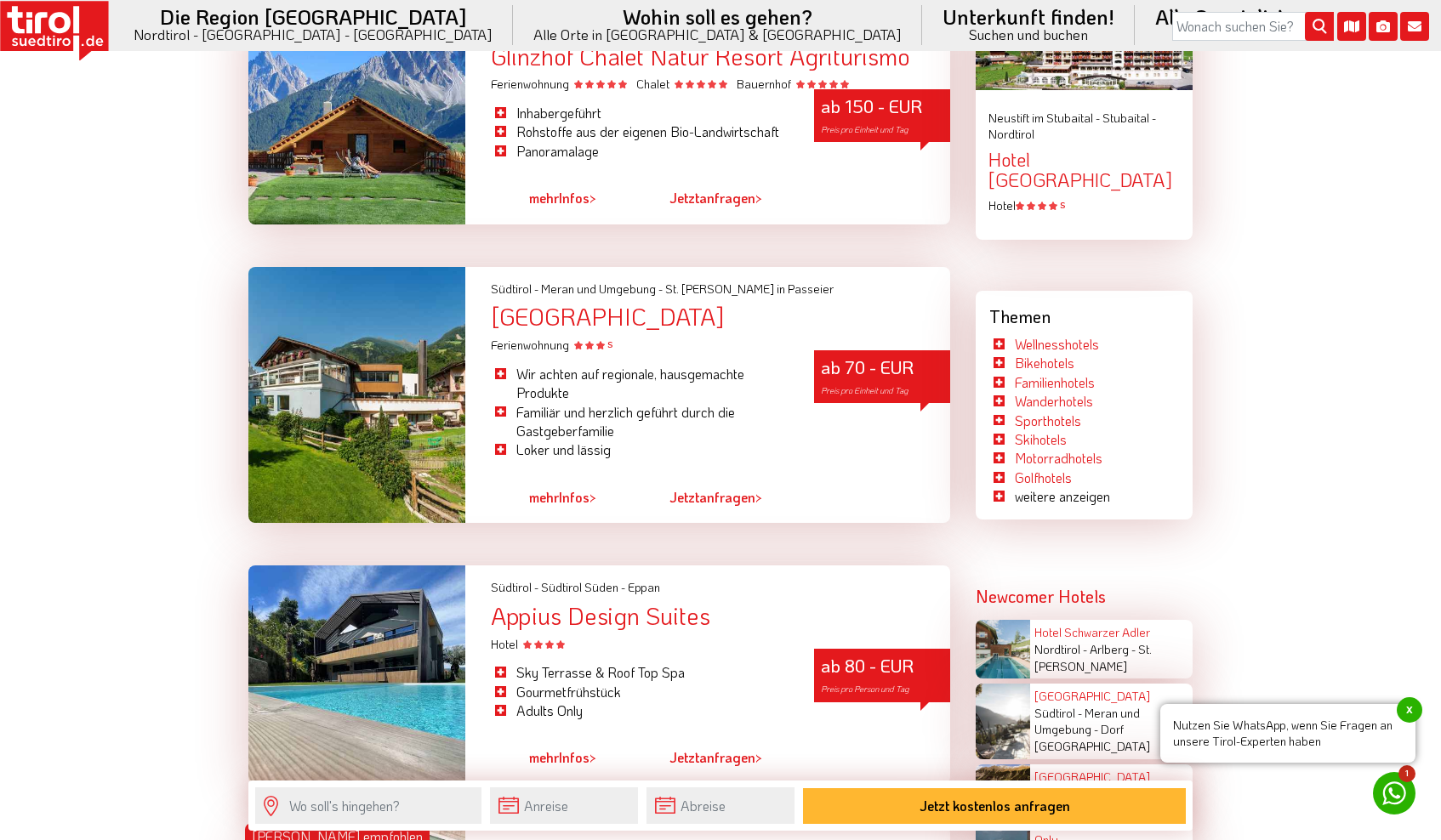
click at [662, 603] on div "Appius Design Suites" at bounding box center [720, 616] width 459 height 26
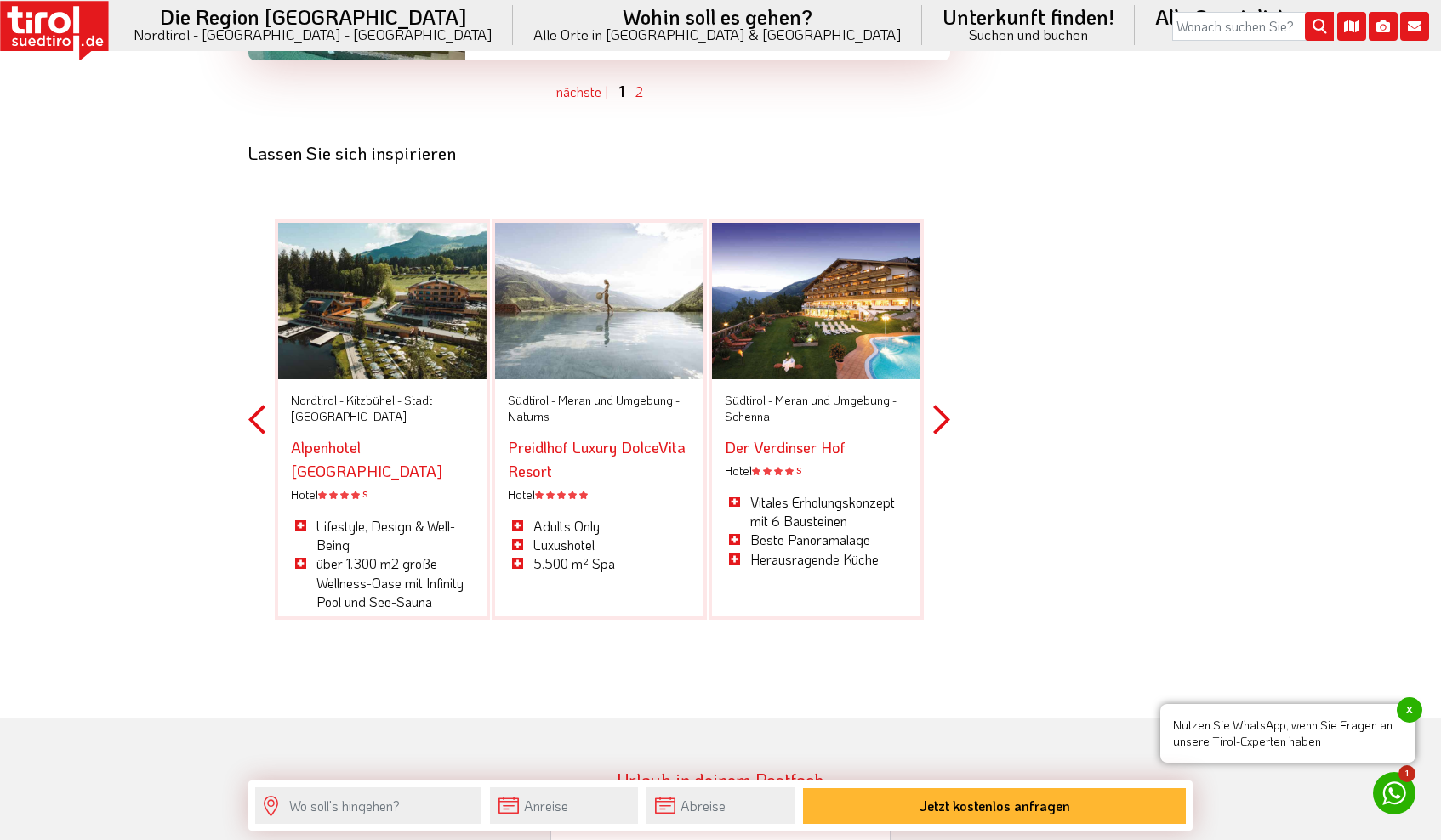
scroll to position [5400, 0]
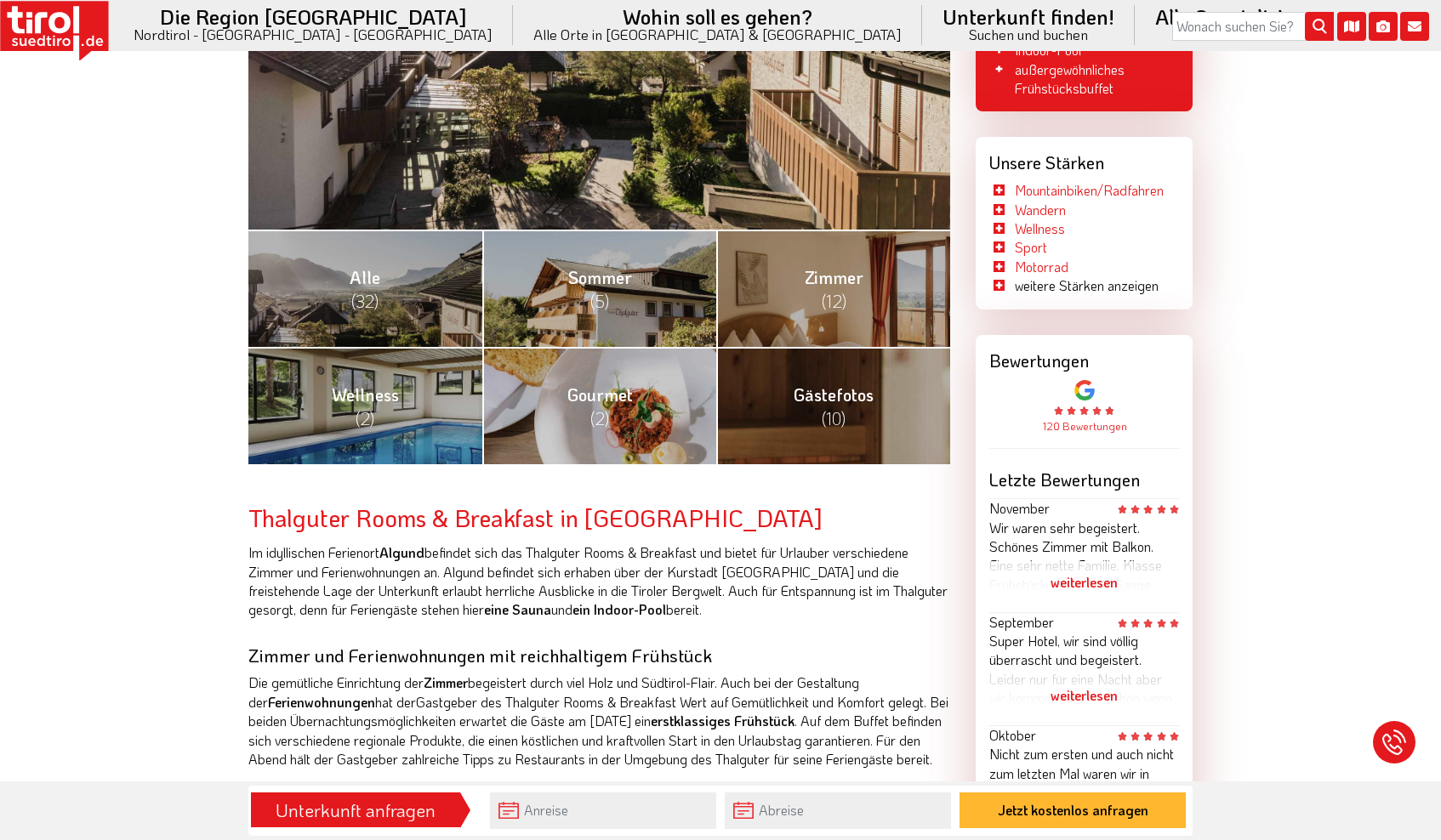
scroll to position [559, 0]
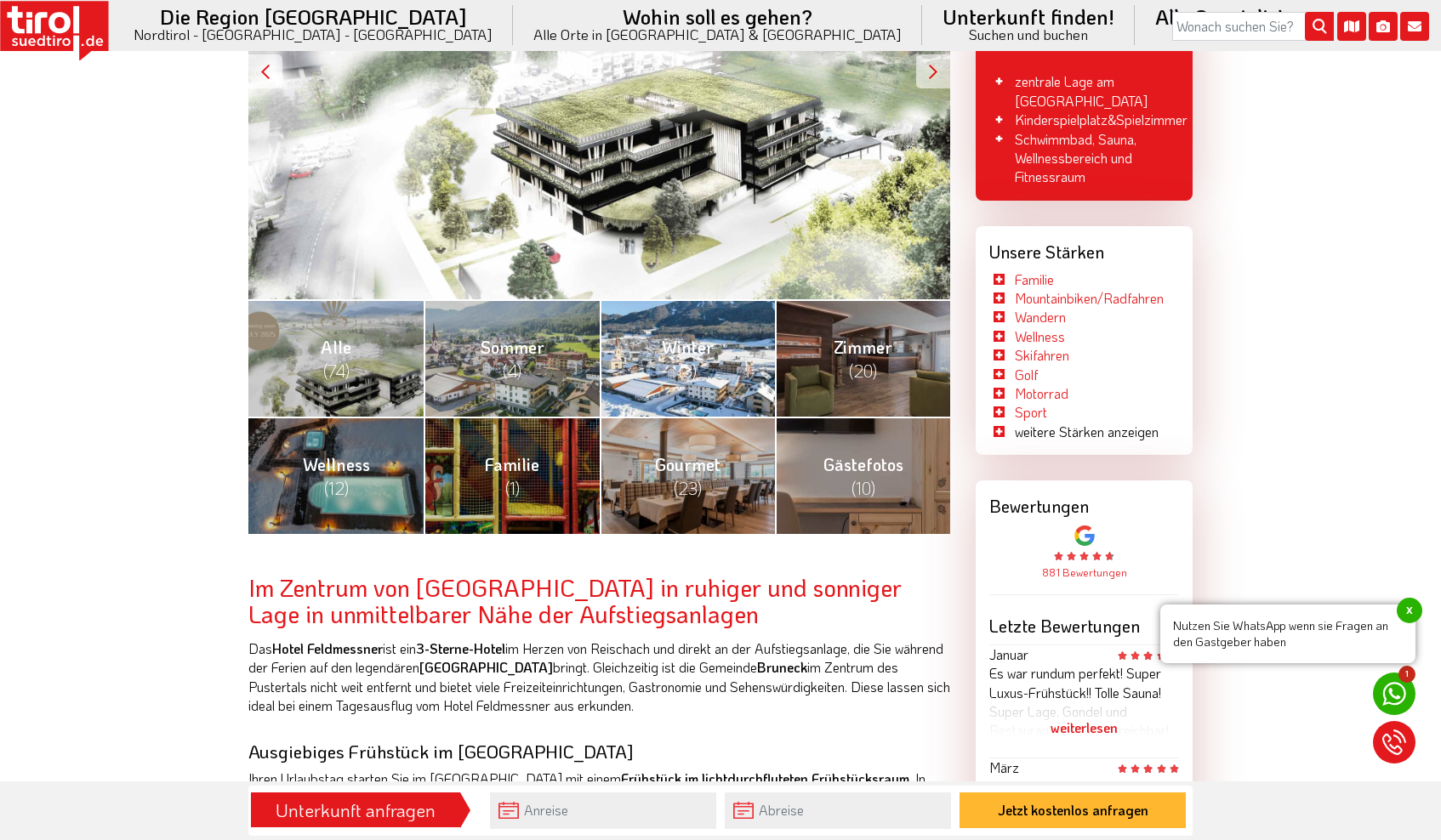
scroll to position [490, 0]
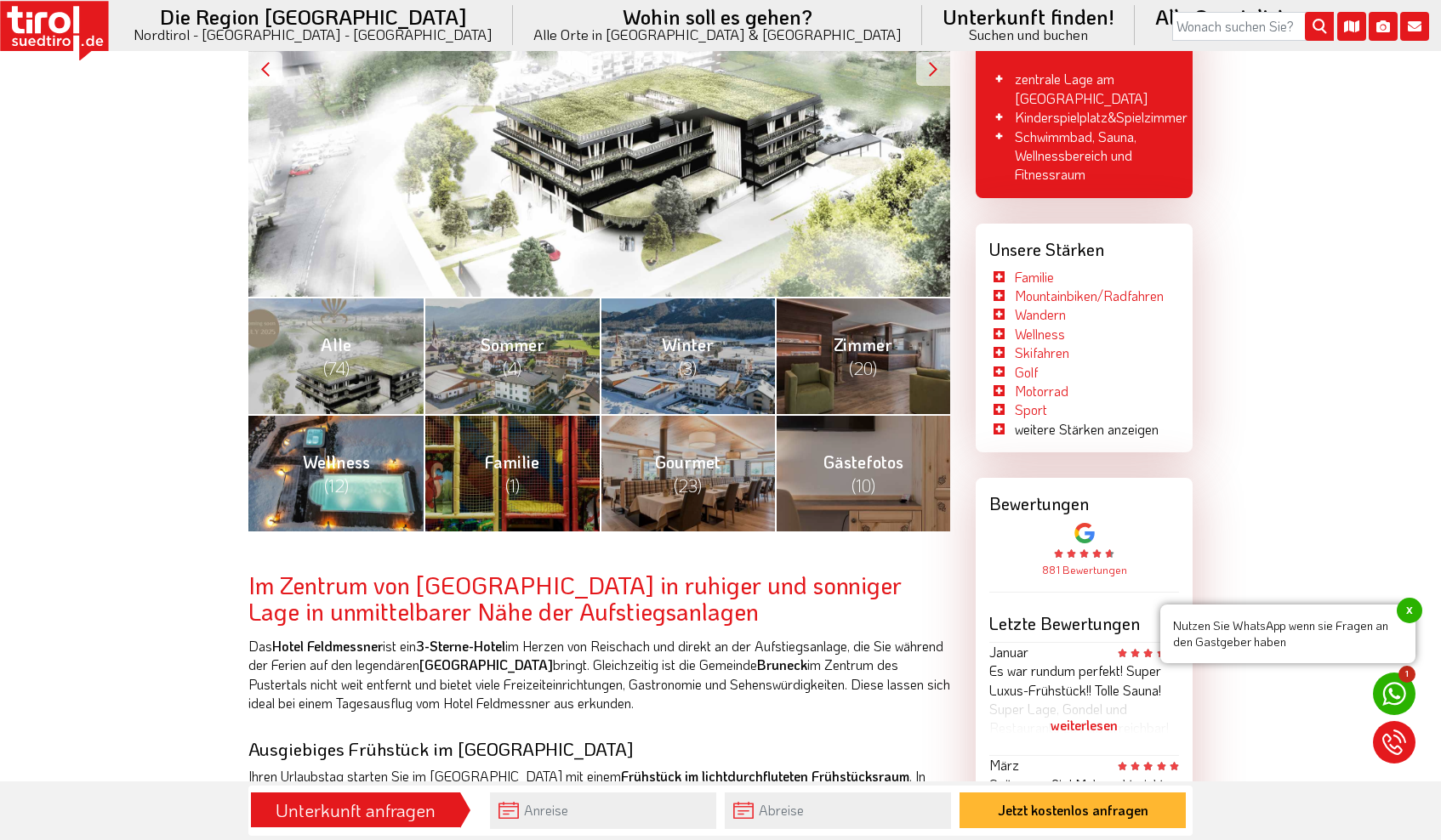
click at [374, 452] on link "Wellness (12)" at bounding box center [335, 473] width 175 height 118
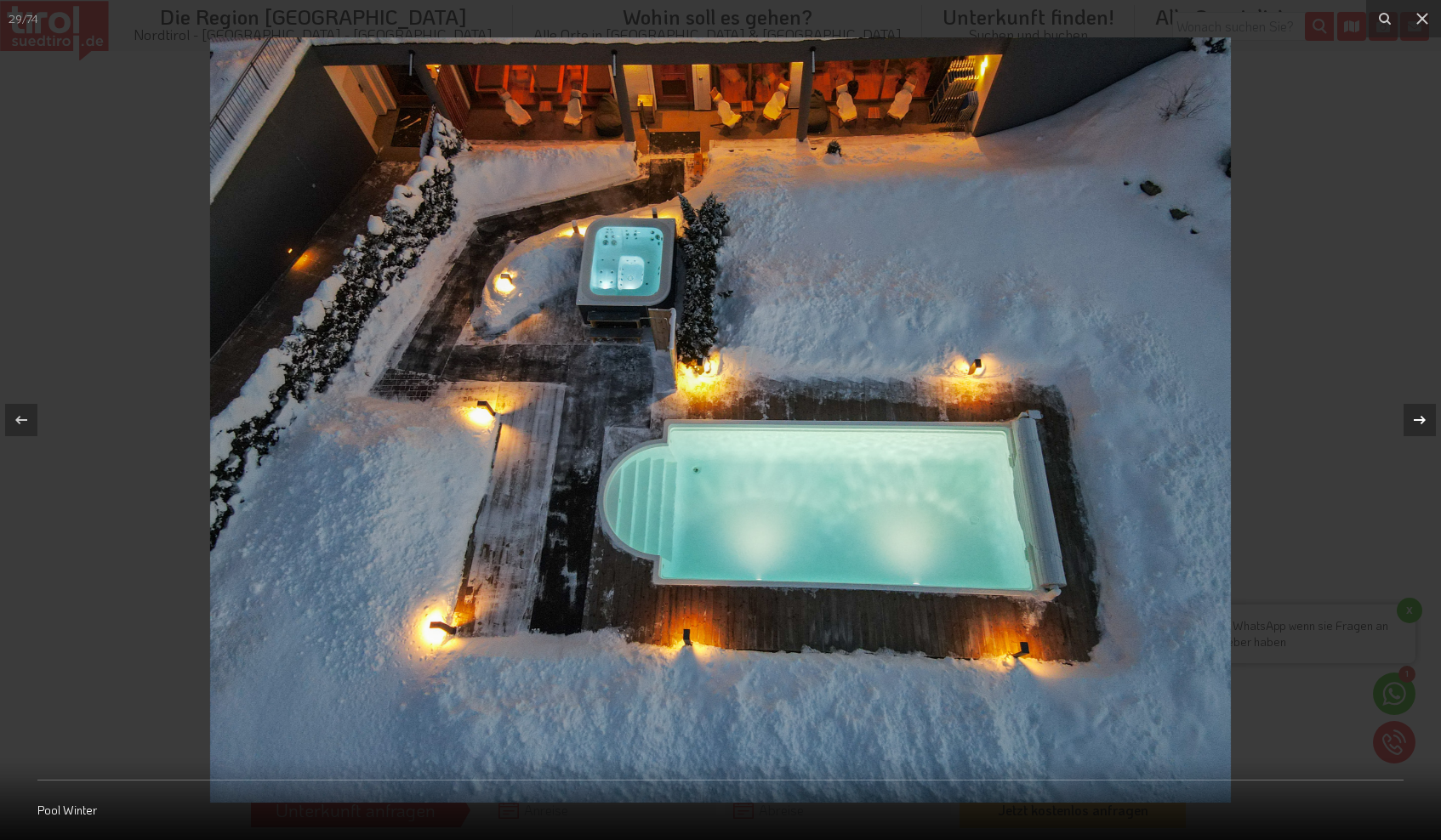
click at [1424, 420] on icon at bounding box center [1420, 420] width 12 height 9
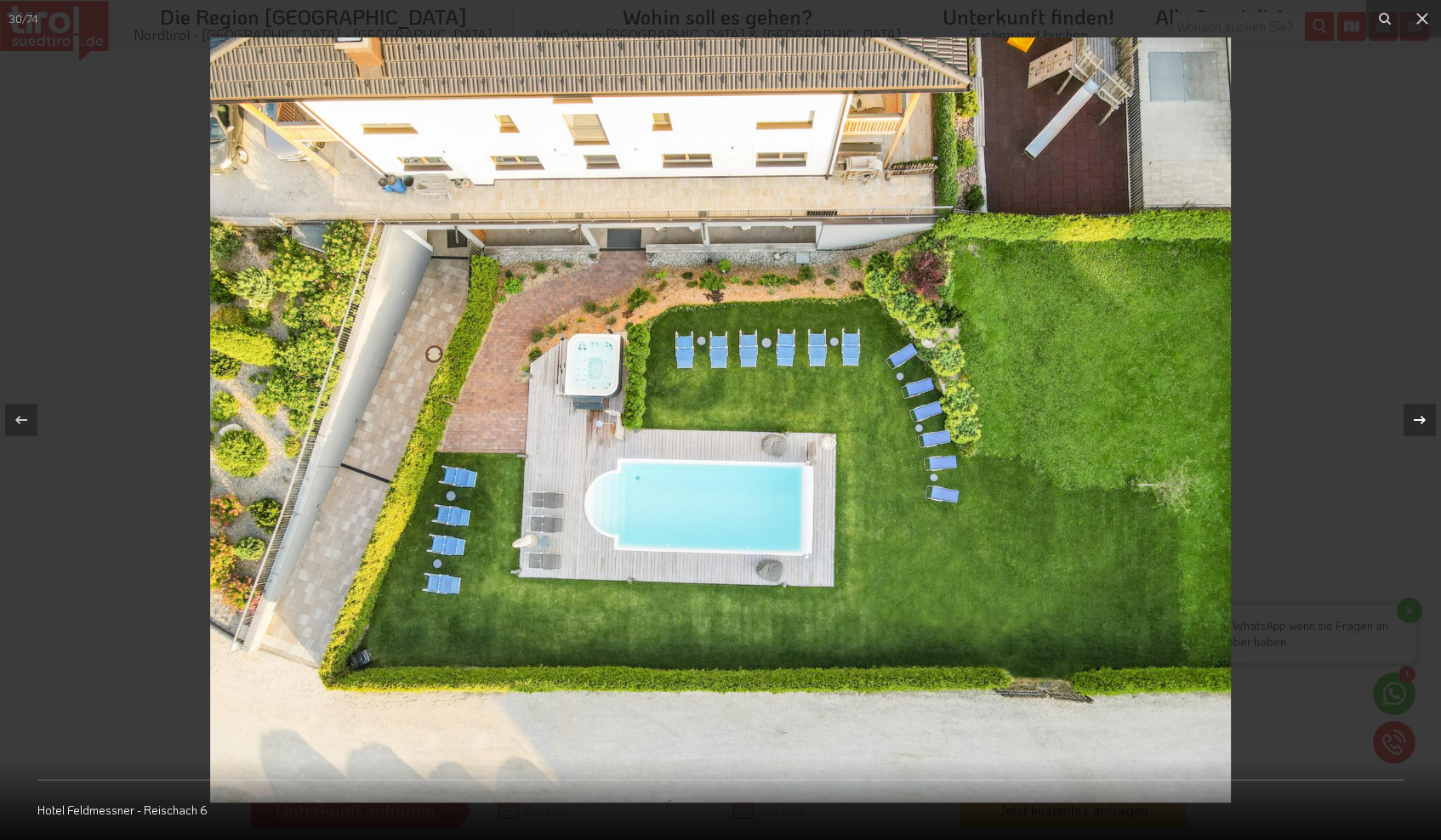
click at [1424, 420] on icon at bounding box center [1420, 420] width 12 height 9
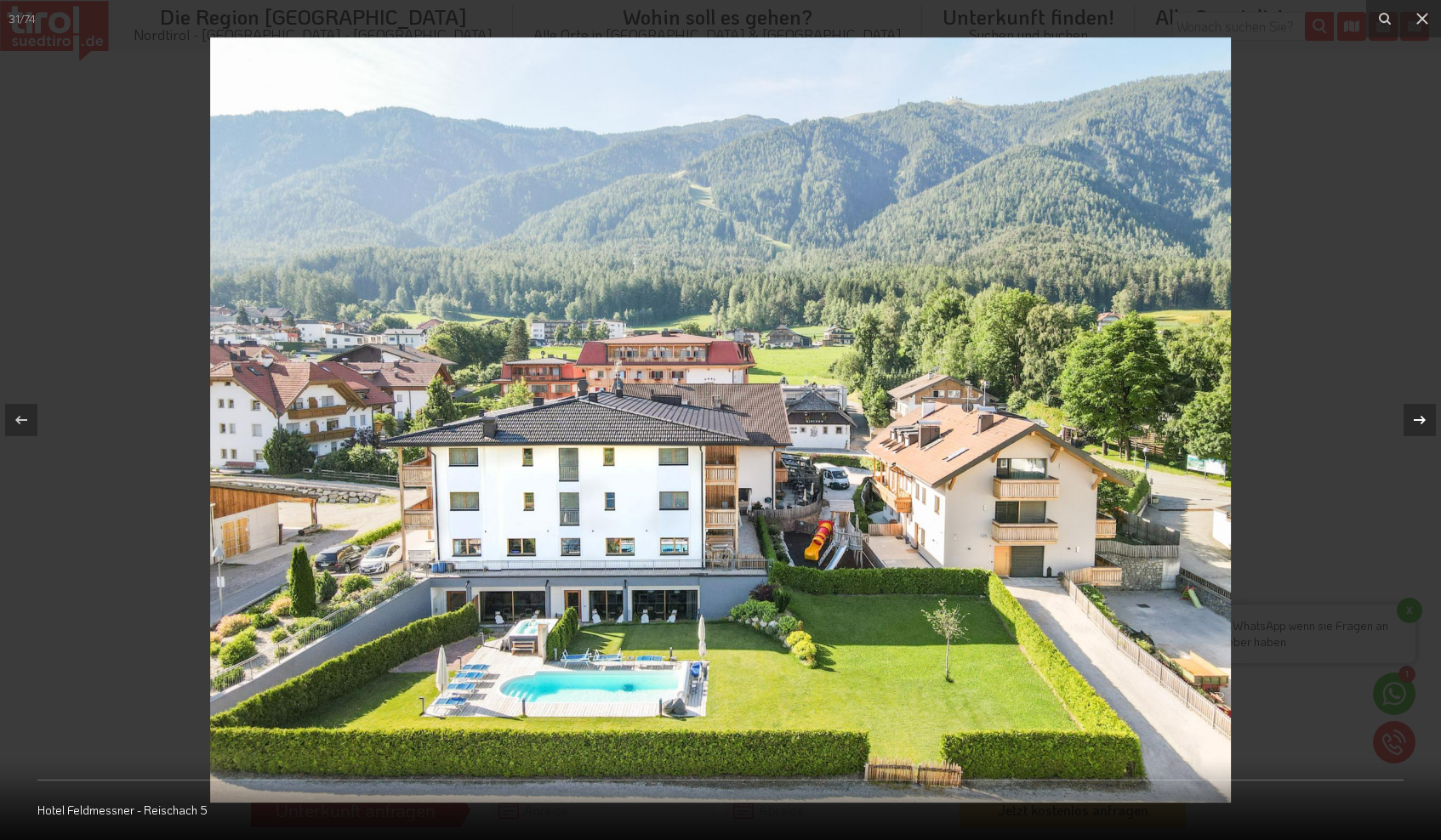
click at [1424, 420] on icon at bounding box center [1420, 420] width 12 height 9
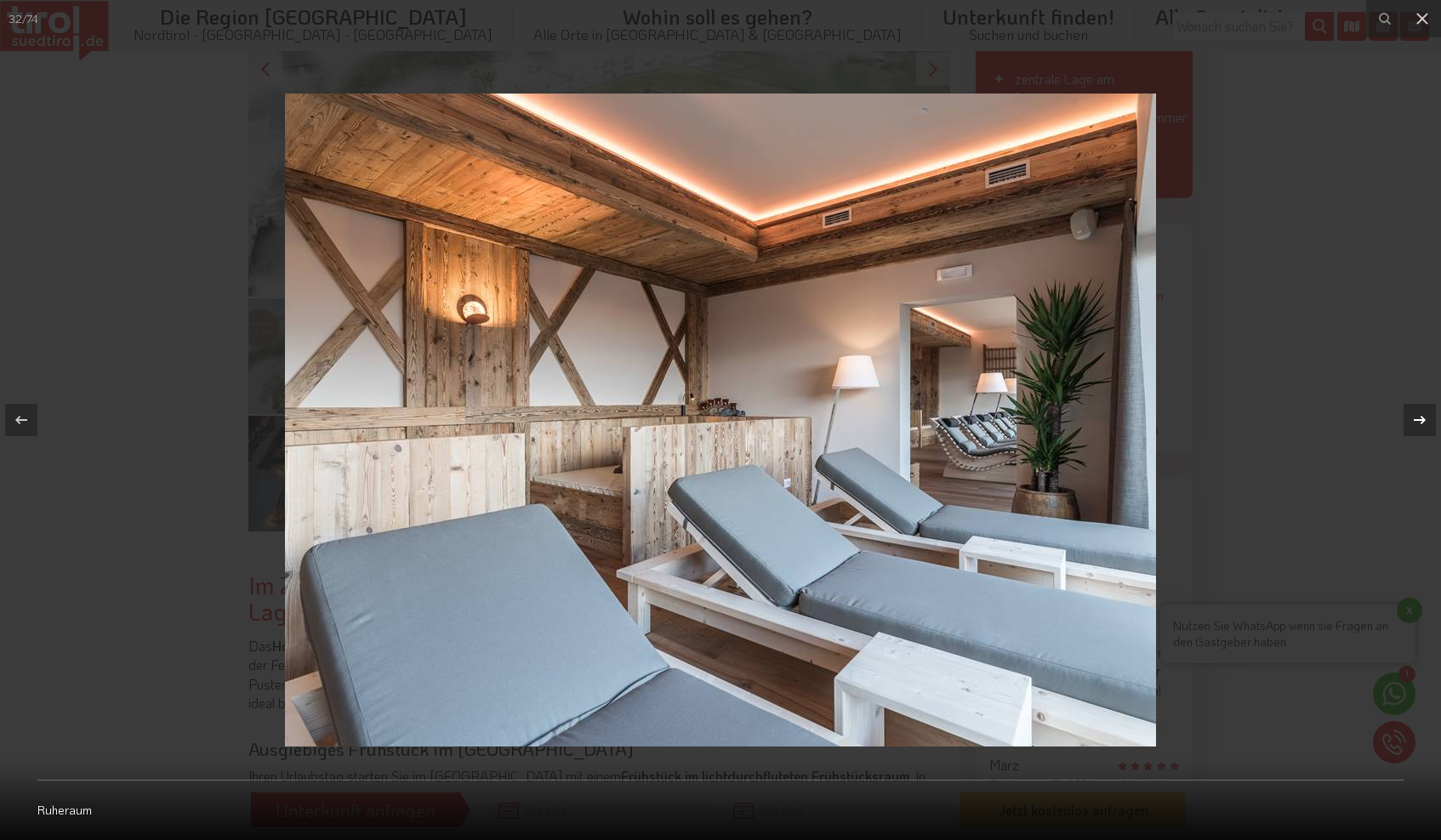
click at [1425, 421] on icon at bounding box center [1420, 420] width 12 height 9
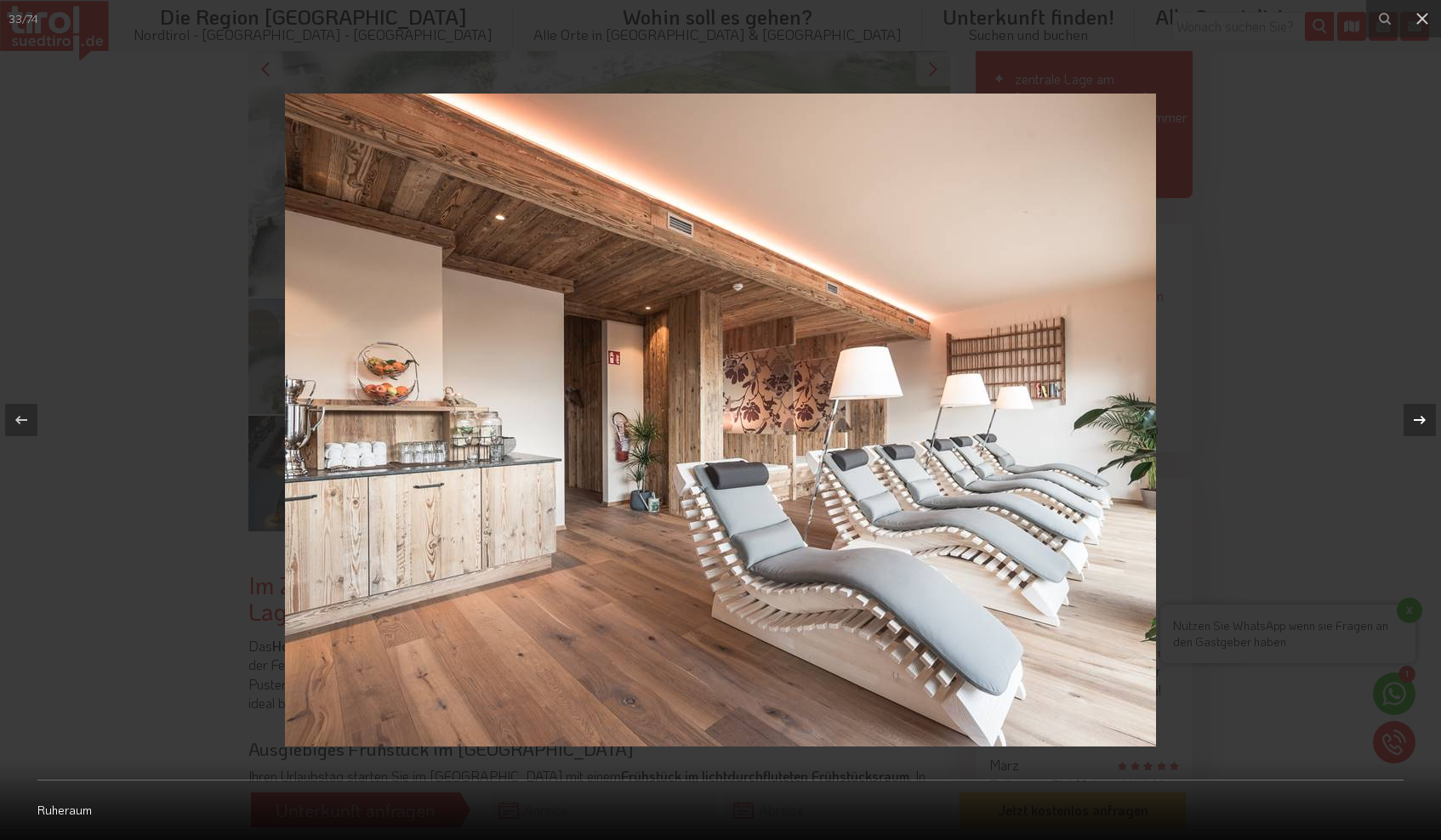
click at [1426, 421] on icon at bounding box center [1420, 420] width 20 height 20
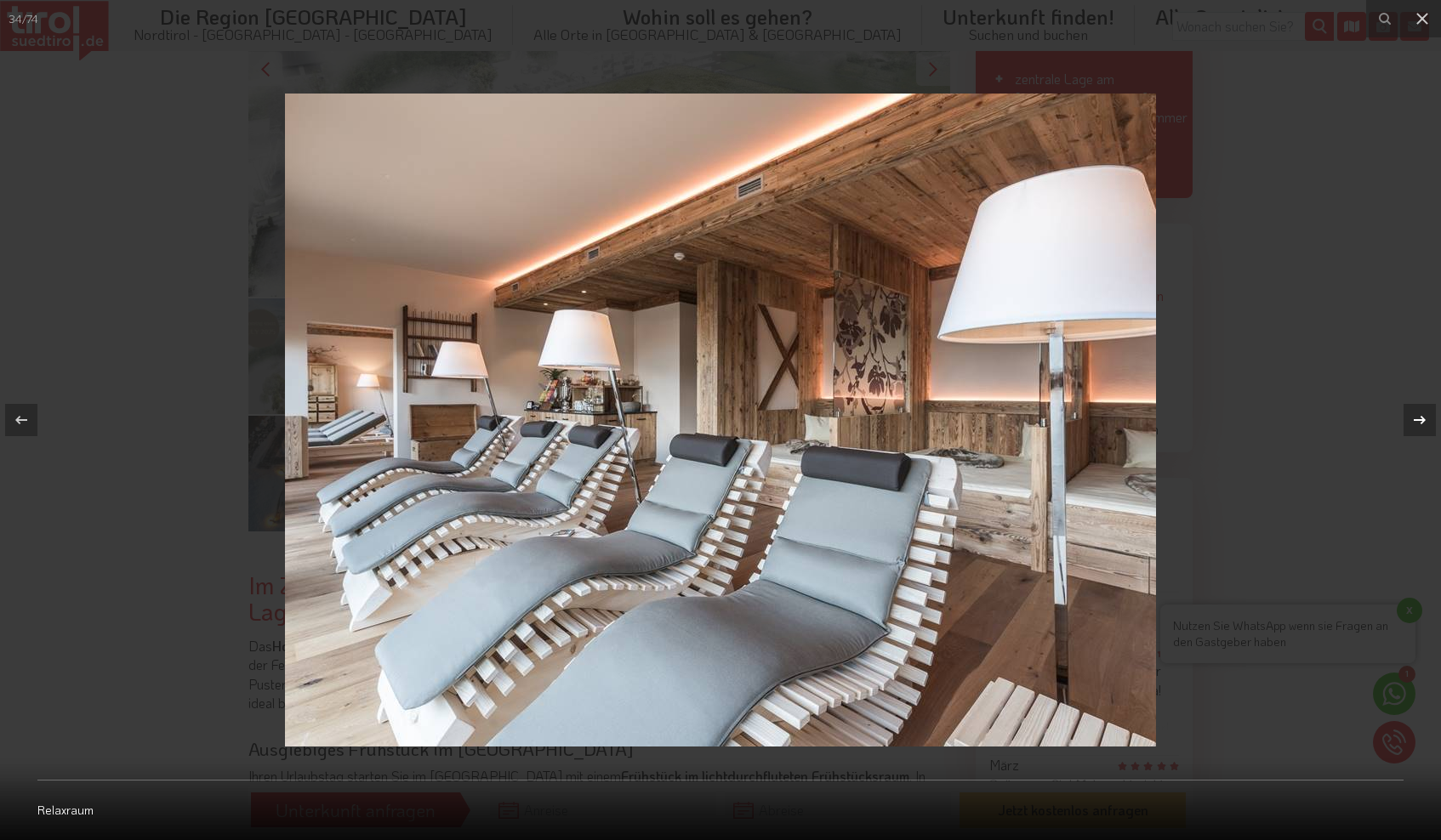
click at [1426, 421] on icon at bounding box center [1420, 420] width 20 height 20
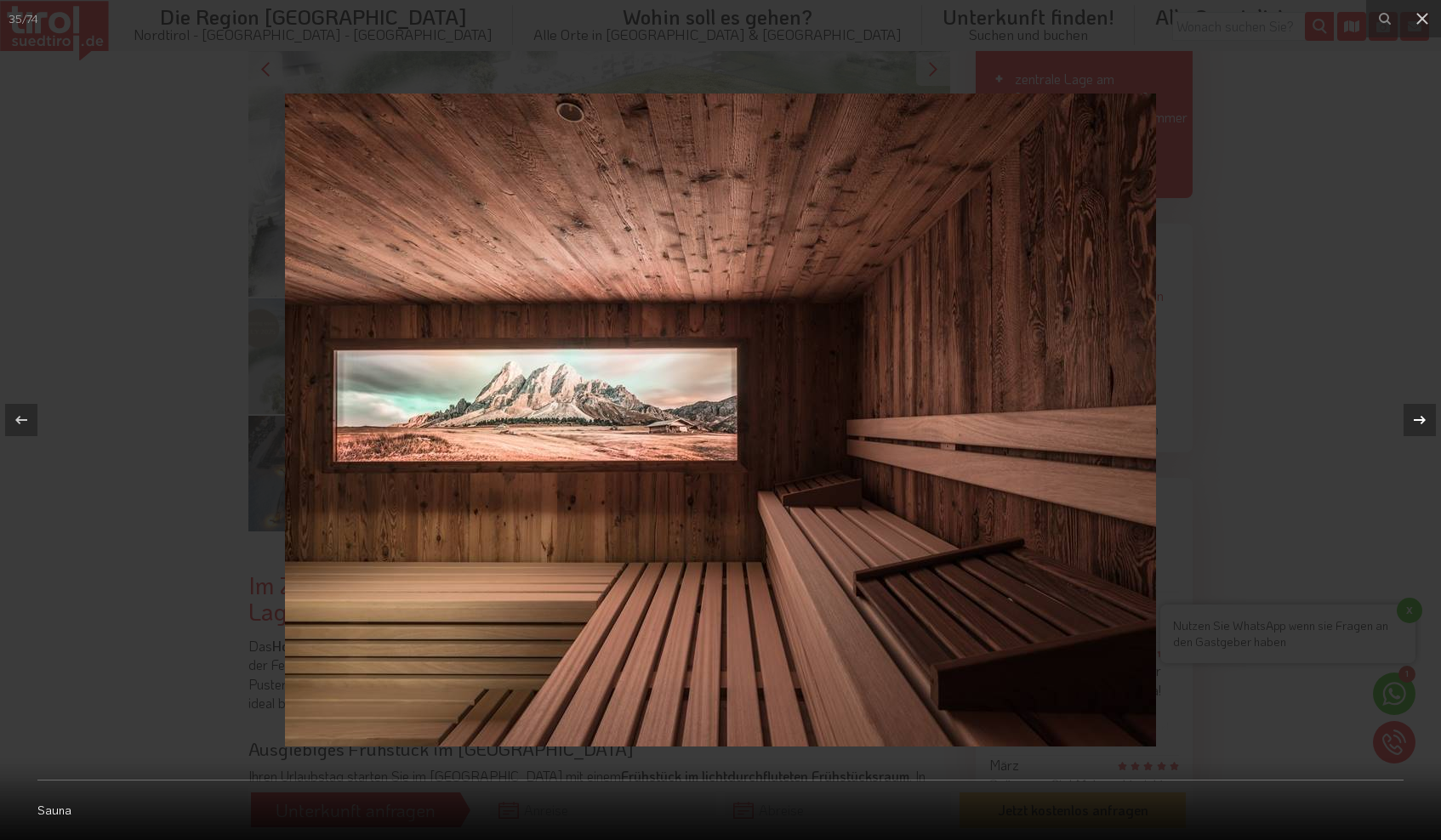
click at [1426, 421] on icon at bounding box center [1420, 420] width 20 height 20
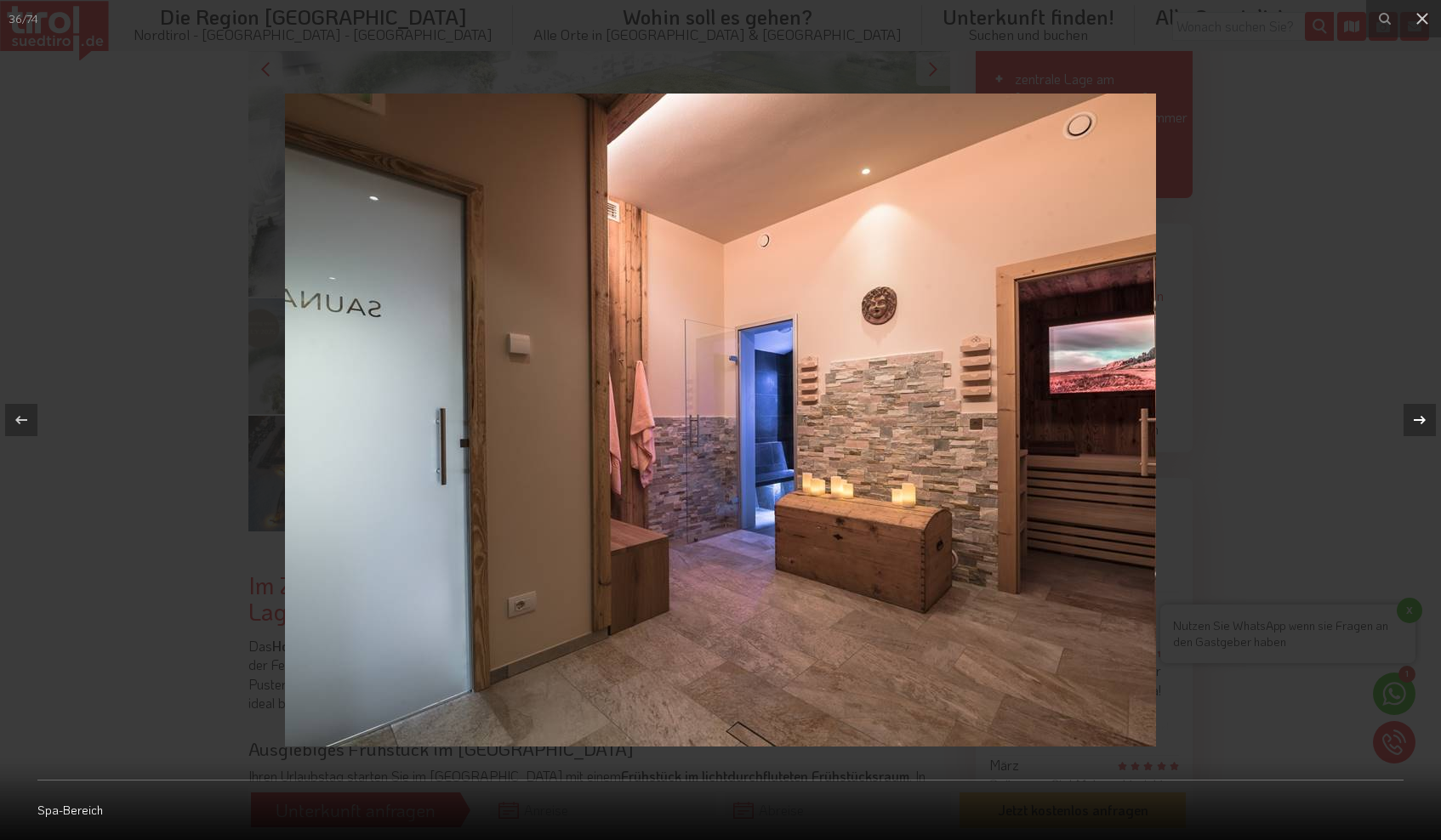
click at [1426, 421] on icon at bounding box center [1420, 420] width 20 height 20
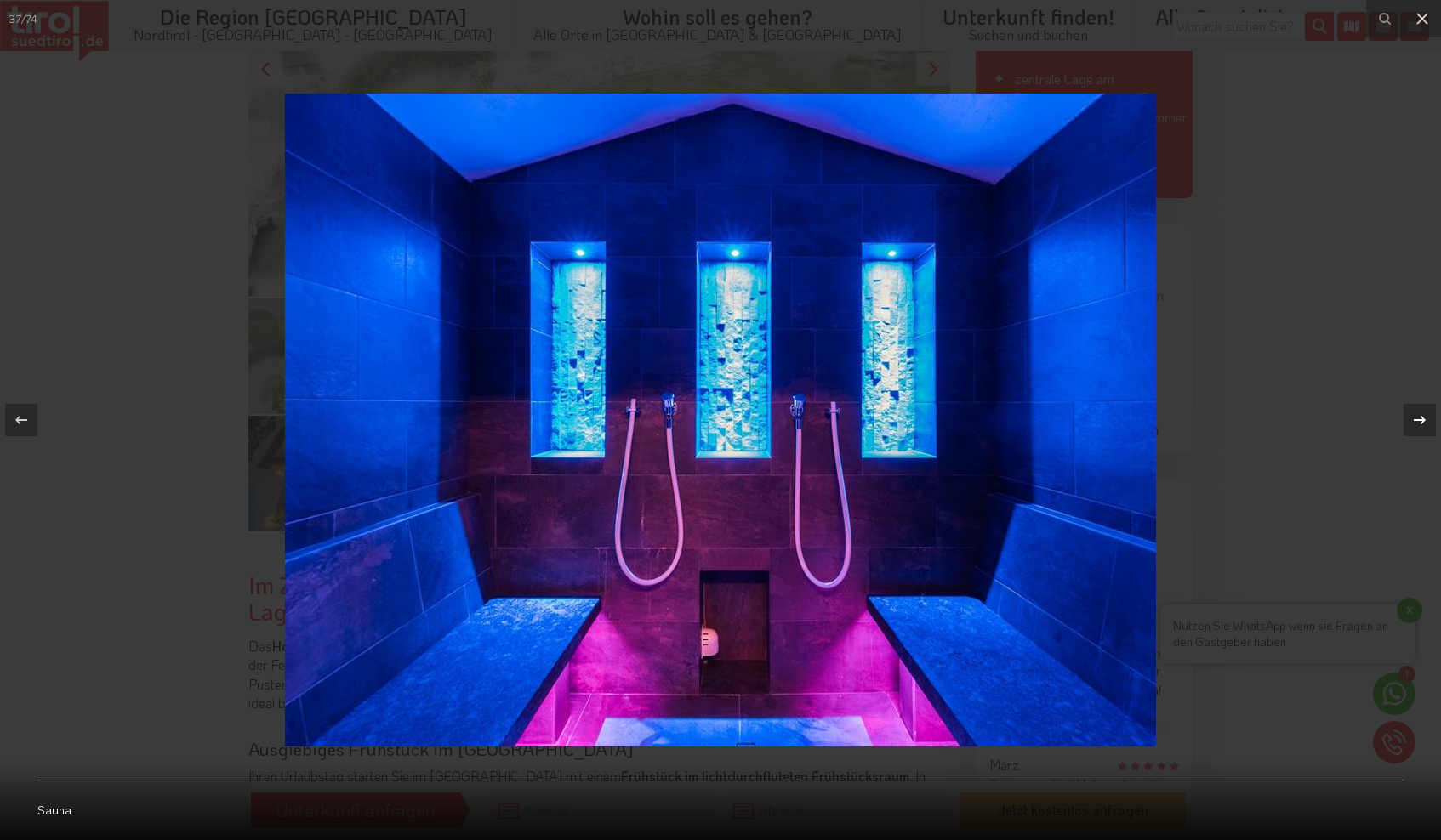
click at [1426, 421] on icon at bounding box center [1420, 420] width 20 height 20
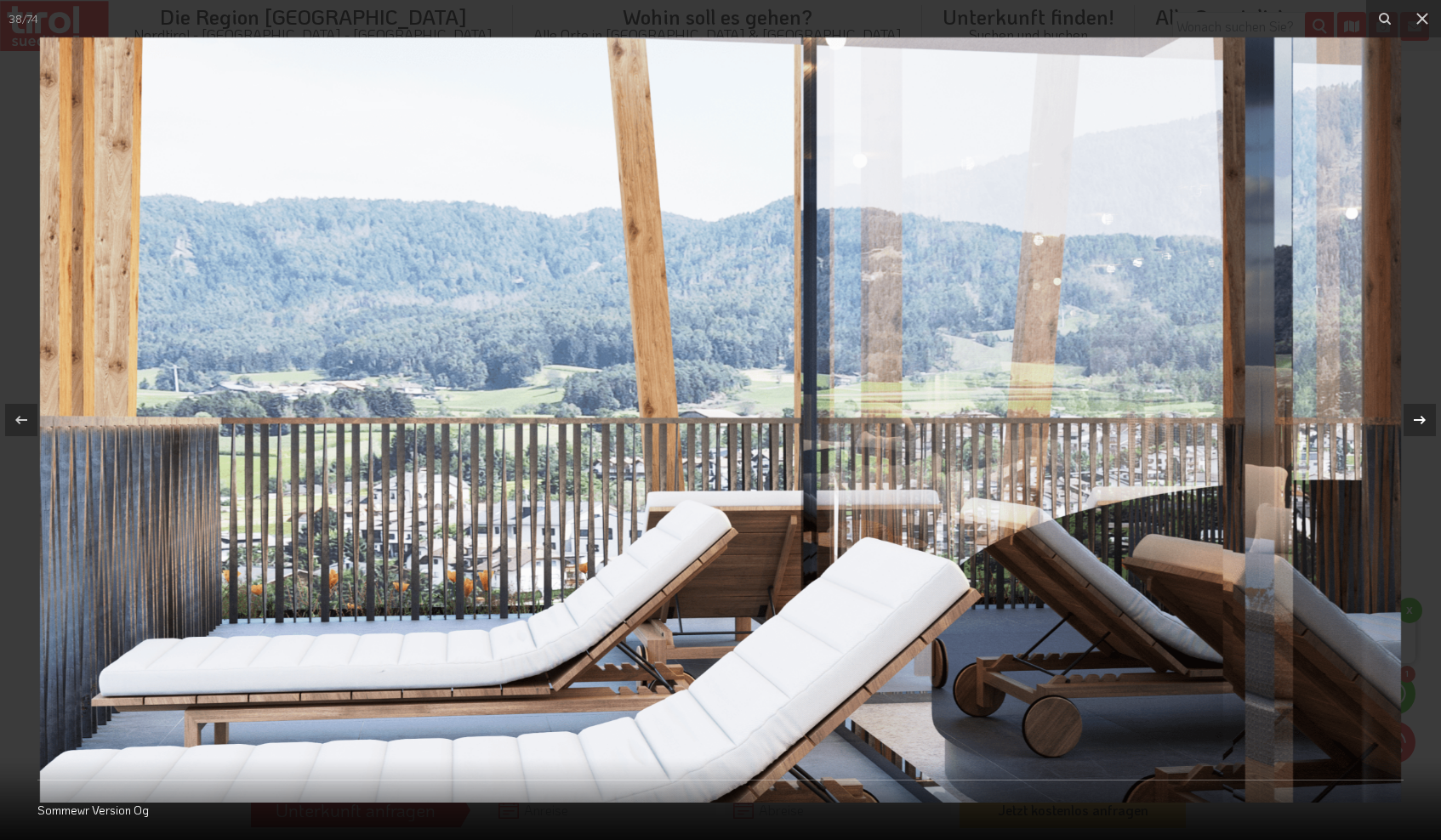
click at [1426, 421] on icon at bounding box center [1420, 420] width 20 height 20
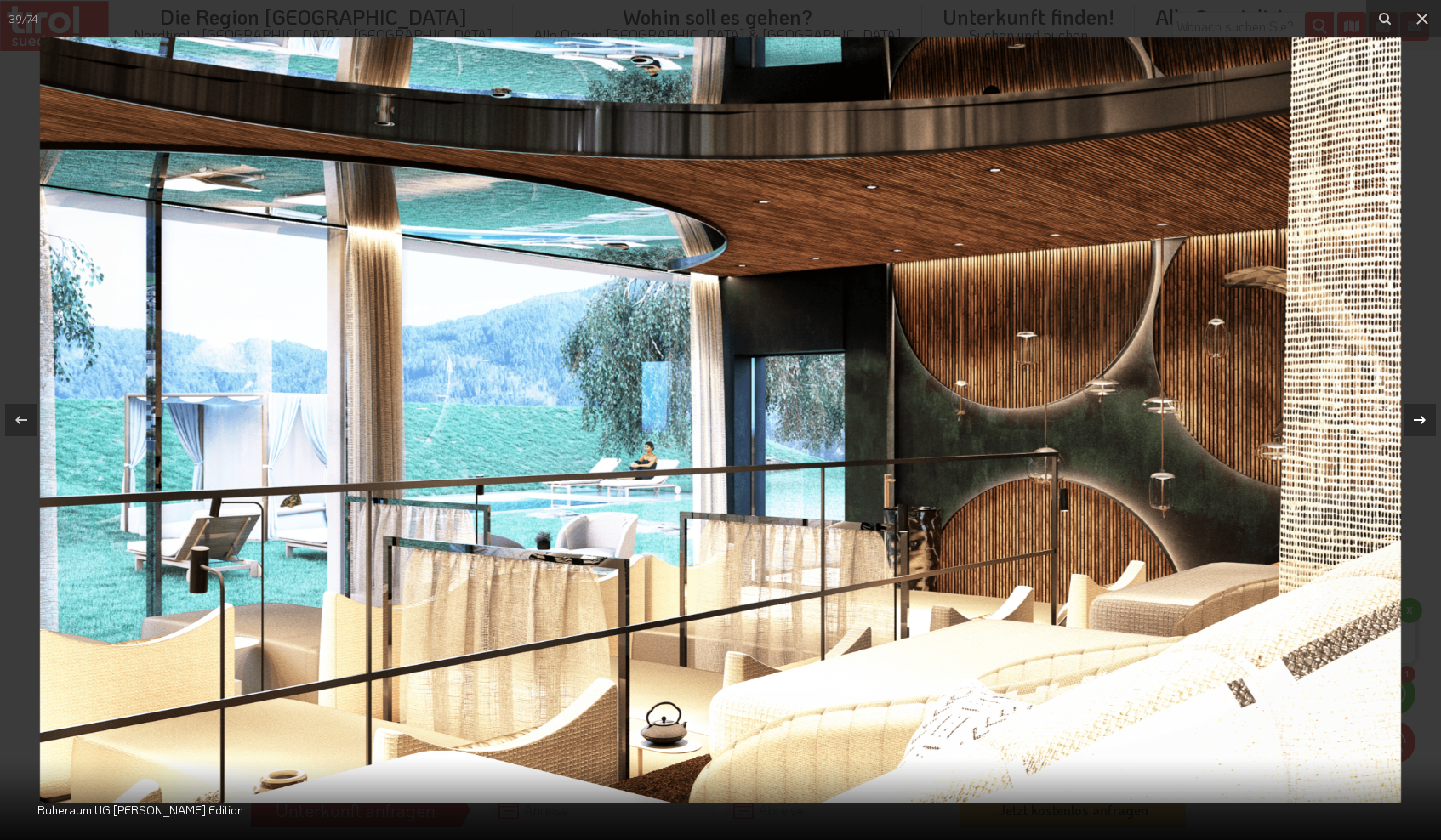
click at [1426, 421] on icon at bounding box center [1420, 420] width 20 height 20
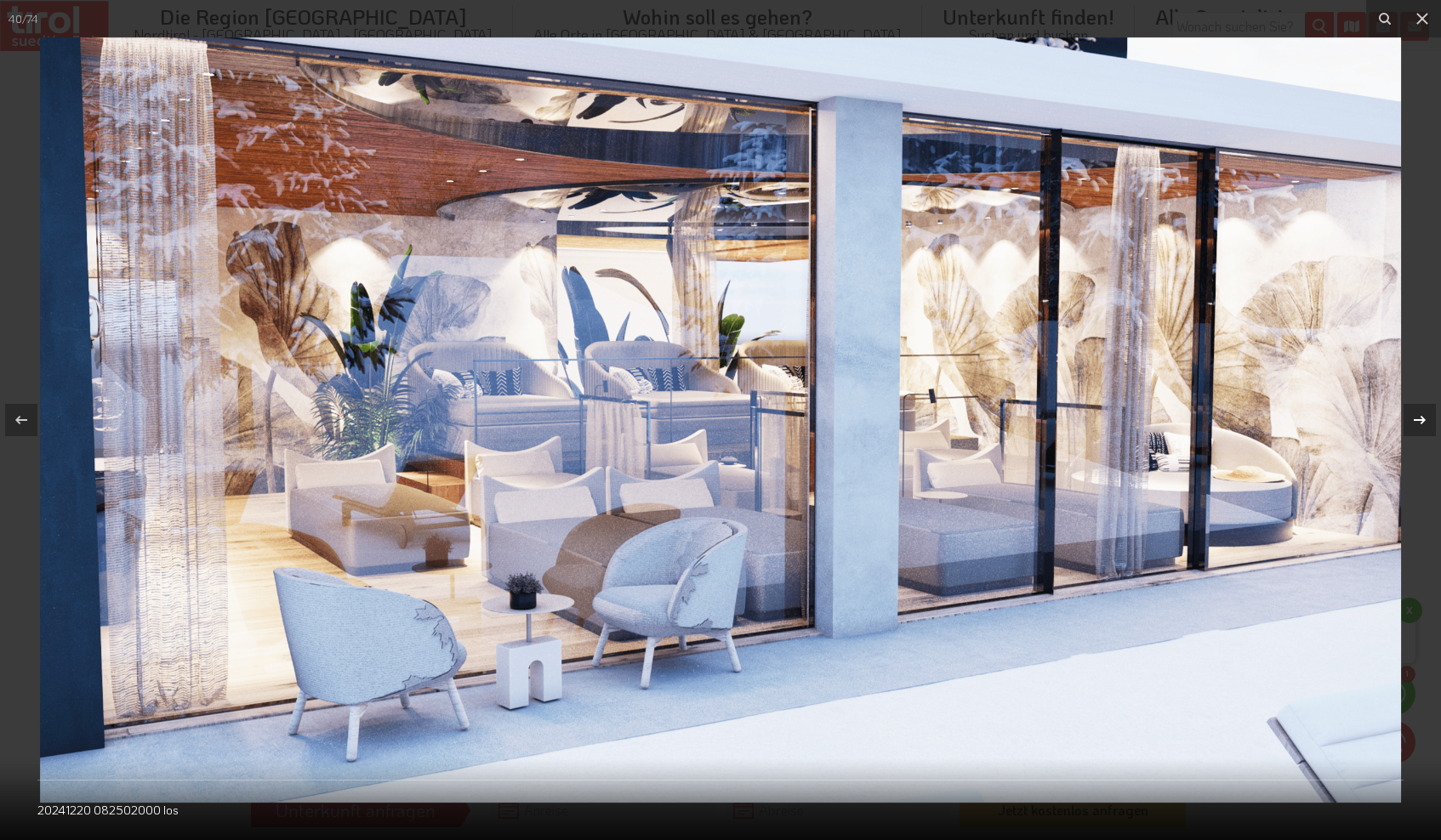
click at [1426, 421] on icon at bounding box center [1420, 420] width 20 height 20
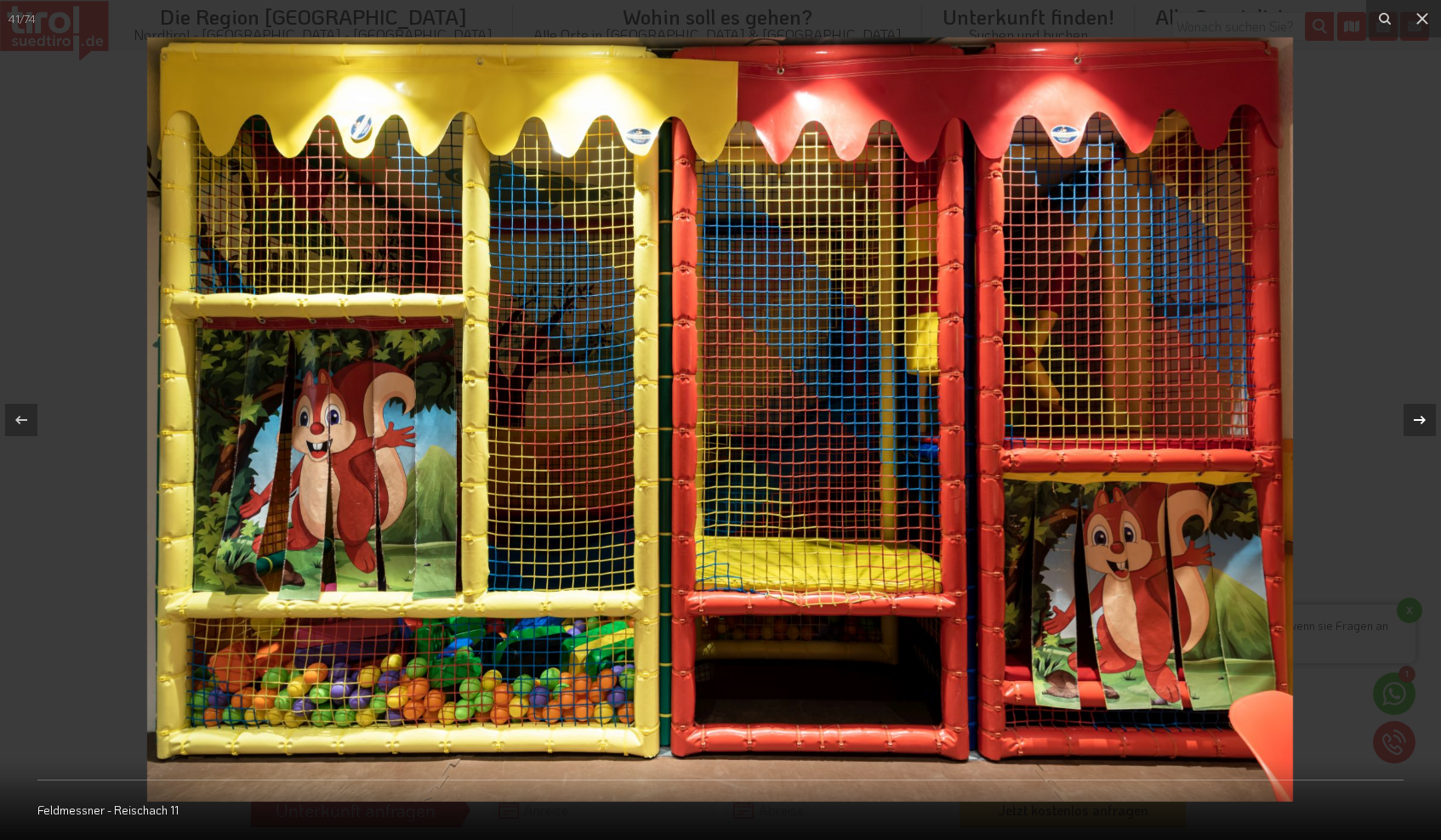
click at [1426, 421] on icon at bounding box center [1420, 420] width 20 height 20
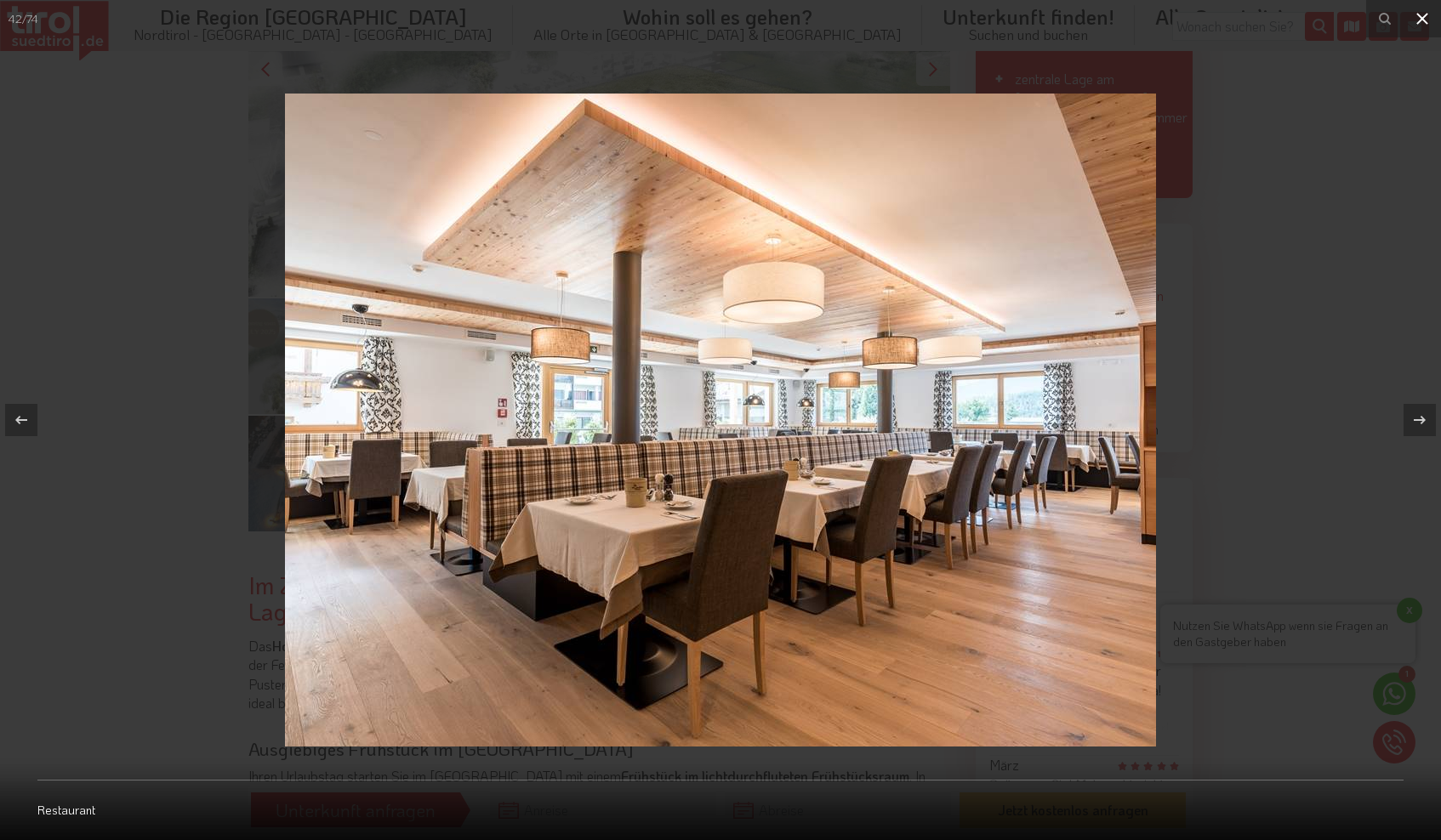
click at [1423, 18] on icon at bounding box center [1422, 19] width 12 height 12
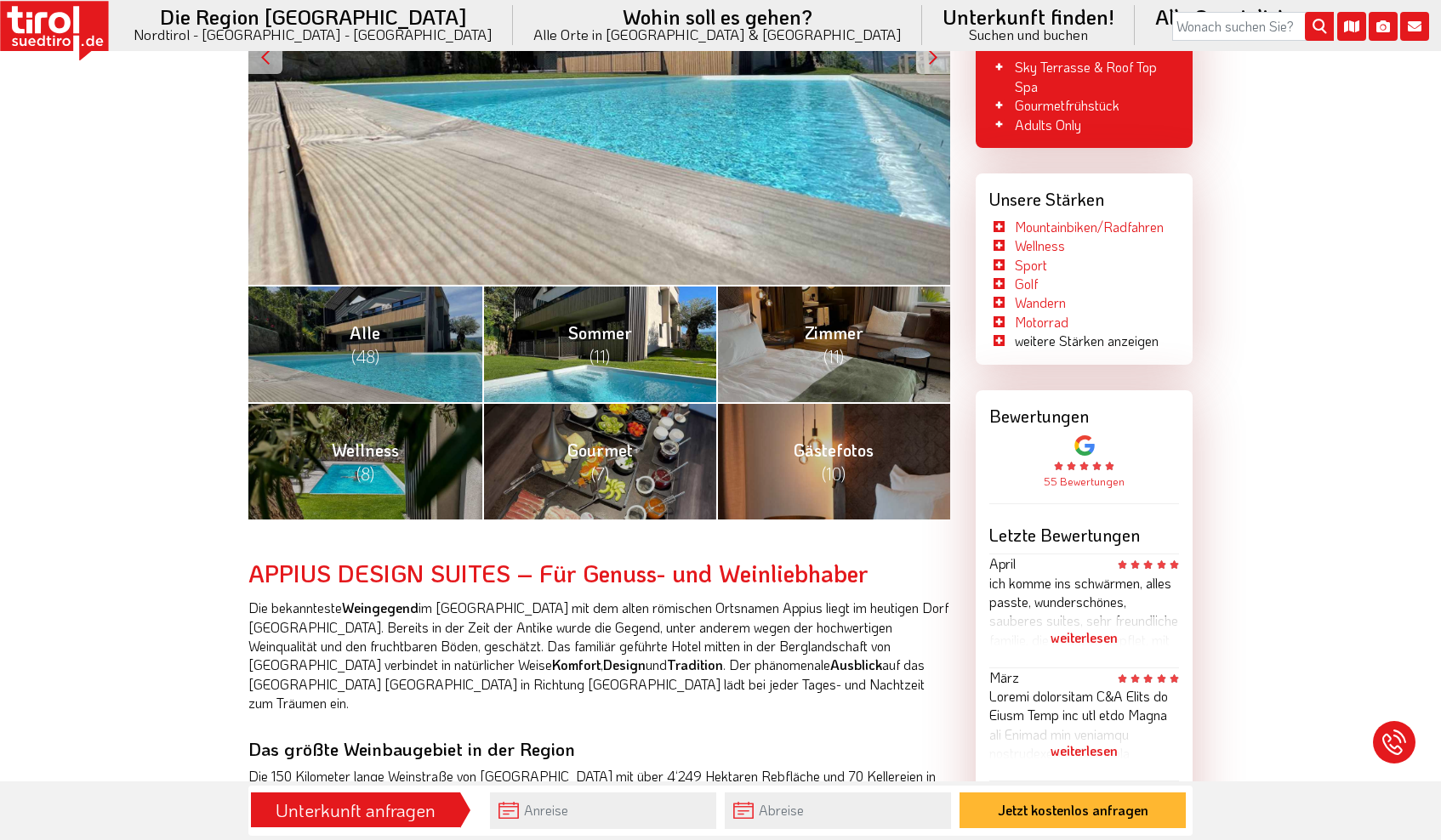
scroll to position [504, 0]
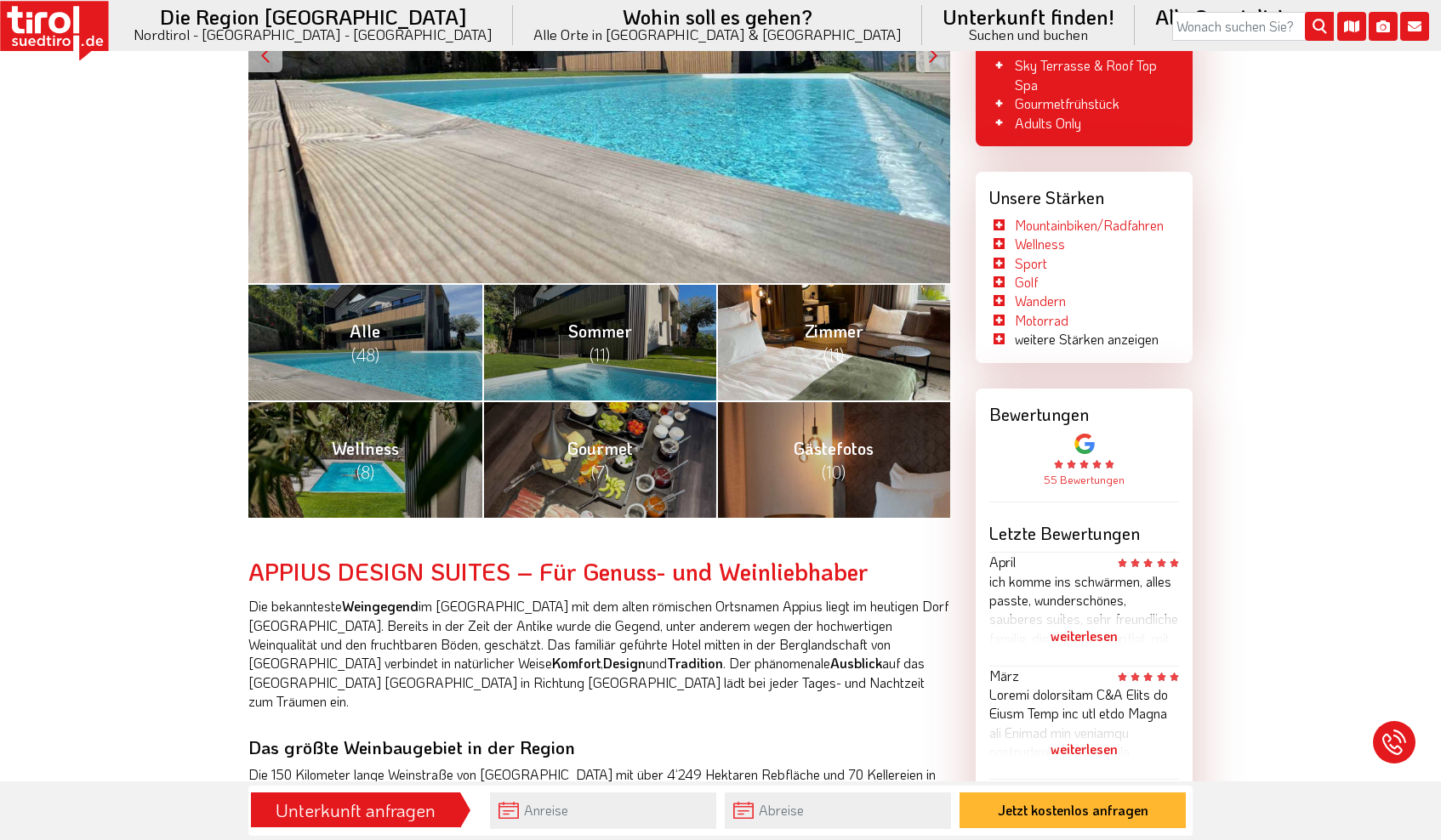
click at [842, 376] on link "Zimmer (11)" at bounding box center [833, 342] width 234 height 118
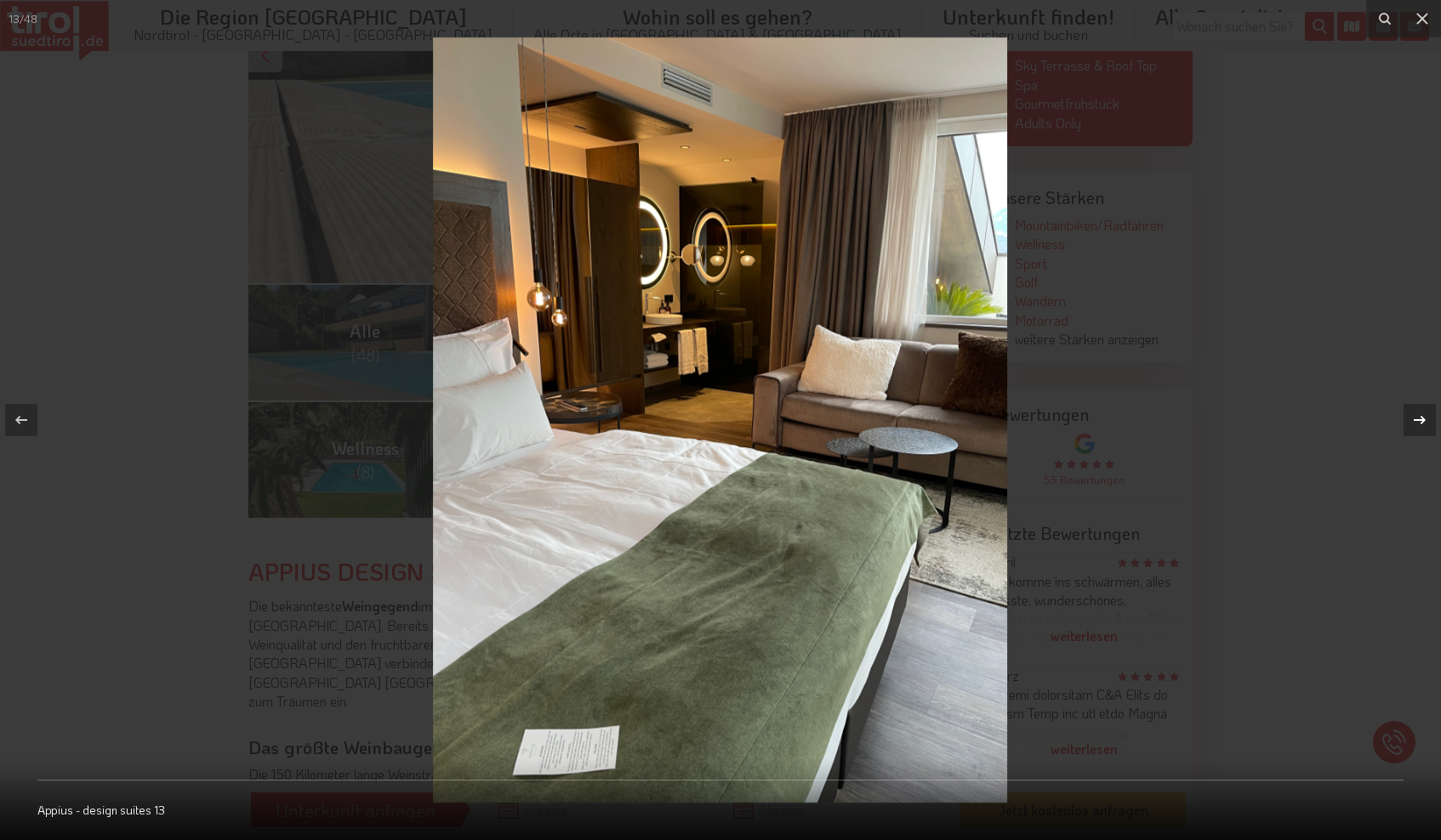
click at [1421, 421] on icon at bounding box center [1420, 420] width 20 height 20
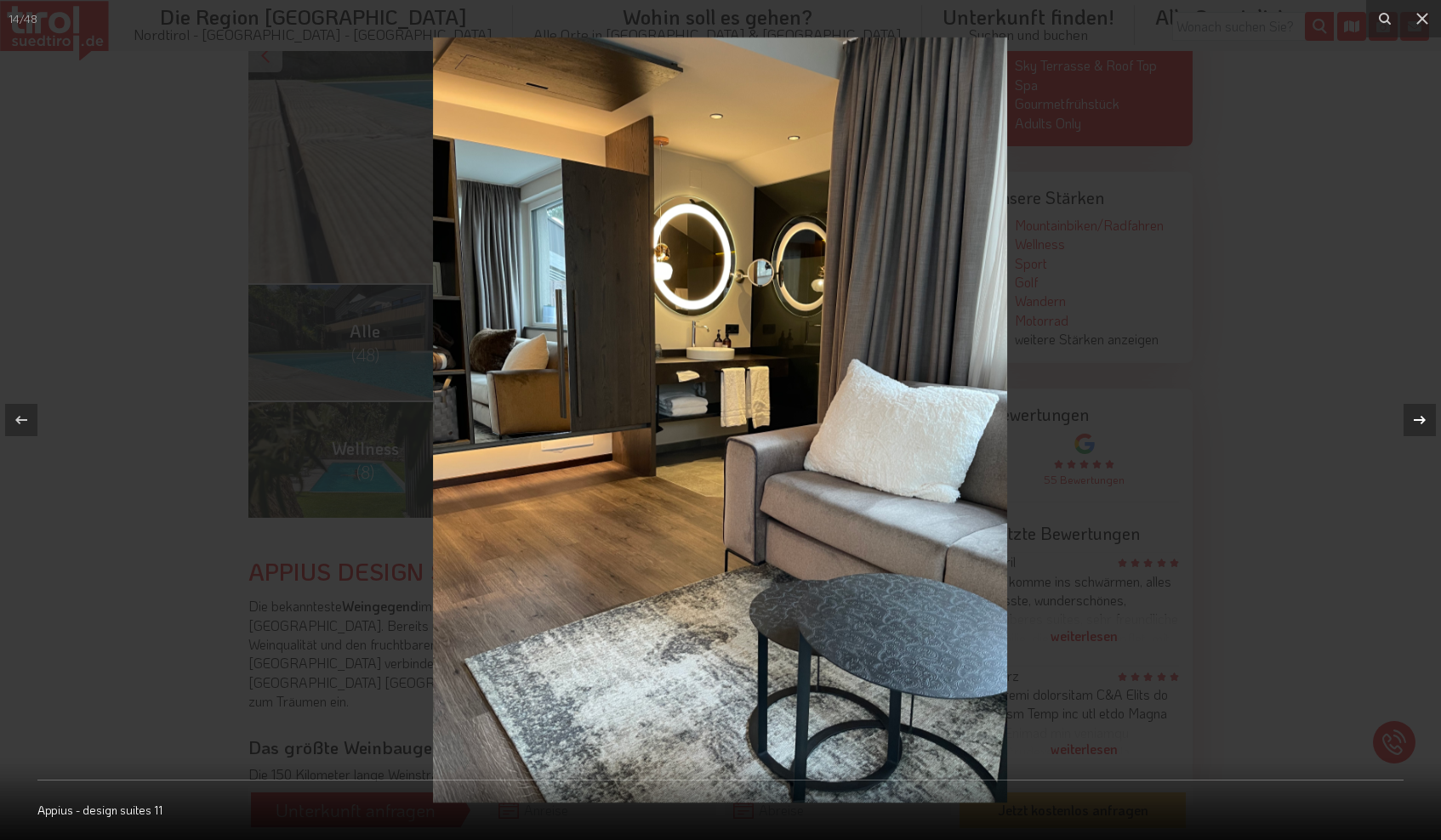
click at [1421, 421] on icon at bounding box center [1420, 420] width 20 height 20
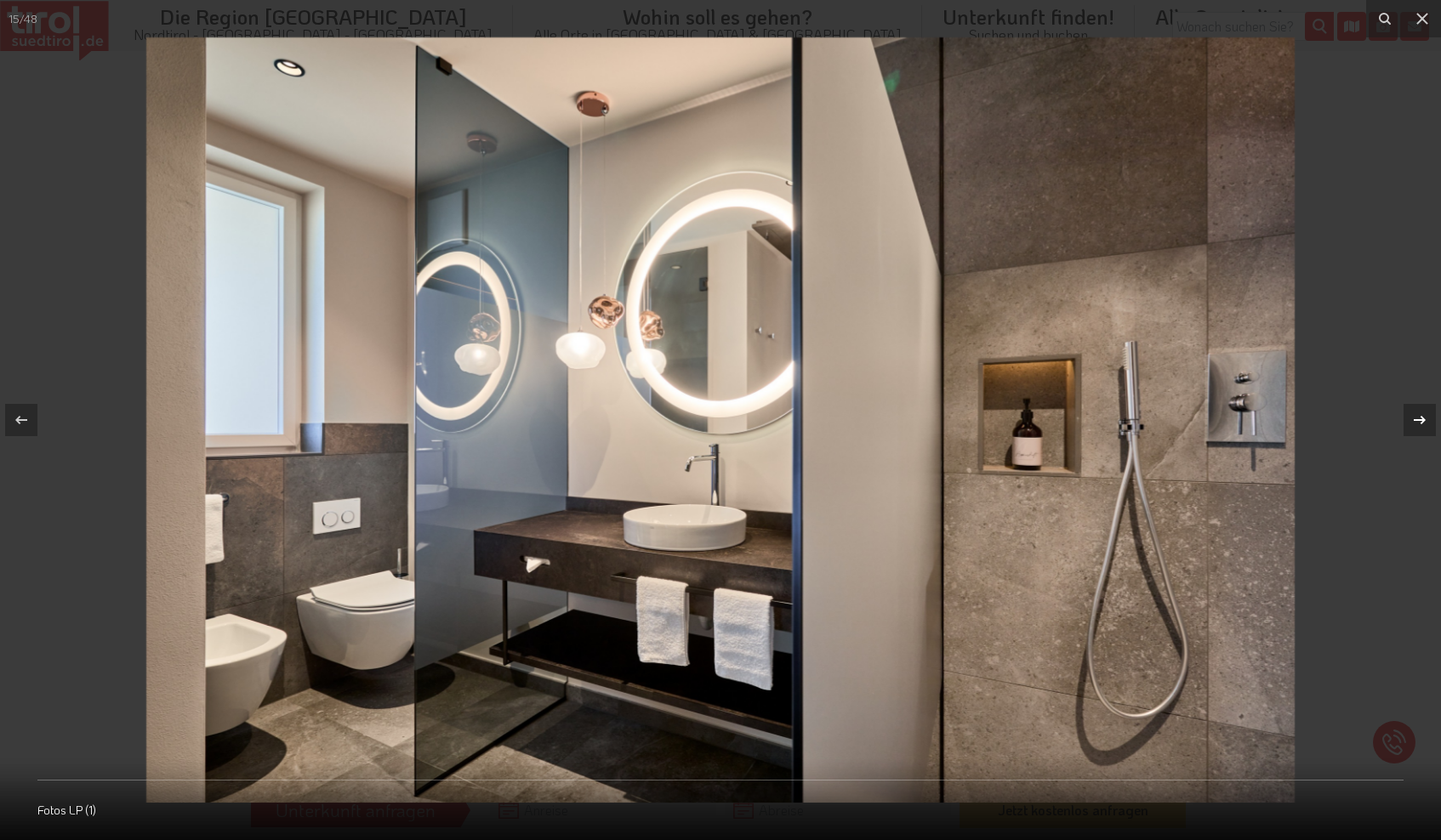
click at [1421, 421] on icon at bounding box center [1420, 420] width 20 height 20
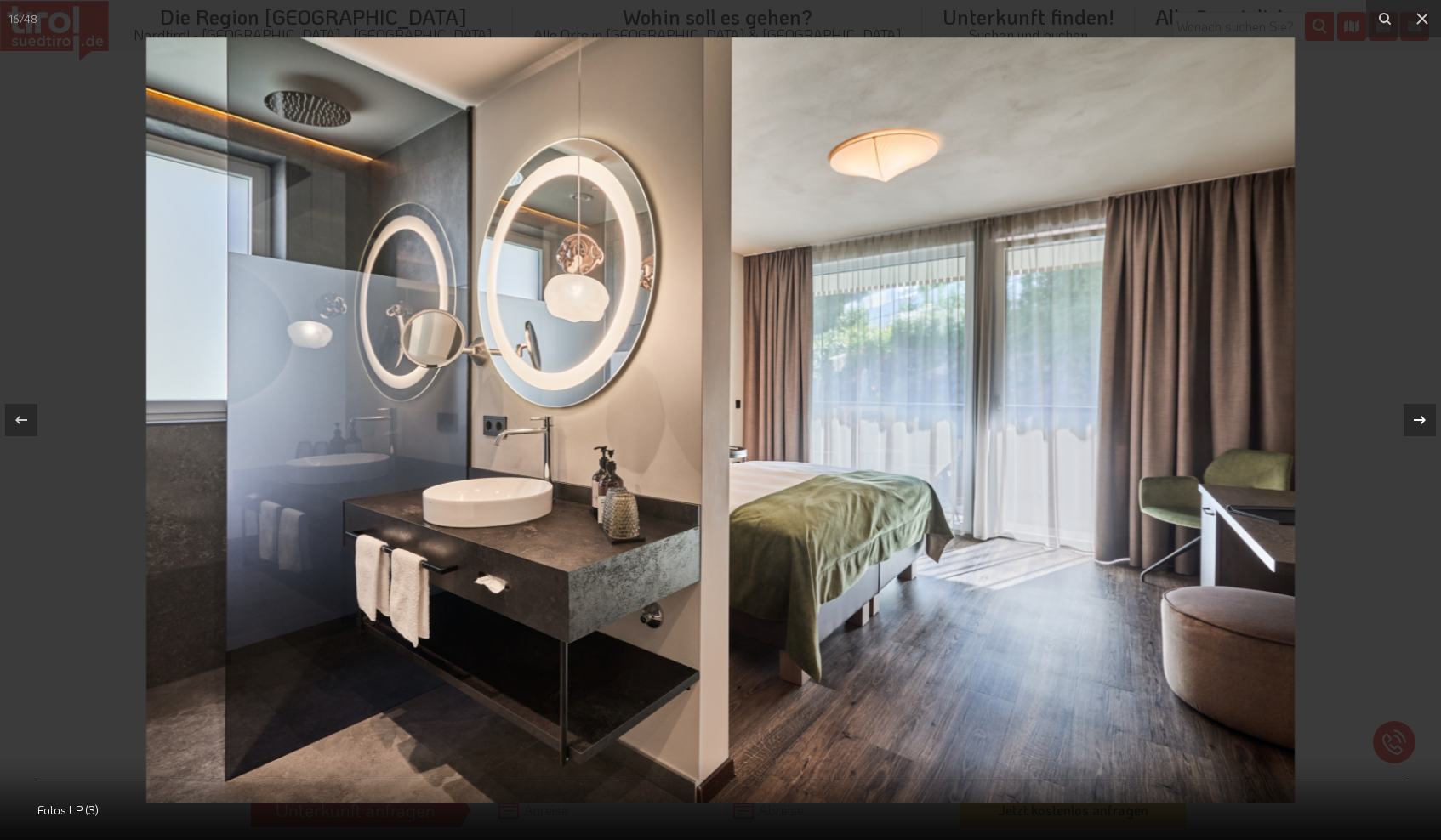
click at [1421, 421] on icon at bounding box center [1420, 420] width 20 height 20
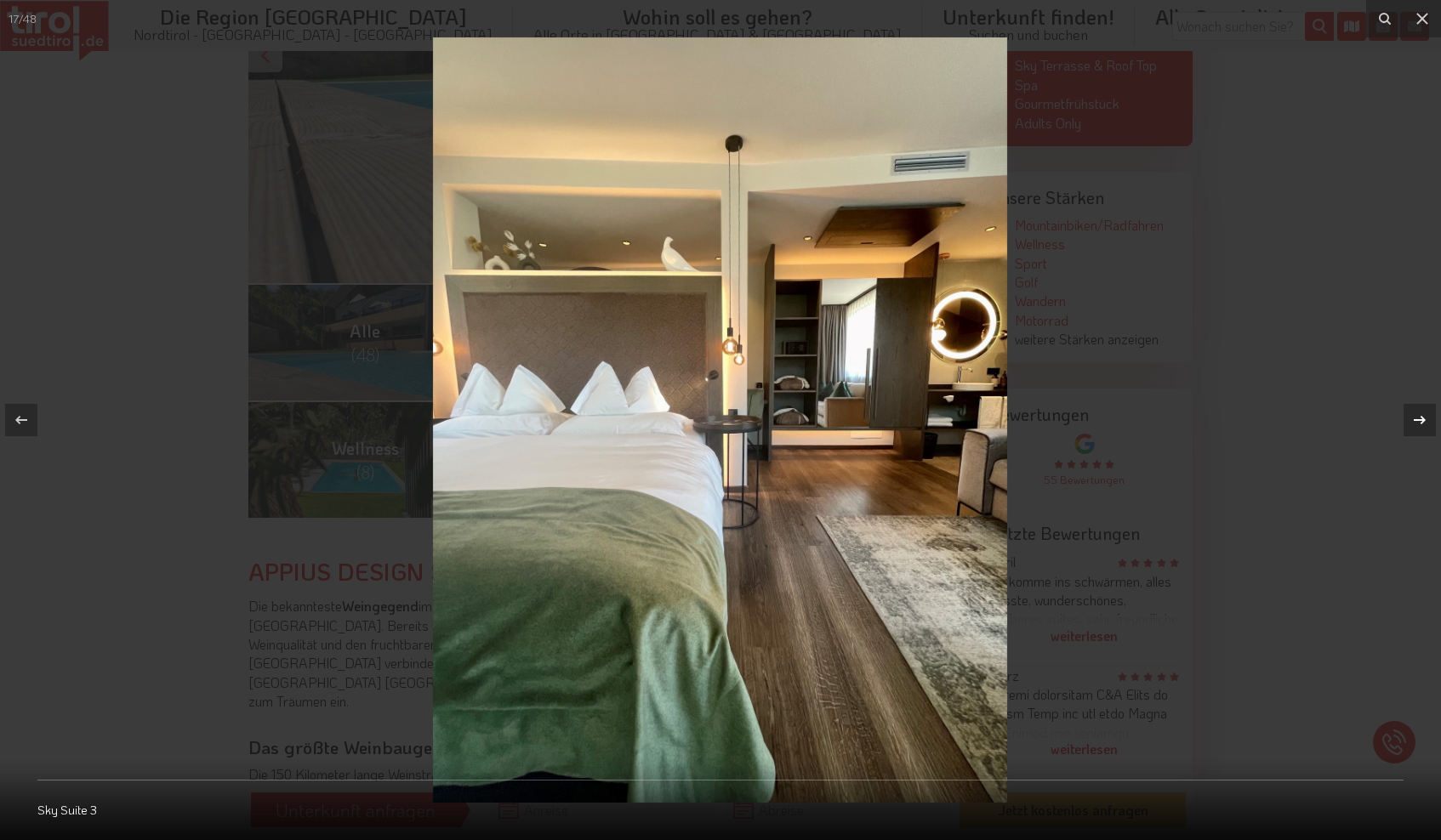
click at [1421, 421] on icon at bounding box center [1420, 420] width 20 height 20
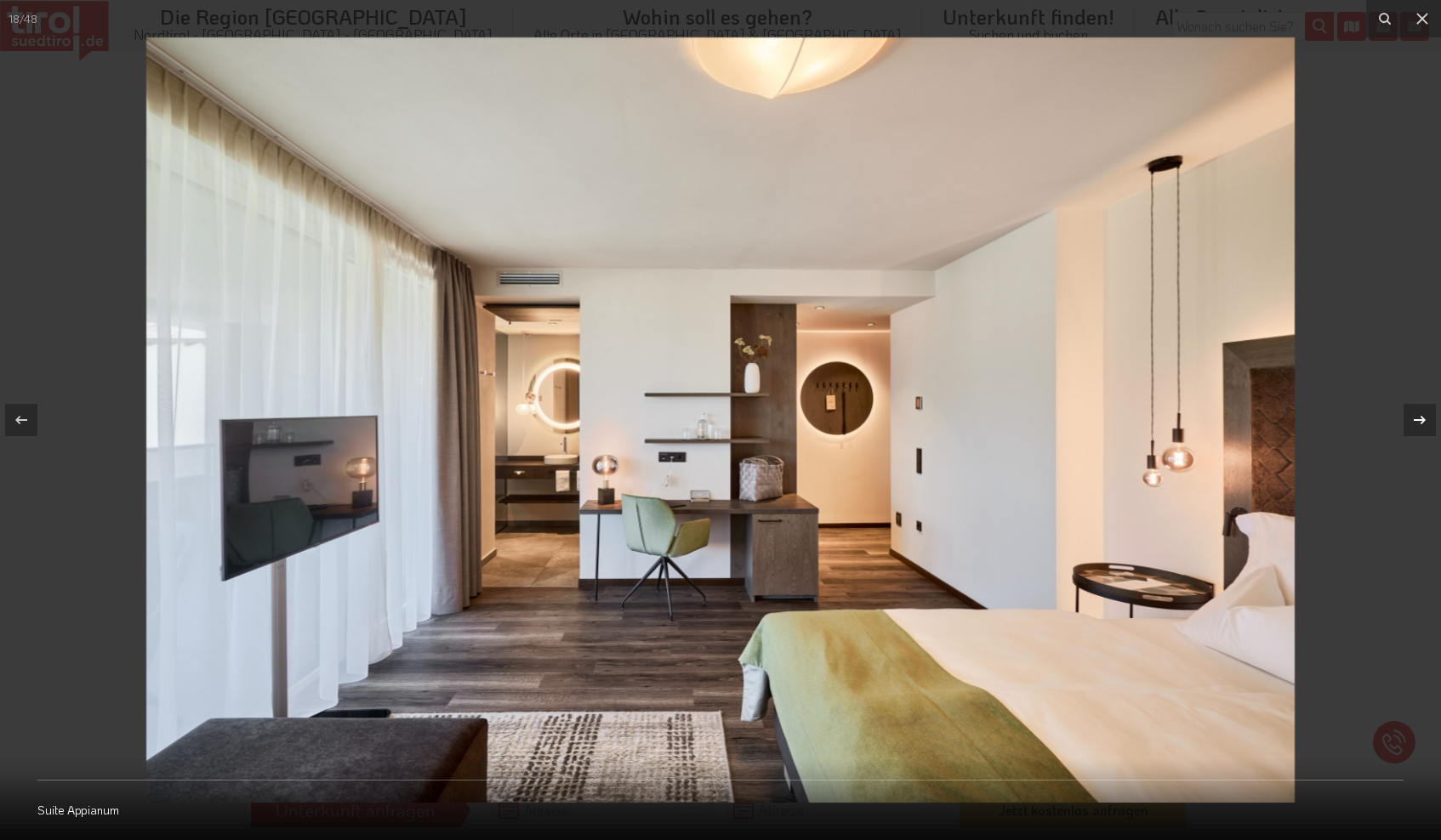
click at [1421, 421] on icon at bounding box center [1420, 420] width 20 height 20
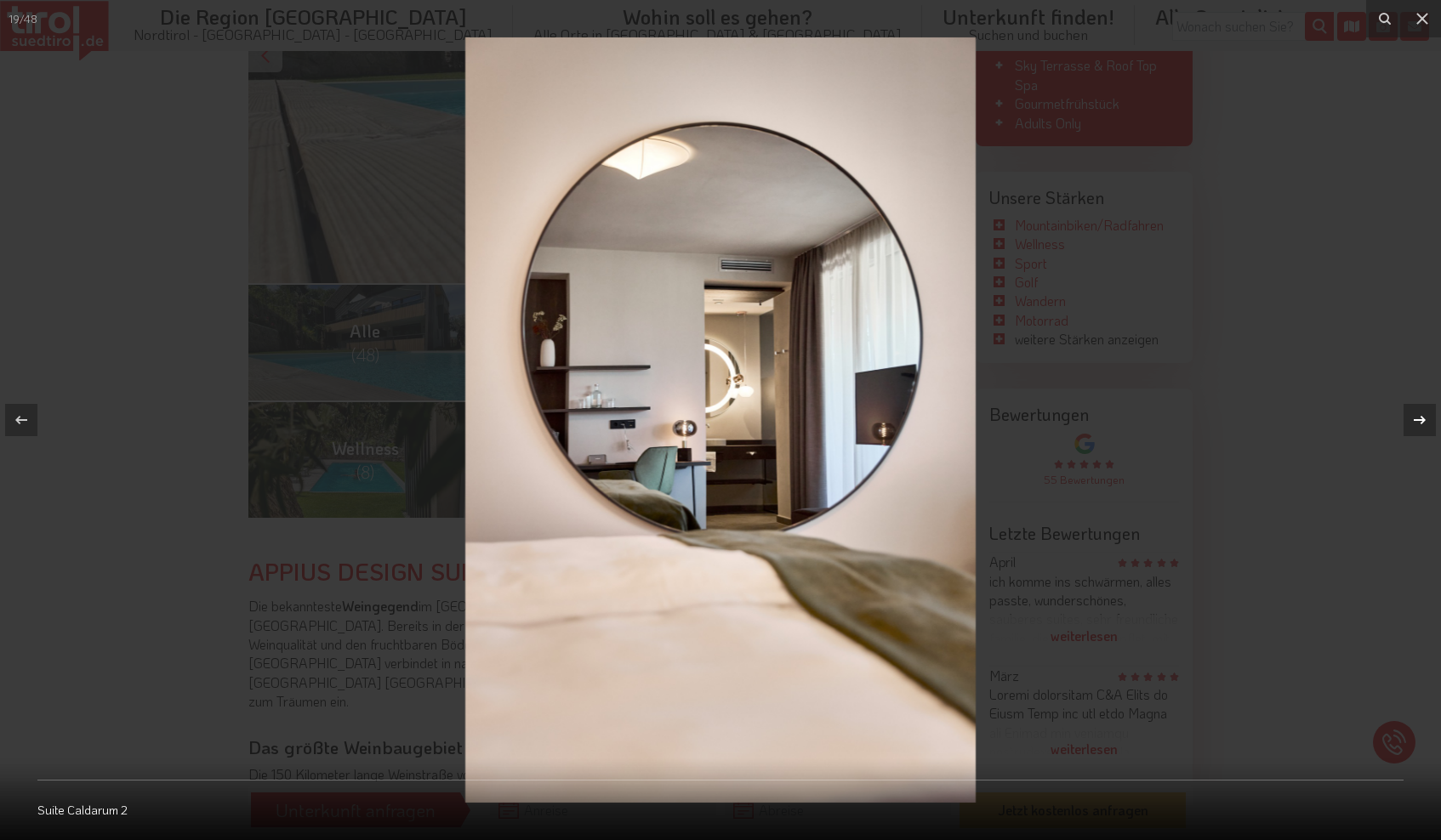
click at [1421, 421] on icon at bounding box center [1420, 420] width 20 height 20
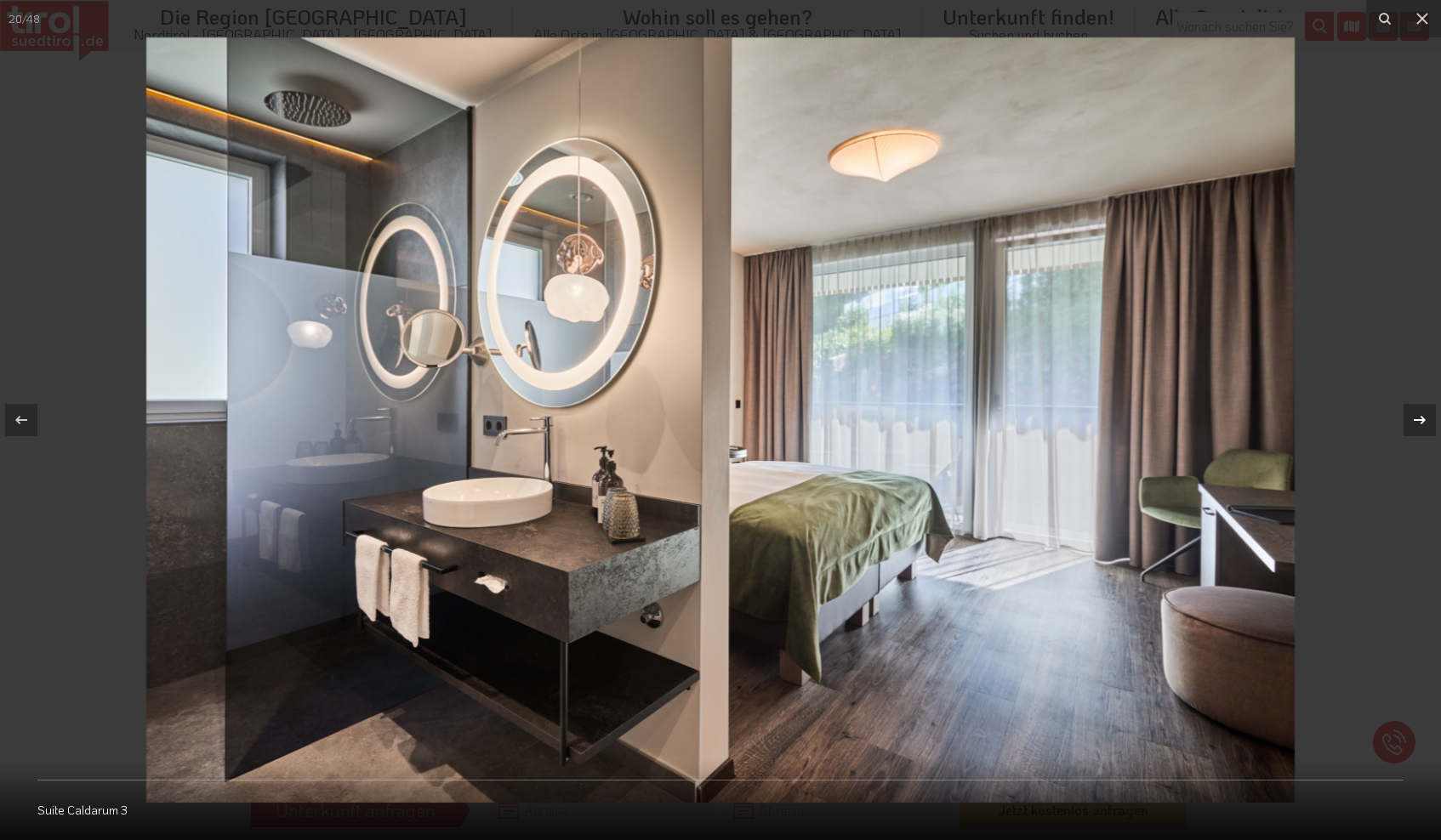
click at [1421, 421] on icon at bounding box center [1420, 420] width 20 height 20
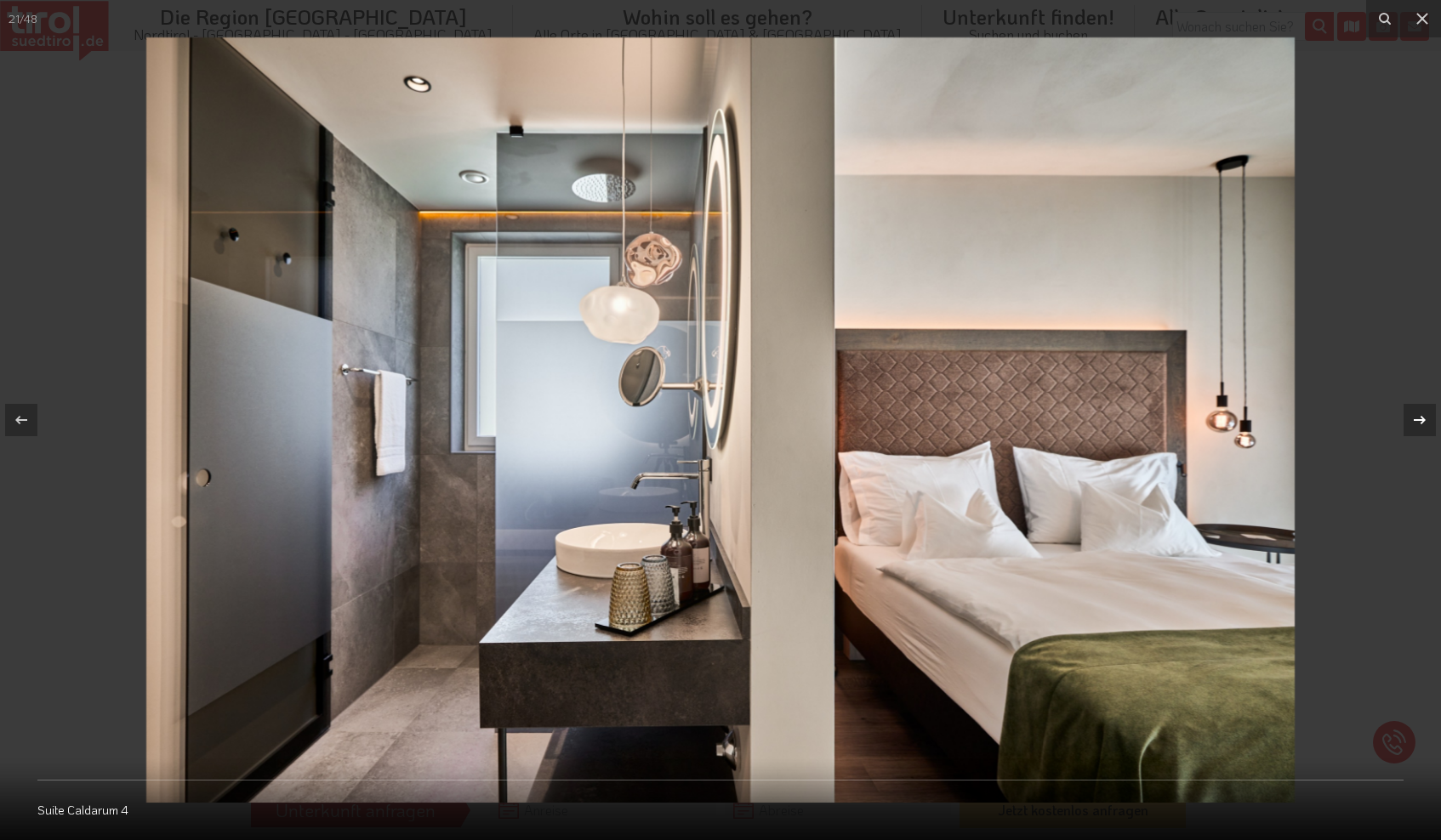
click at [1421, 421] on icon at bounding box center [1420, 420] width 20 height 20
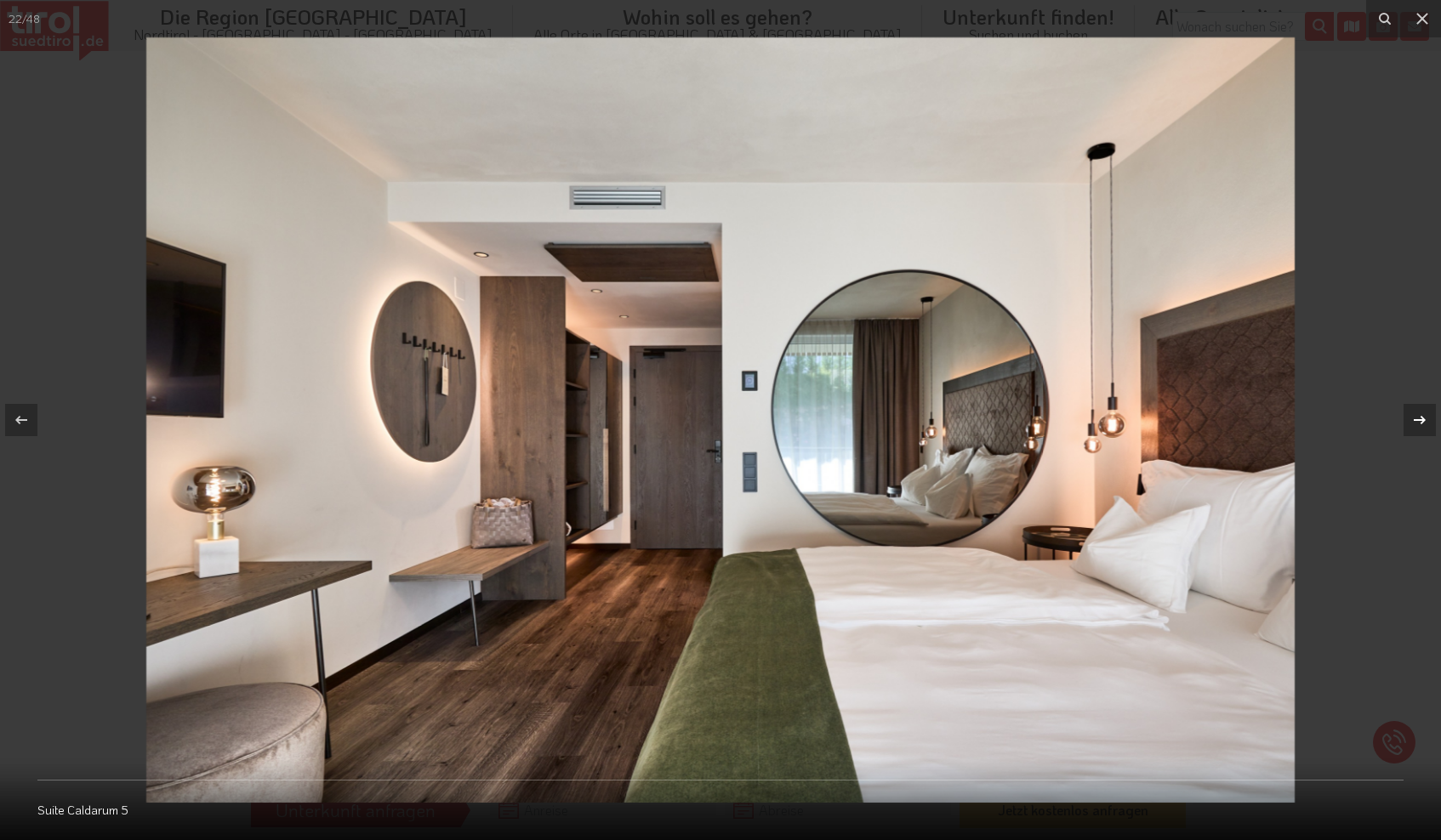
click at [1421, 421] on icon at bounding box center [1420, 420] width 20 height 20
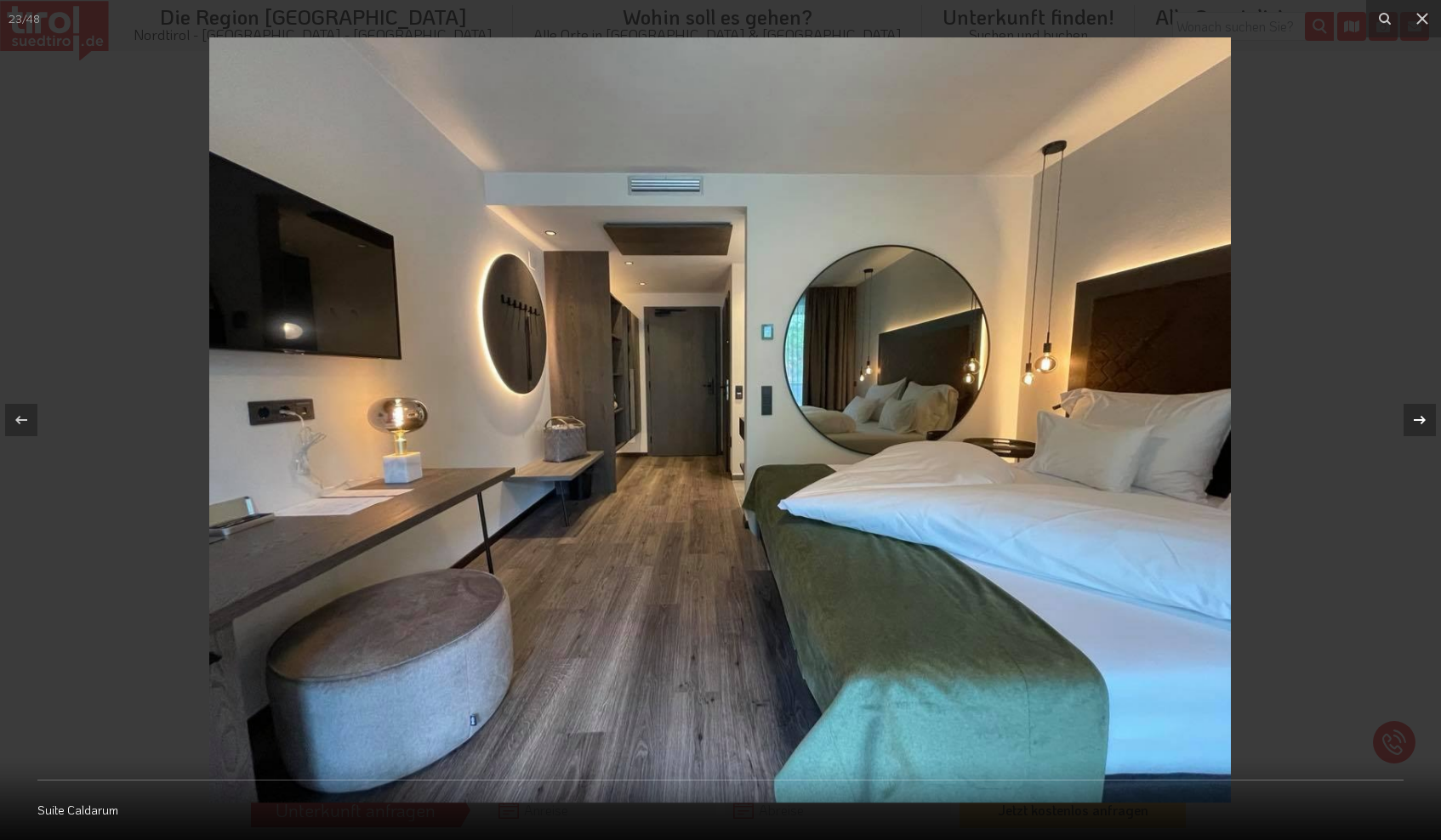
click at [1421, 421] on icon at bounding box center [1420, 420] width 20 height 20
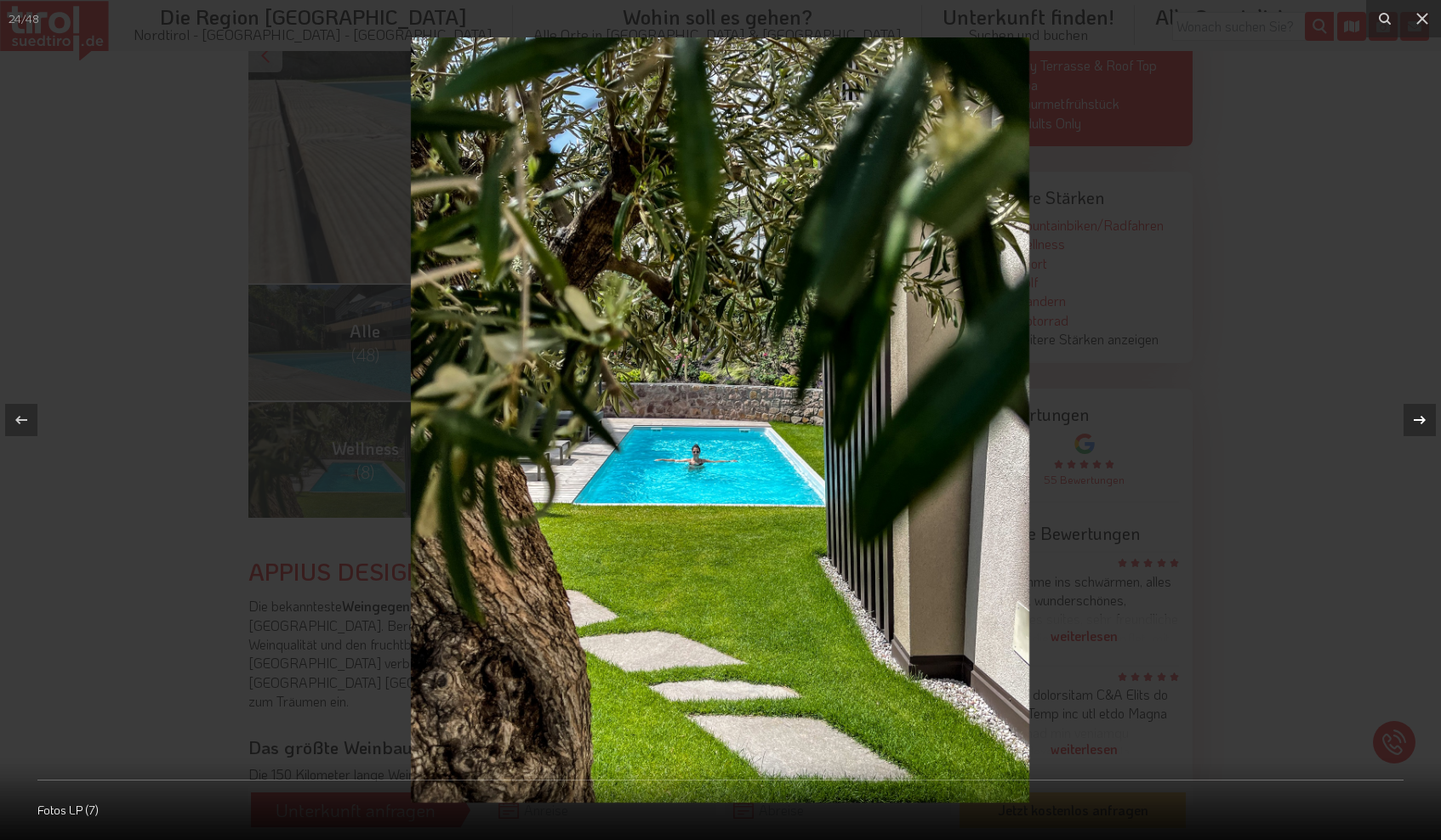
click at [1418, 422] on icon at bounding box center [1420, 420] width 20 height 20
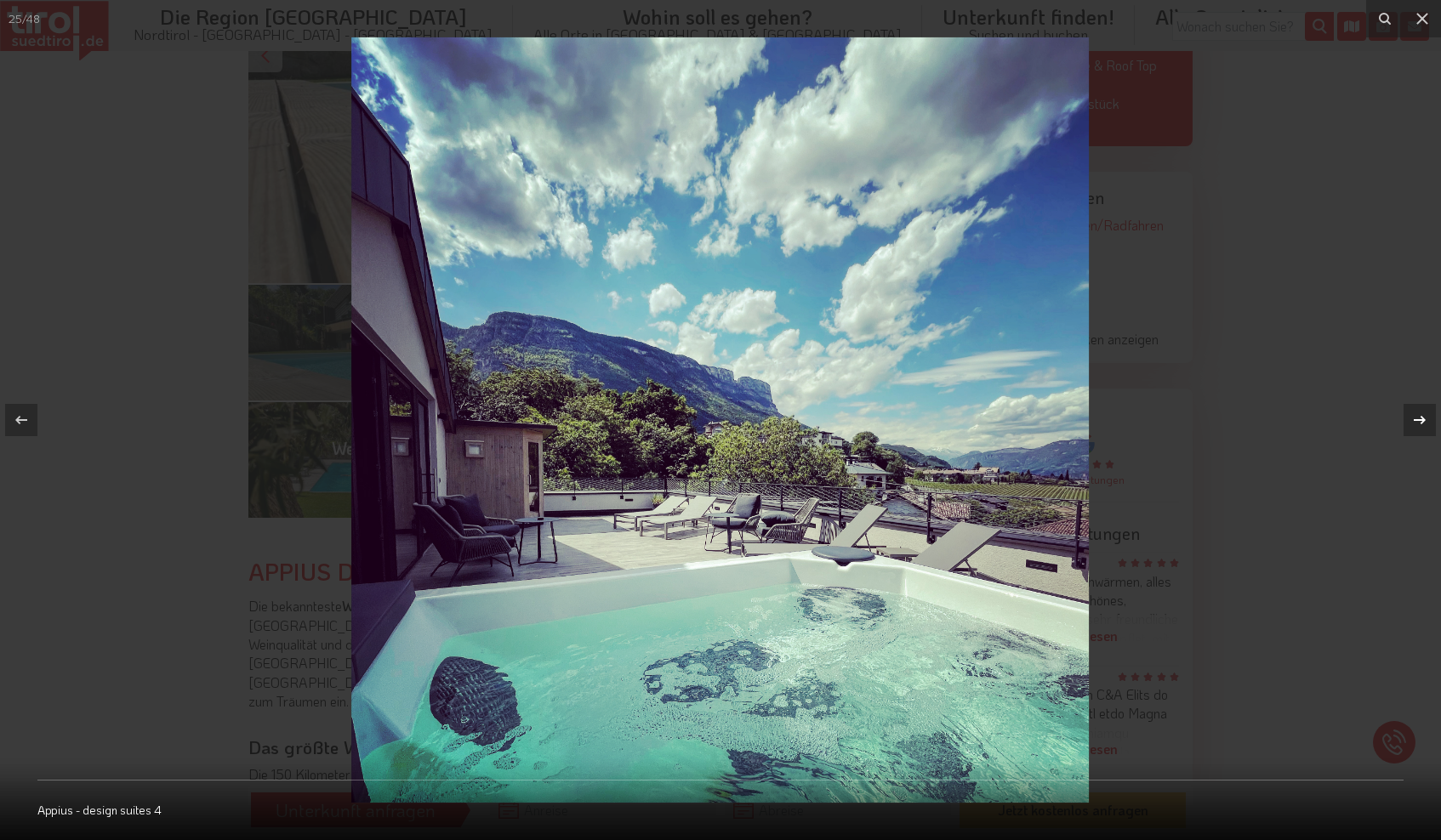
click at [1418, 422] on icon at bounding box center [1420, 420] width 20 height 20
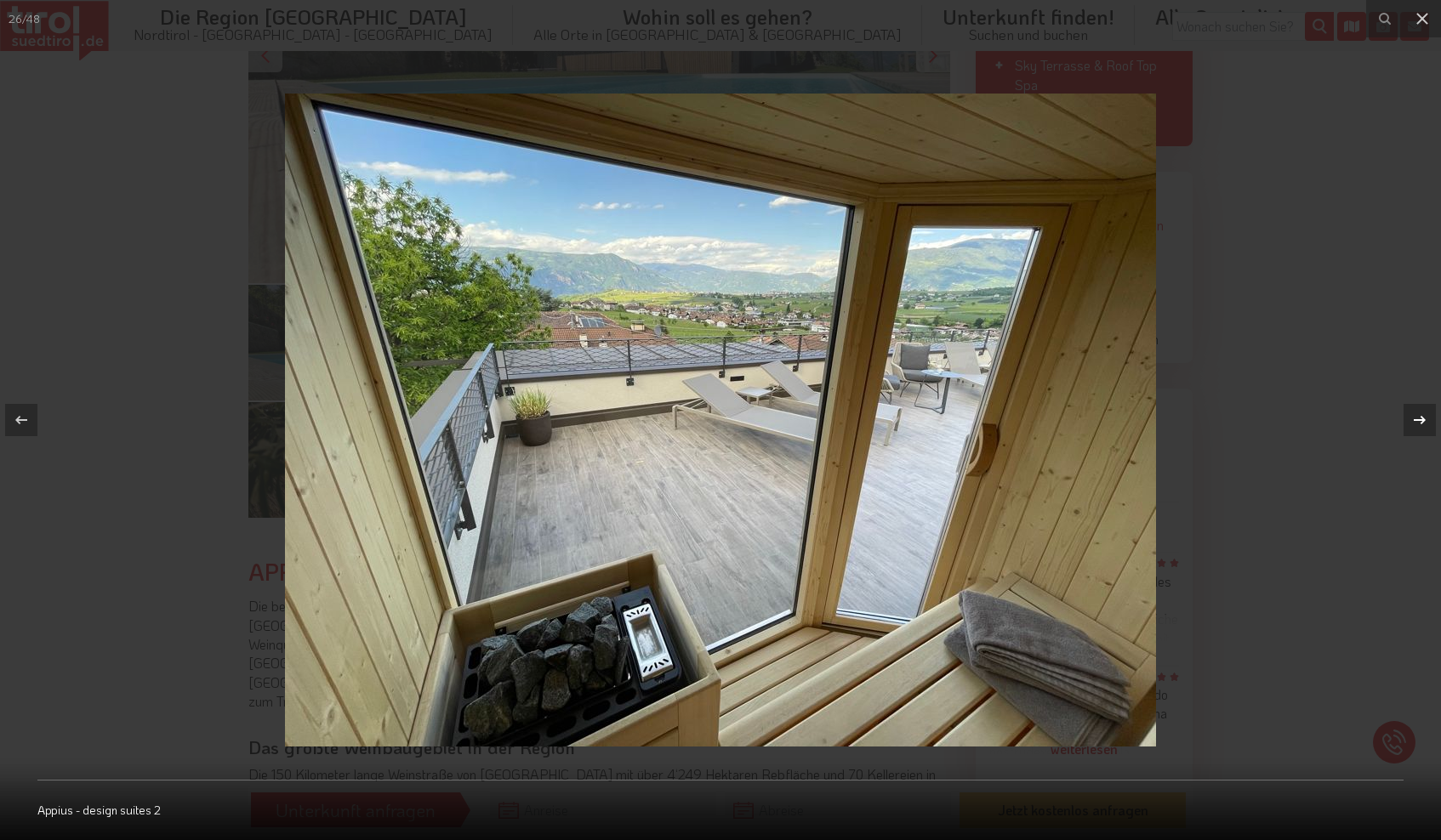
click at [1418, 422] on icon at bounding box center [1420, 420] width 20 height 20
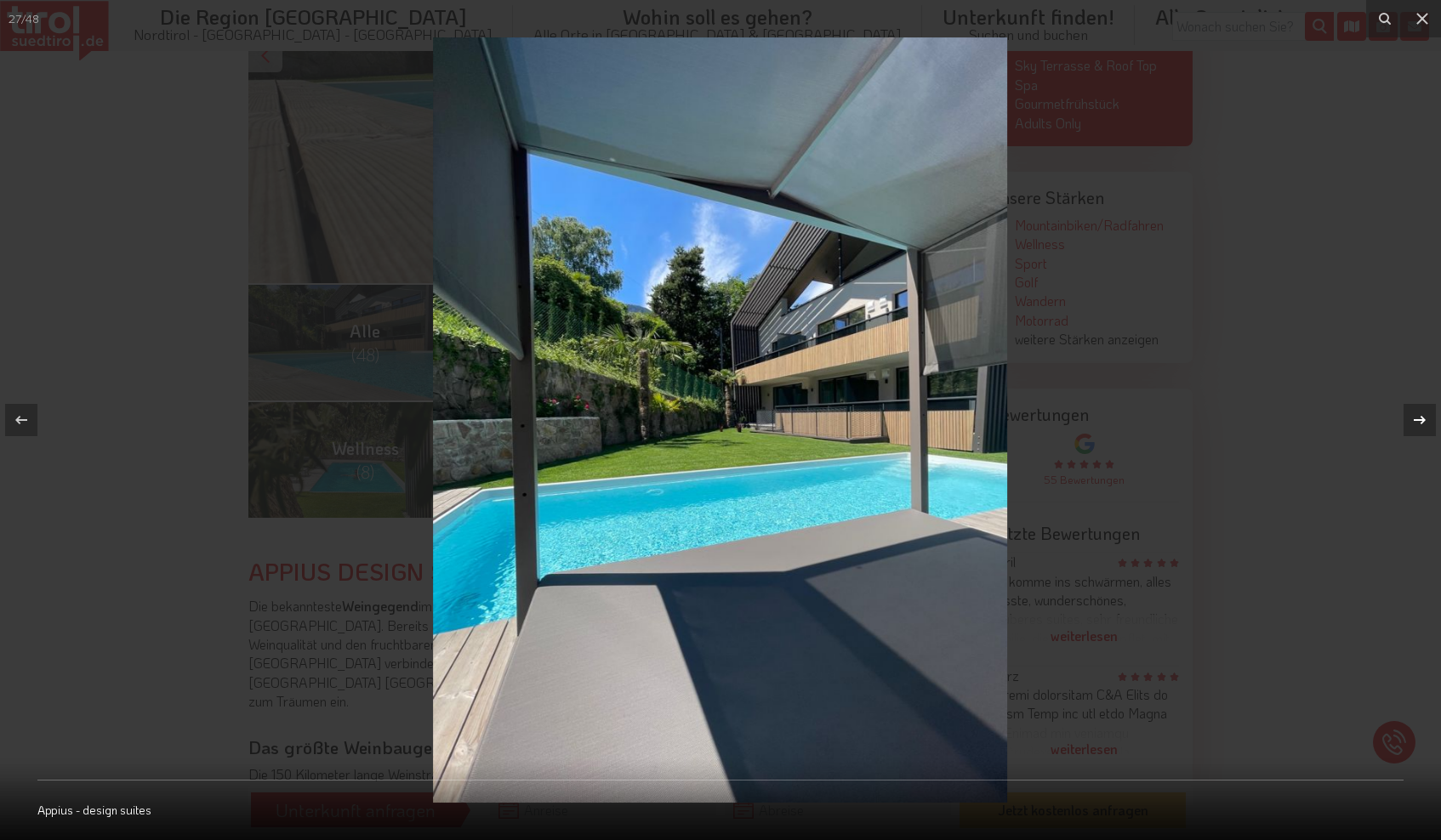
click at [1418, 422] on icon at bounding box center [1420, 420] width 20 height 20
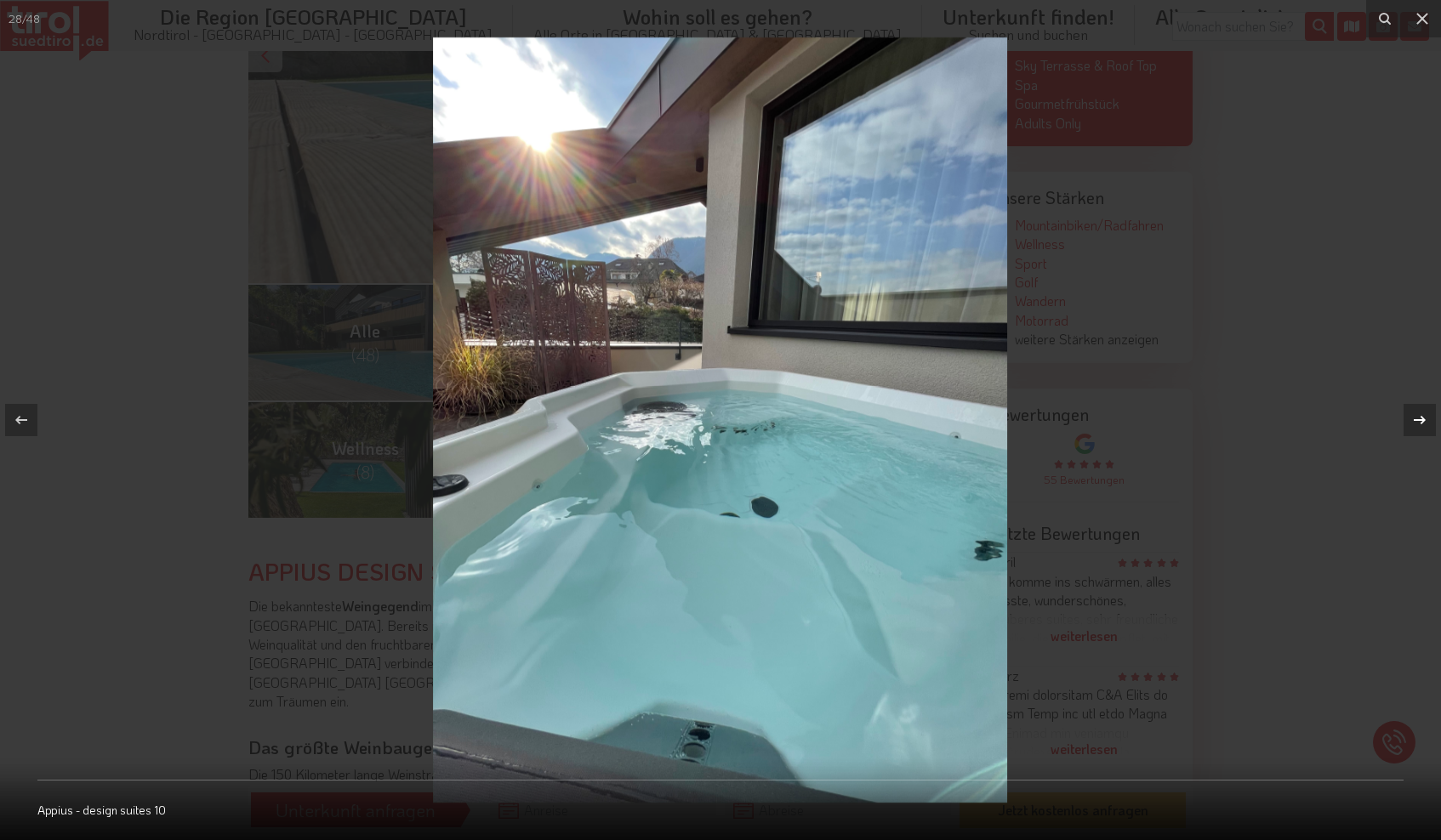
click at [1418, 422] on icon at bounding box center [1420, 420] width 20 height 20
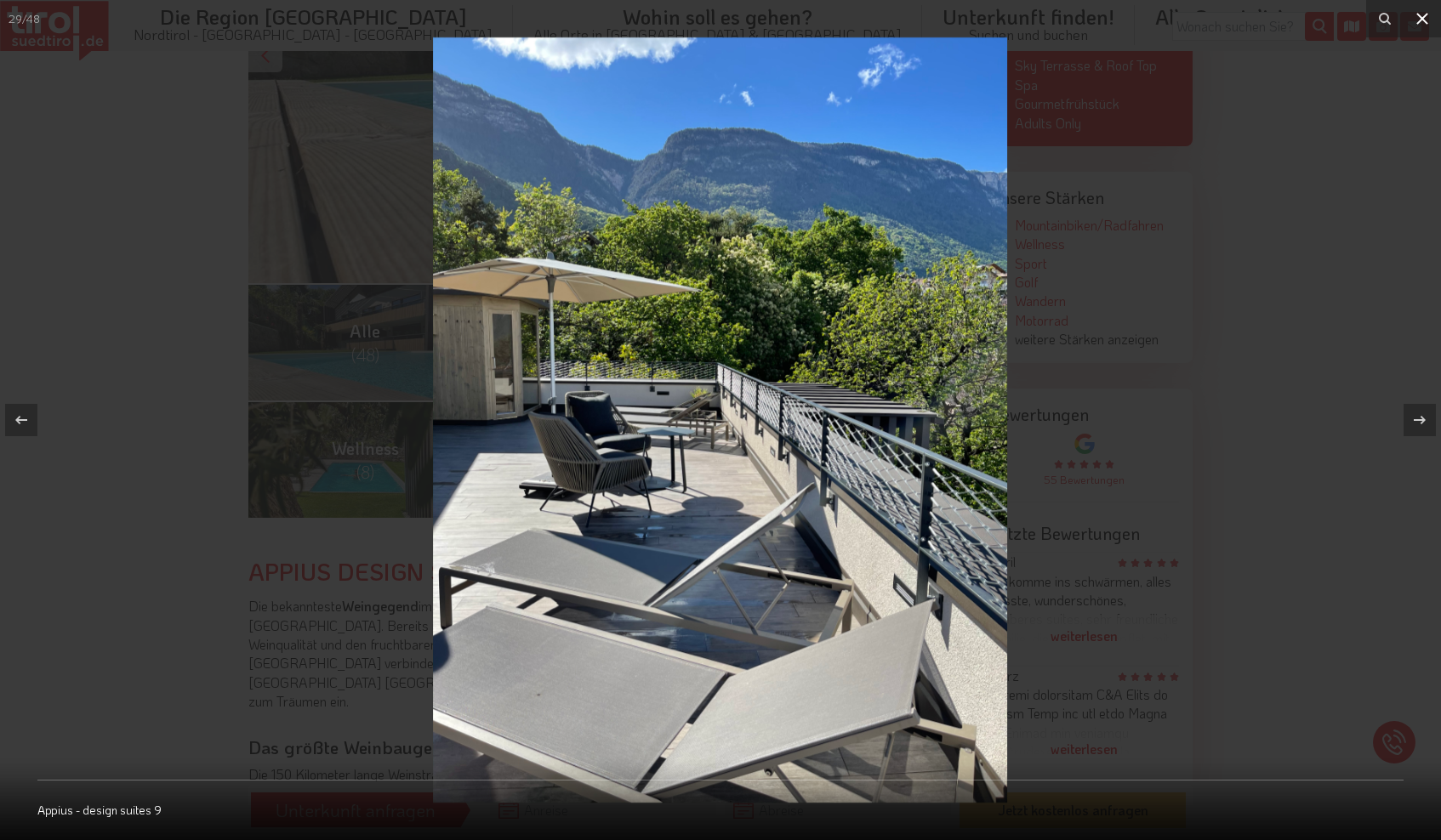
click at [1423, 24] on icon at bounding box center [1422, 19] width 20 height 20
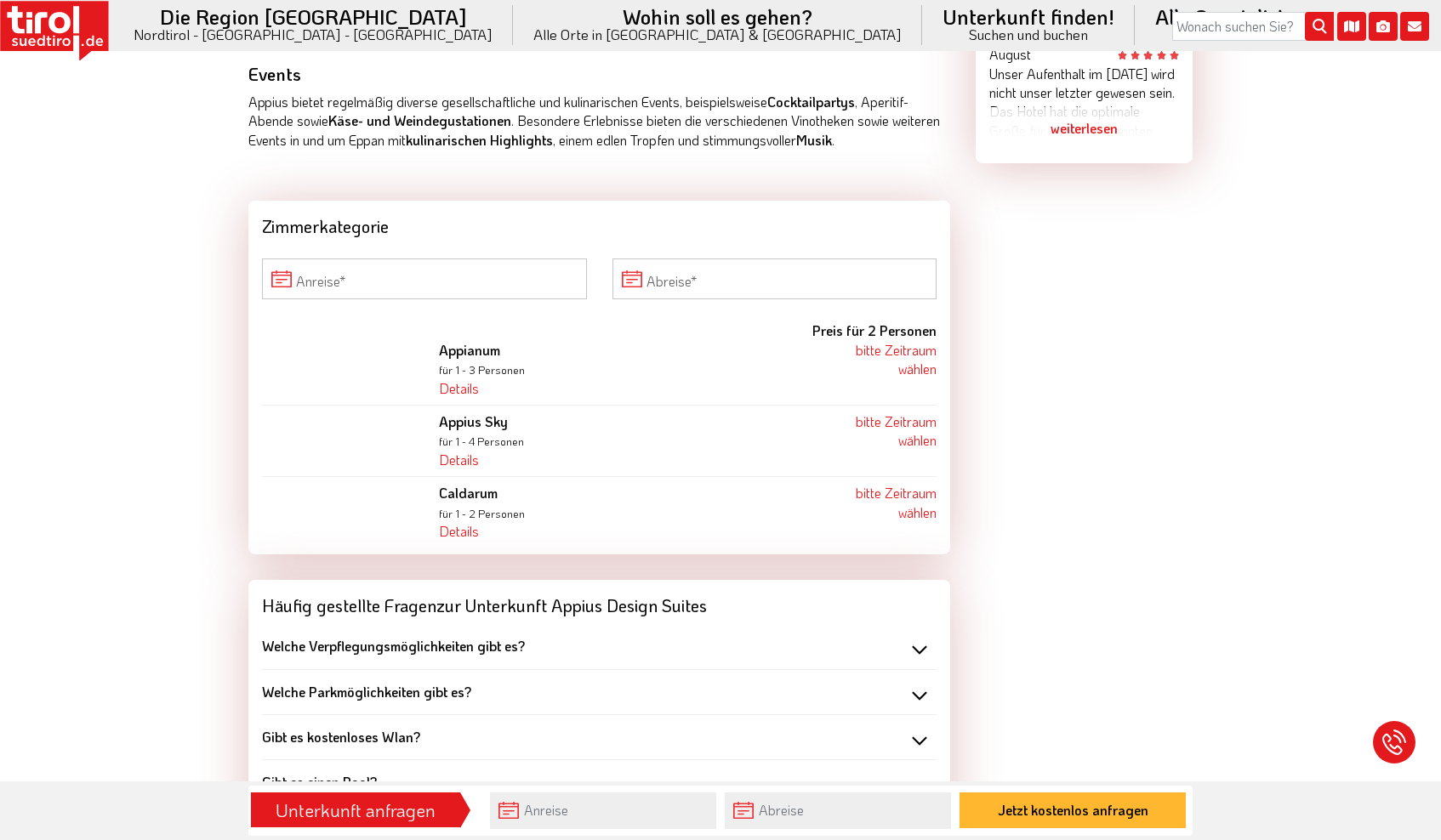
scroll to position [1412, 0]
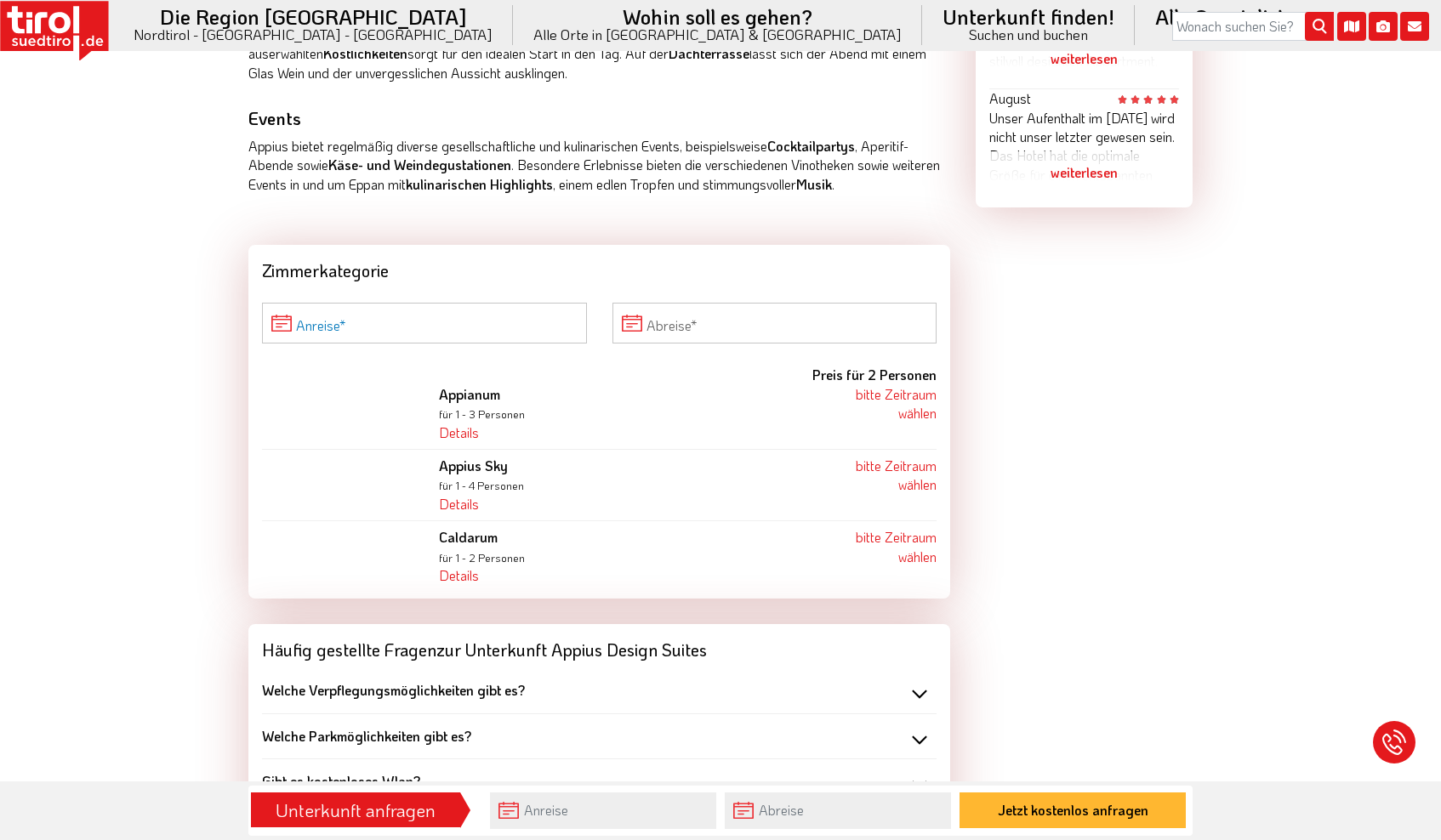
click at [510, 303] on input "Anreise" at bounding box center [424, 323] width 325 height 41
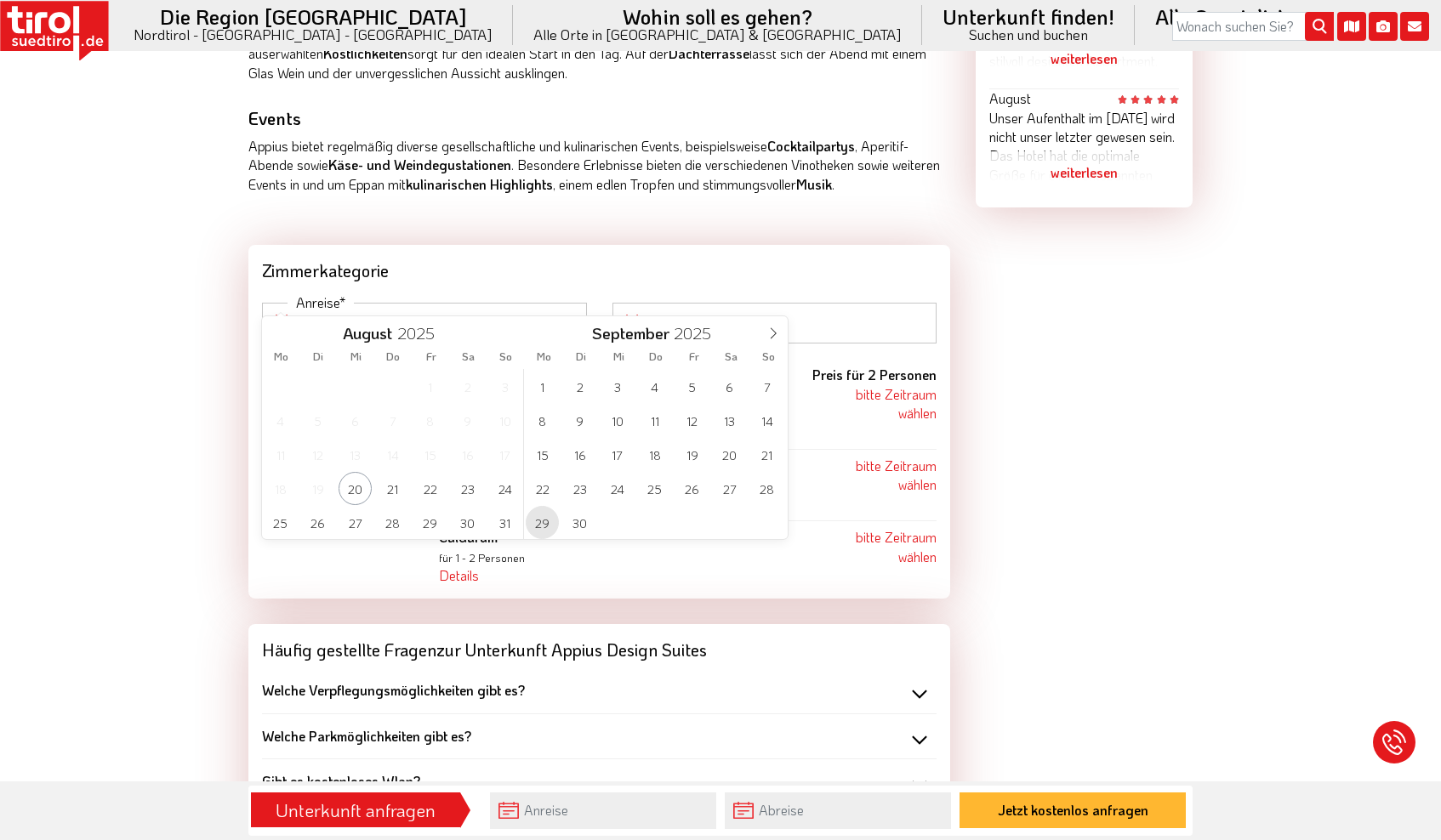
click at [549, 517] on span "29" at bounding box center [542, 522] width 33 height 33
click at [723, 391] on span "4" at bounding box center [729, 386] width 33 height 33
type input "[DATE]"
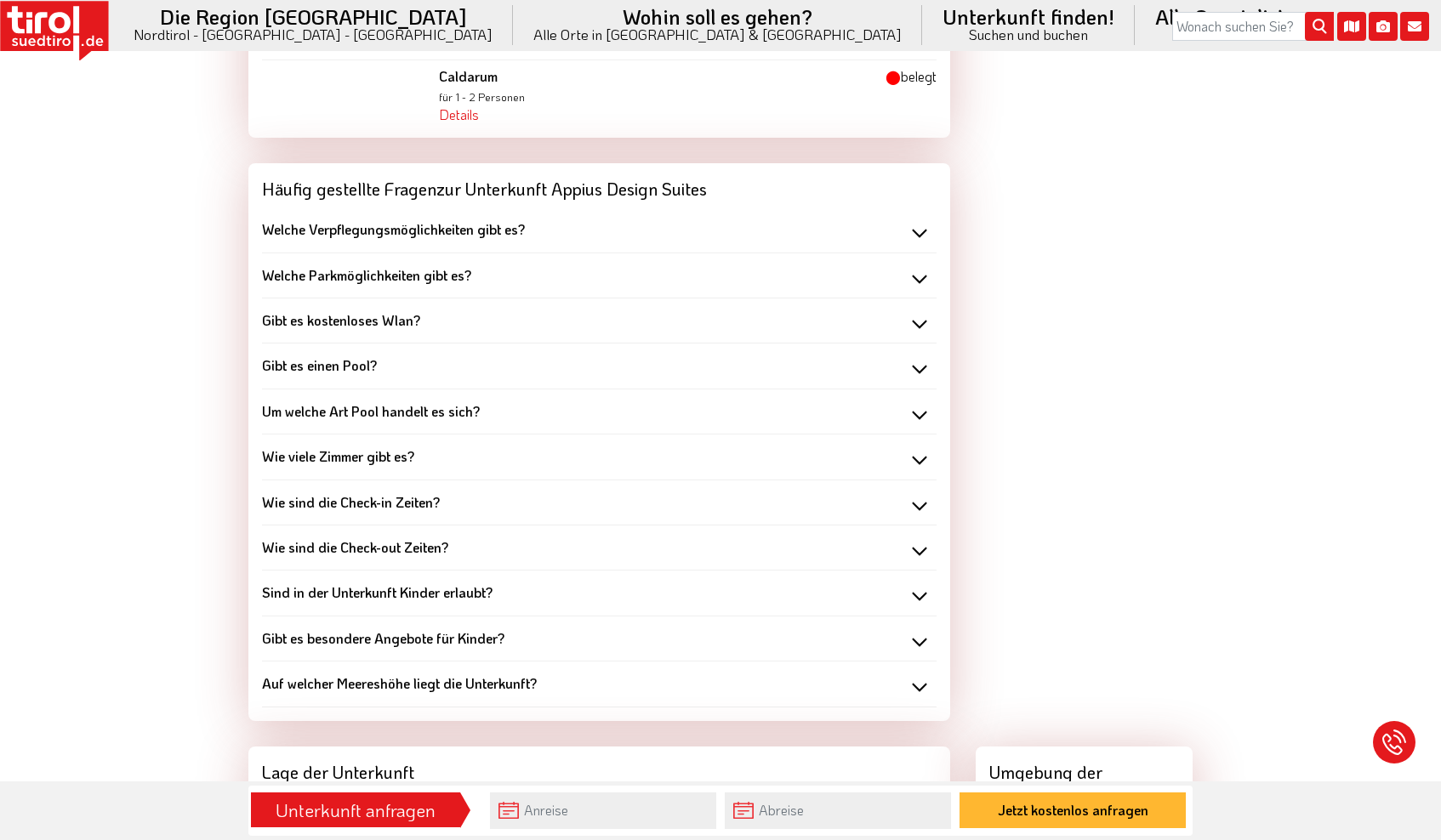
scroll to position [1890, 0]
